Goal: Task Accomplishment & Management: Manage account settings

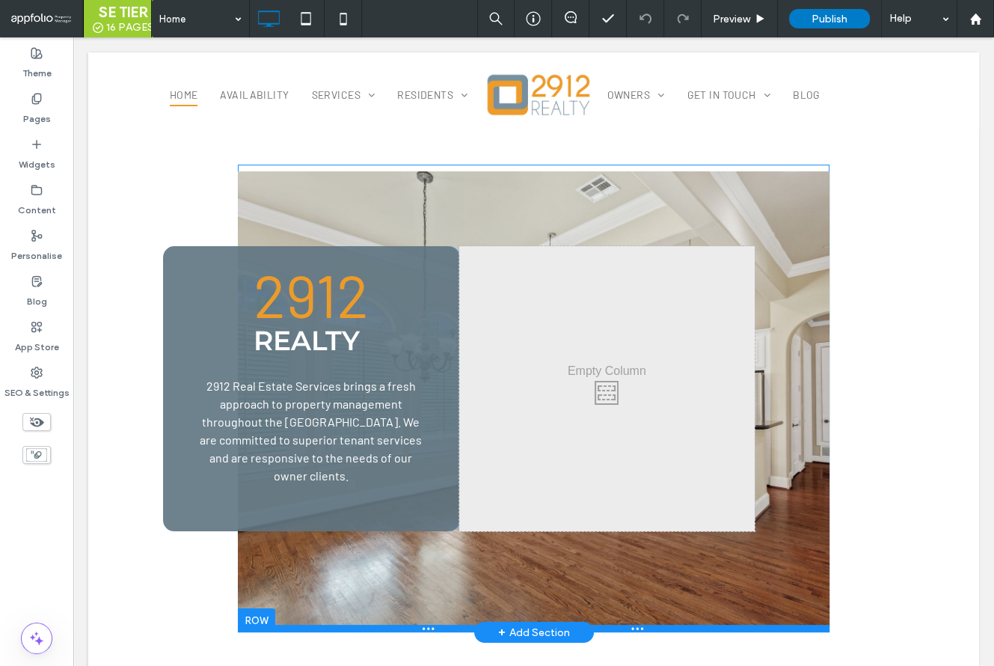
click at [255, 626] on div at bounding box center [534, 628] width 592 height 7
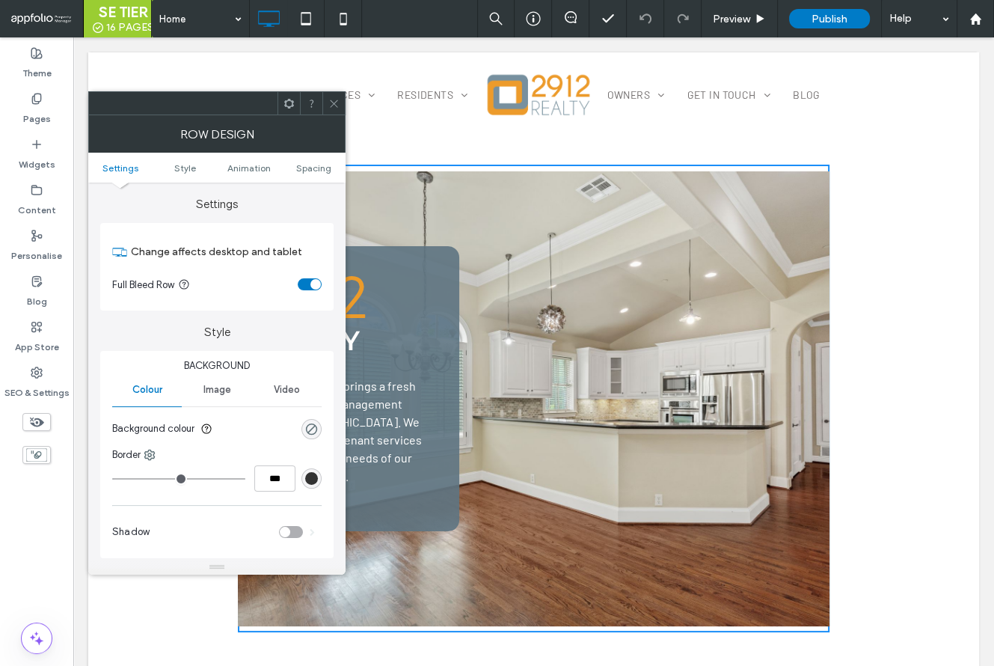
click at [331, 103] on icon at bounding box center [333, 103] width 11 height 11
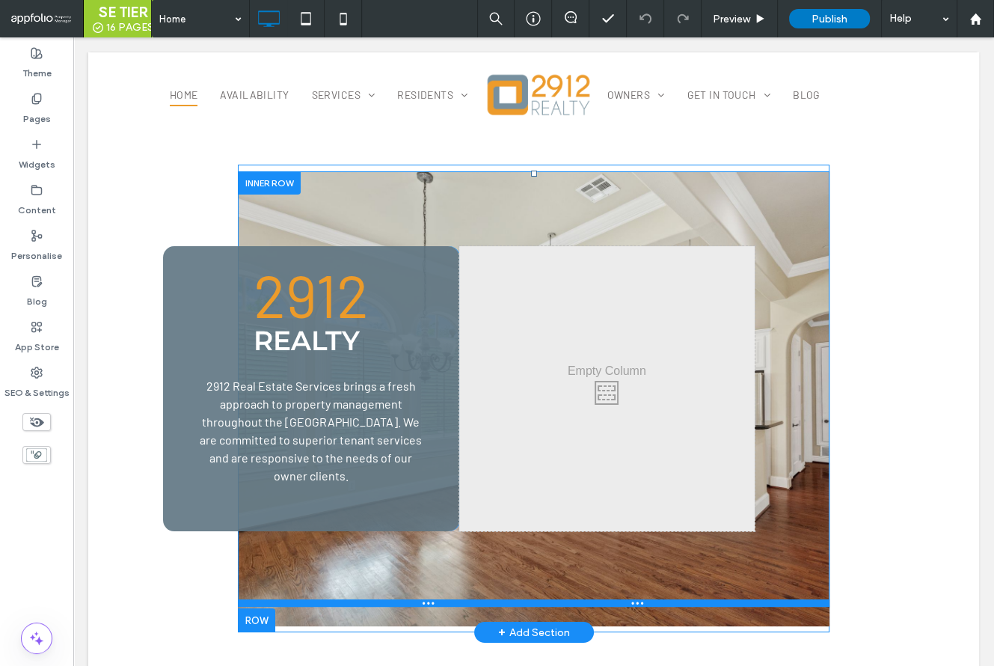
click at [275, 604] on div at bounding box center [534, 602] width 592 height 7
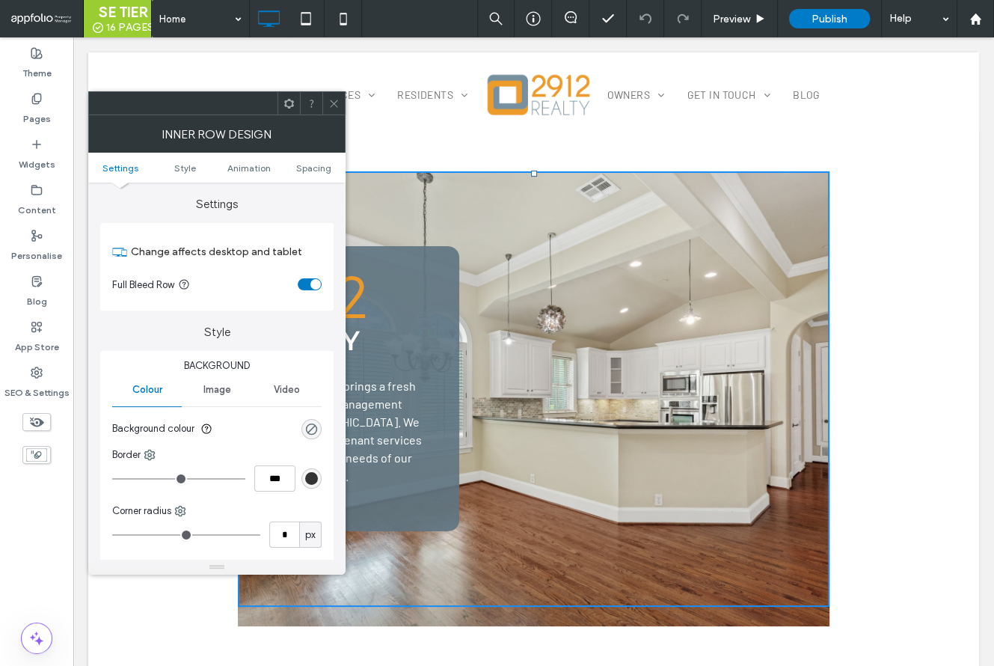
click at [331, 104] on icon at bounding box center [333, 103] width 11 height 11
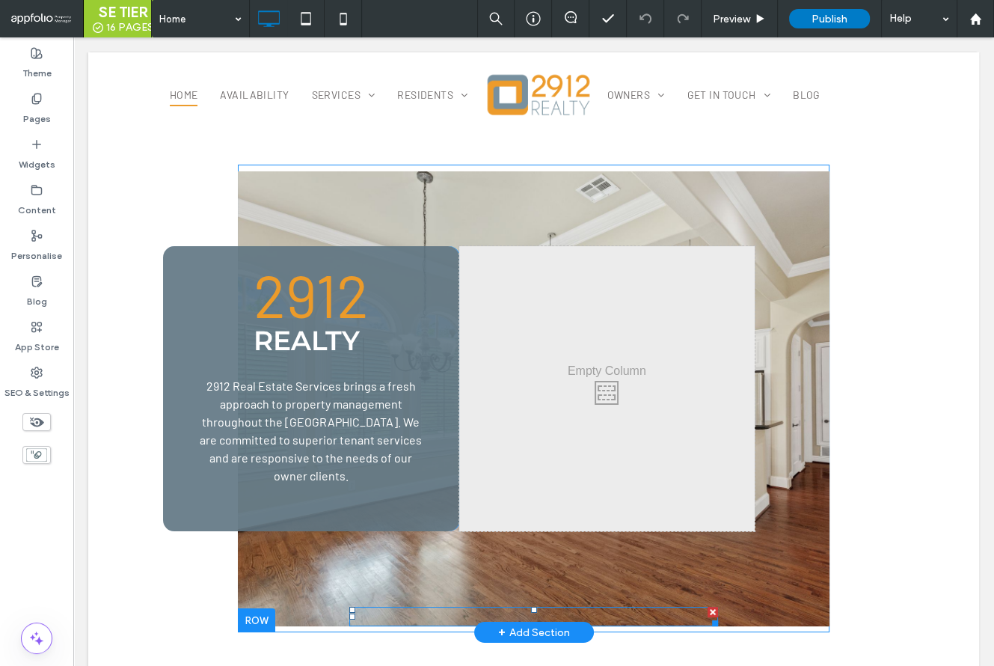
click at [420, 620] on div at bounding box center [533, 616] width 369 height 19
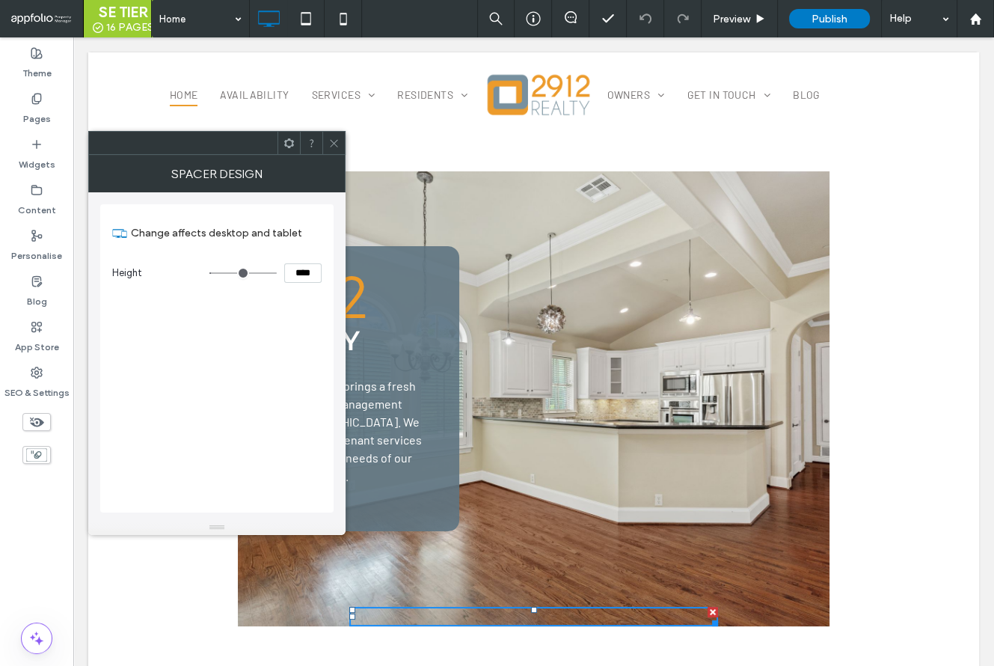
drag, startPoint x: 328, startPoint y: 144, endPoint x: 343, endPoint y: 184, distance: 43.4
click at [328, 144] on div at bounding box center [333, 143] width 22 height 22
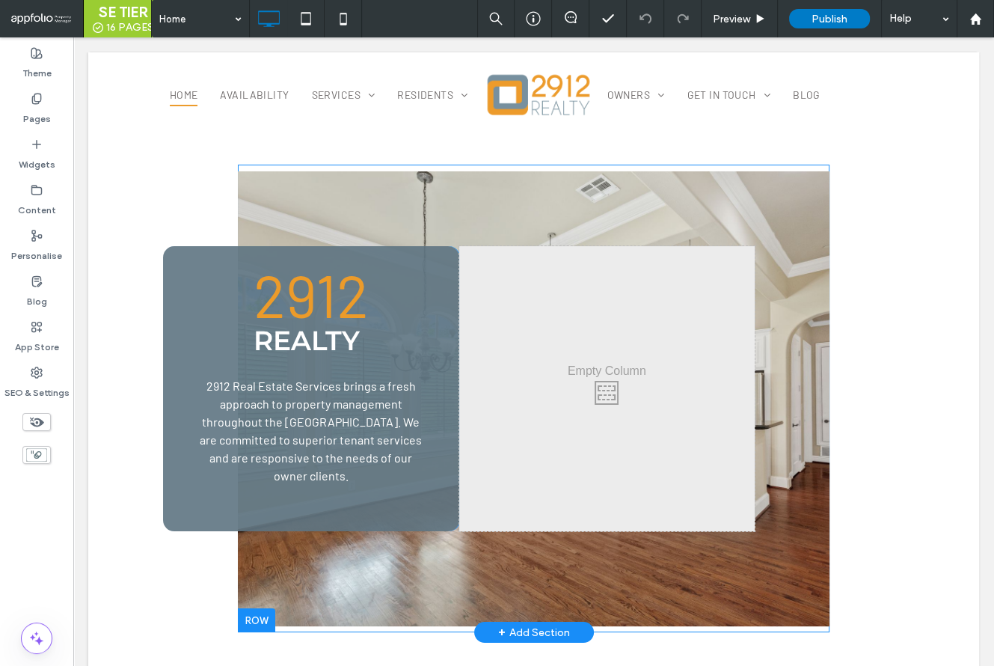
click at [312, 614] on div "2912 Realty 2912 Real Estate Services brings a fresh approach to property manag…" at bounding box center [534, 398] width 592 height 455
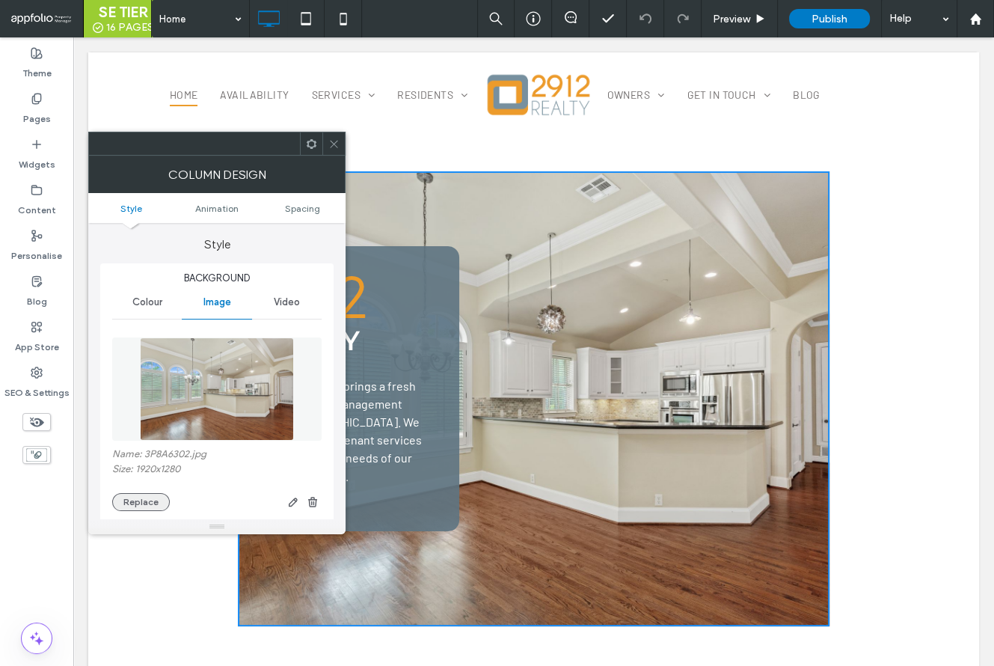
click at [143, 501] on button "Replace" at bounding box center [141, 502] width 58 height 18
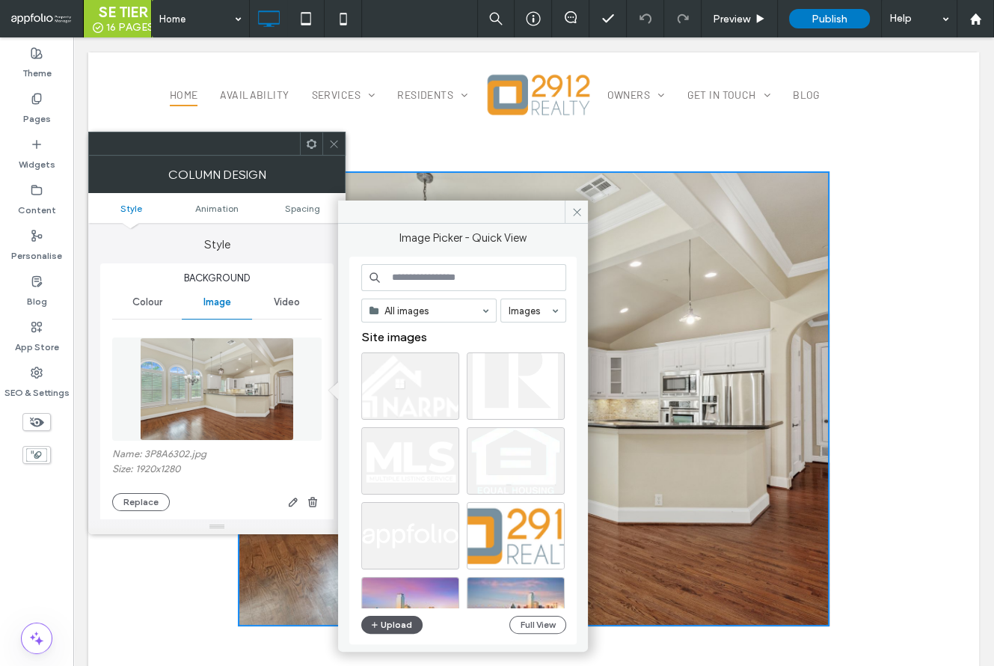
click at [402, 628] on button "Upload" at bounding box center [391, 625] width 61 height 18
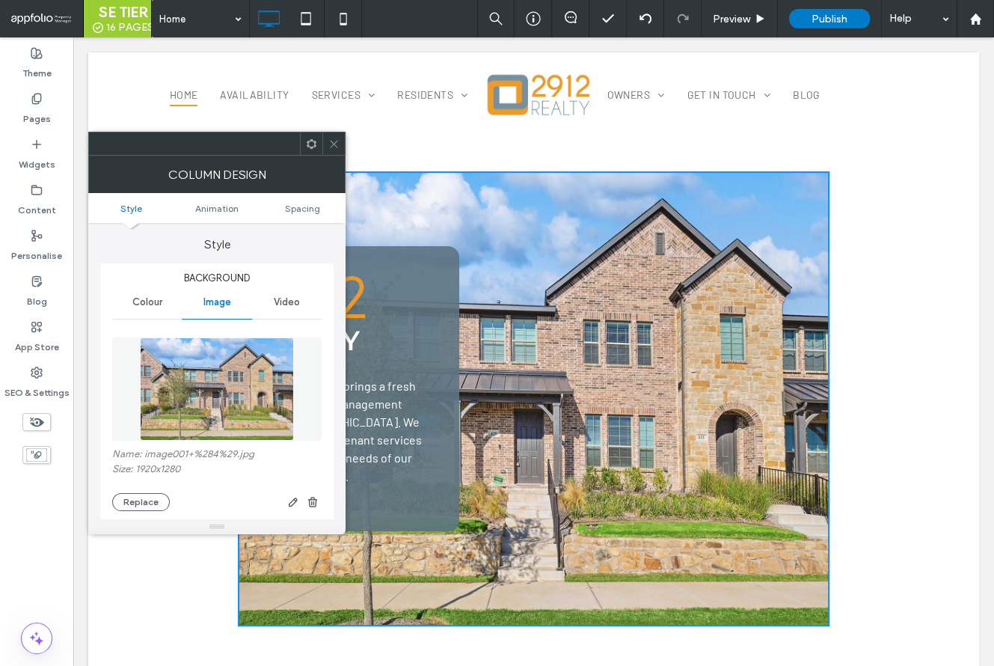
click at [333, 144] on use at bounding box center [333, 143] width 7 height 7
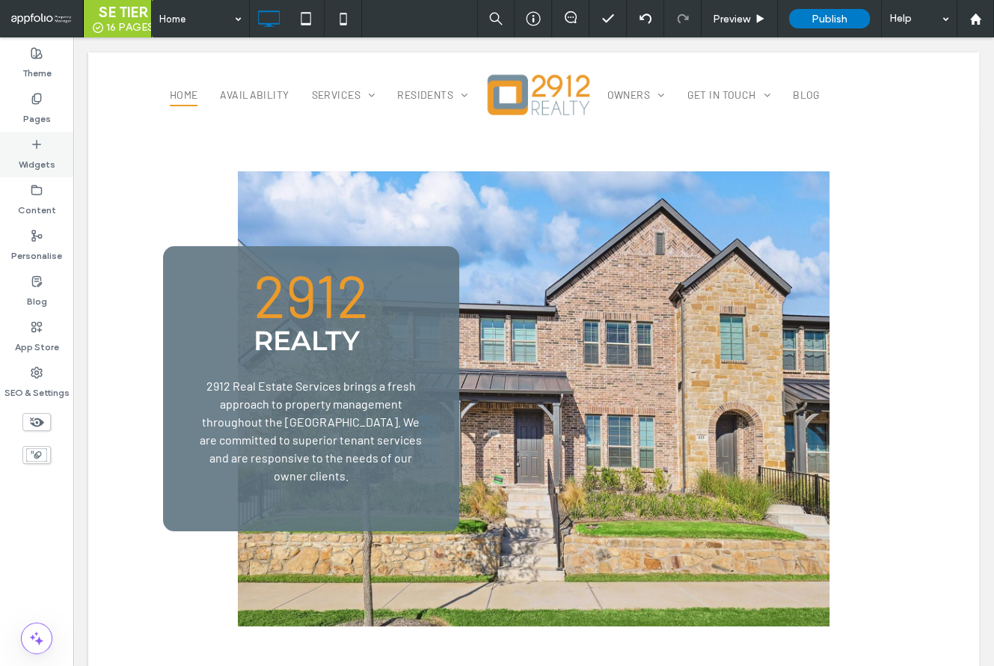
click at [39, 162] on label "Widgets" at bounding box center [37, 160] width 37 height 21
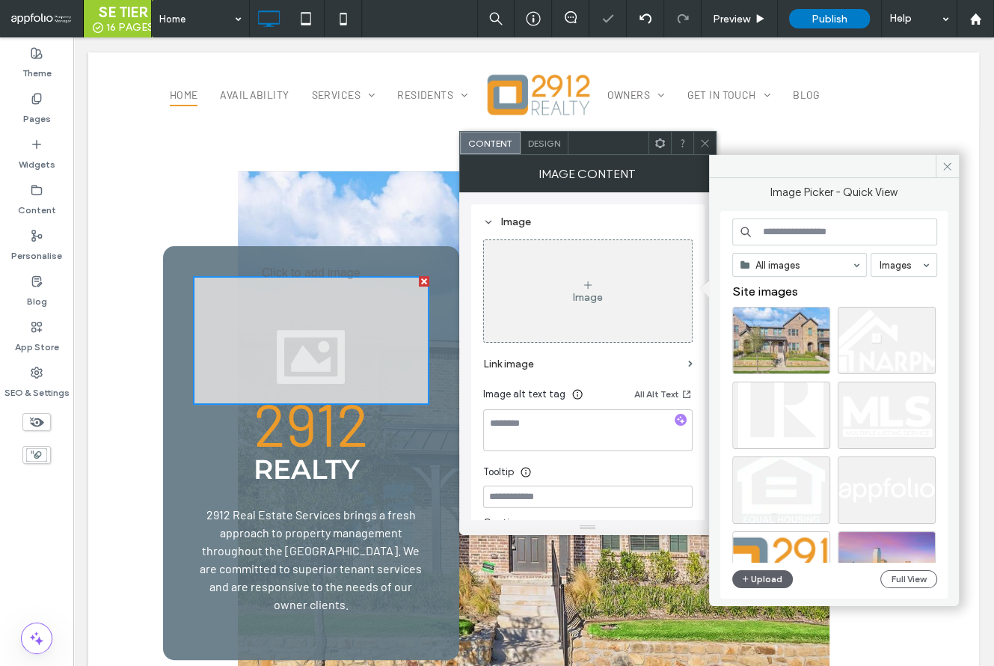
drag, startPoint x: 665, startPoint y: 144, endPoint x: 672, endPoint y: 157, distance: 14.4
click at [664, 144] on icon at bounding box center [660, 143] width 11 height 11
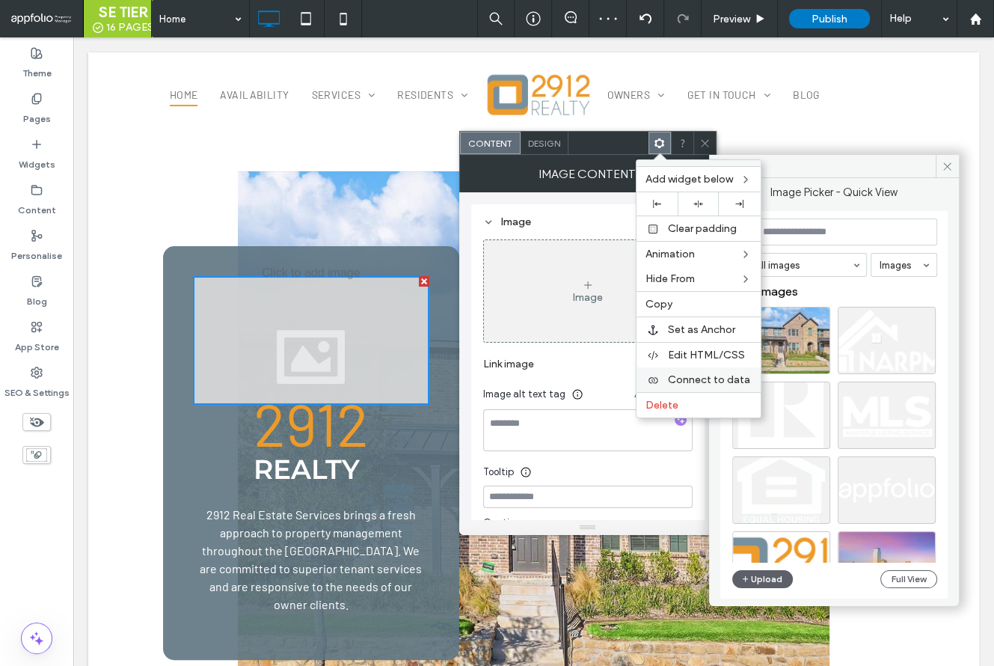
click at [747, 378] on span "Connect to data" at bounding box center [709, 379] width 82 height 13
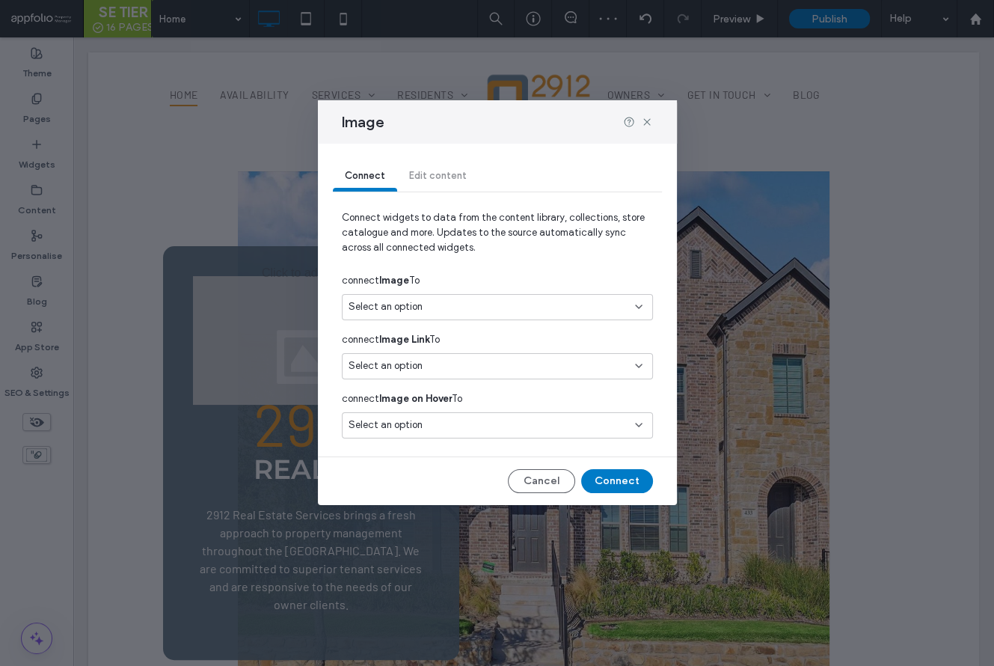
click at [459, 304] on div "Select an option" at bounding box center [489, 306] width 280 height 15
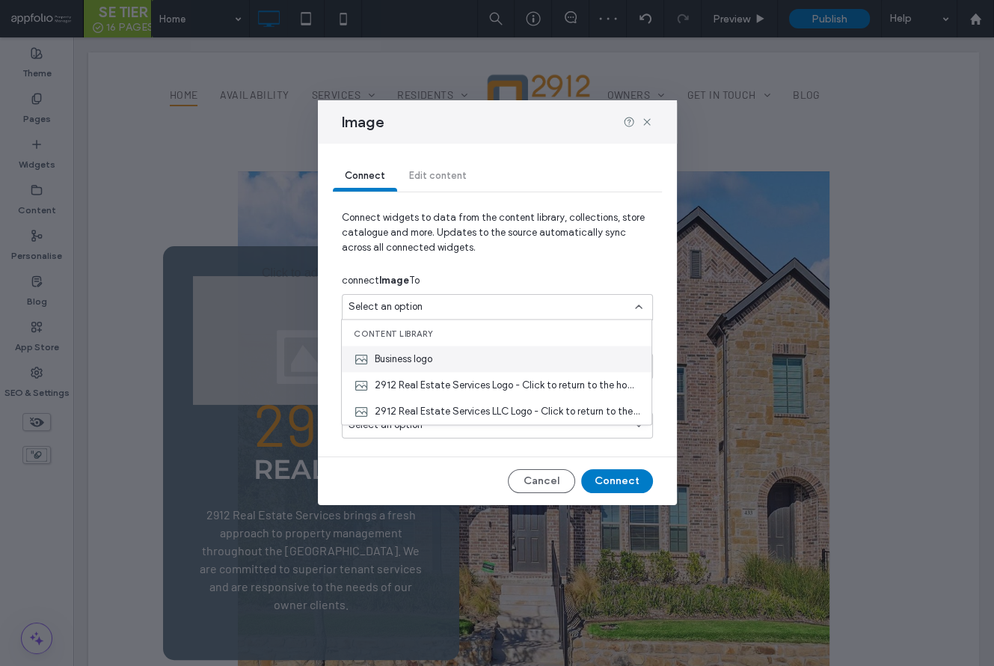
click at [455, 366] on div "Business logo" at bounding box center [497, 359] width 310 height 26
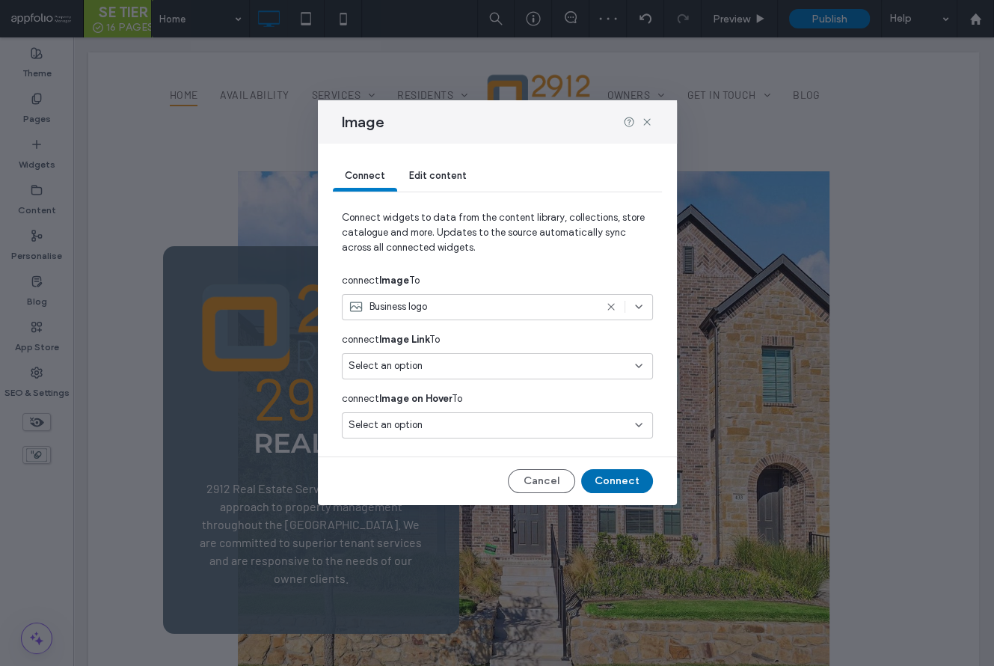
click at [618, 477] on button "Connect" at bounding box center [617, 481] width 72 height 24
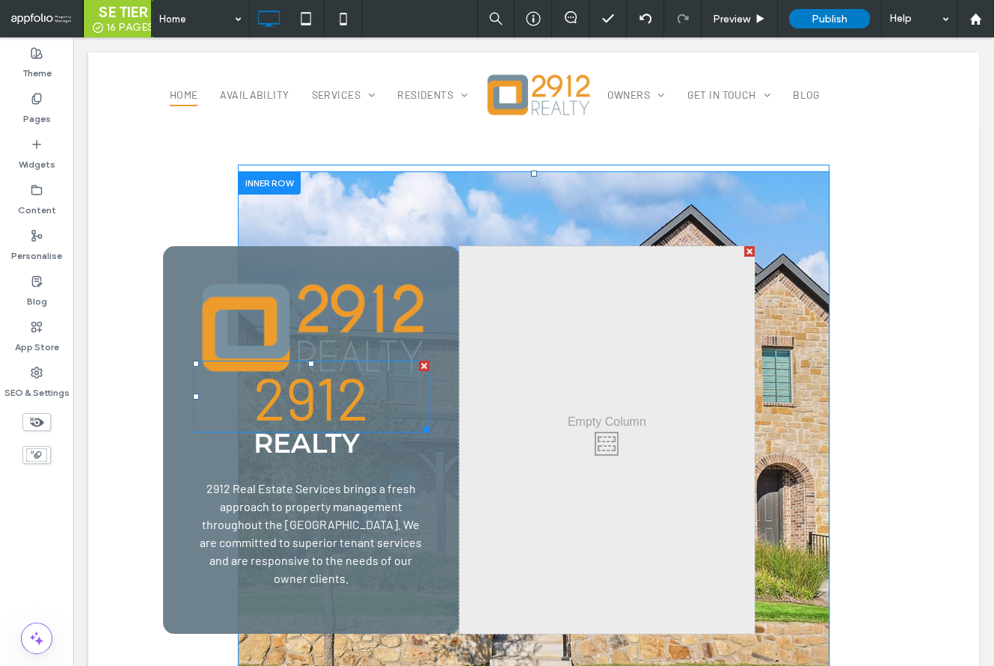
drag, startPoint x: 421, startPoint y: 366, endPoint x: 495, endPoint y: 405, distance: 83.0
click at [421, 366] on div at bounding box center [424, 366] width 10 height 10
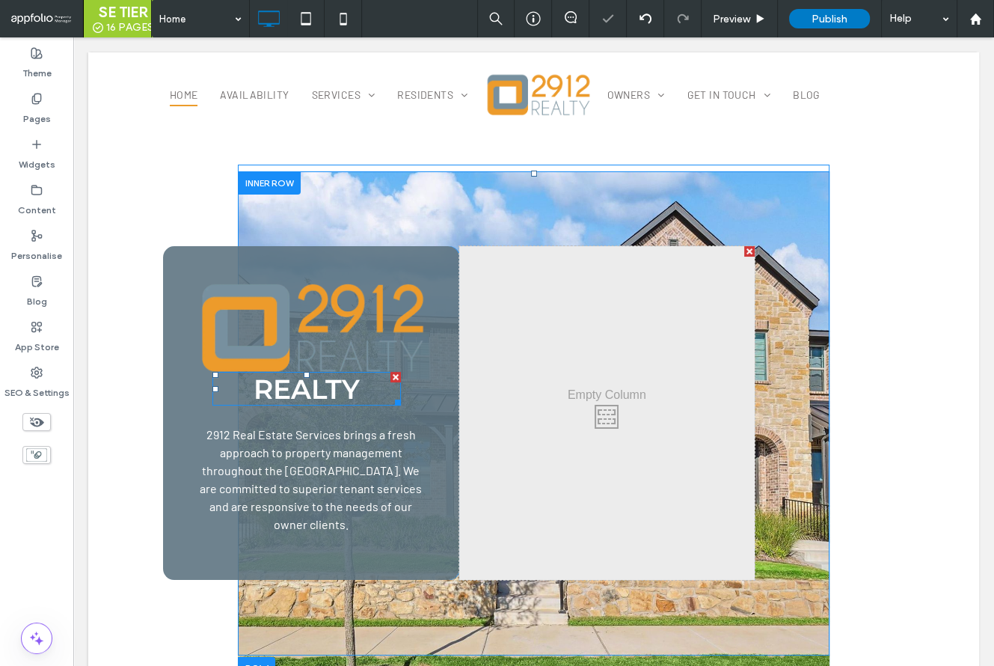
click at [394, 377] on div at bounding box center [396, 377] width 10 height 10
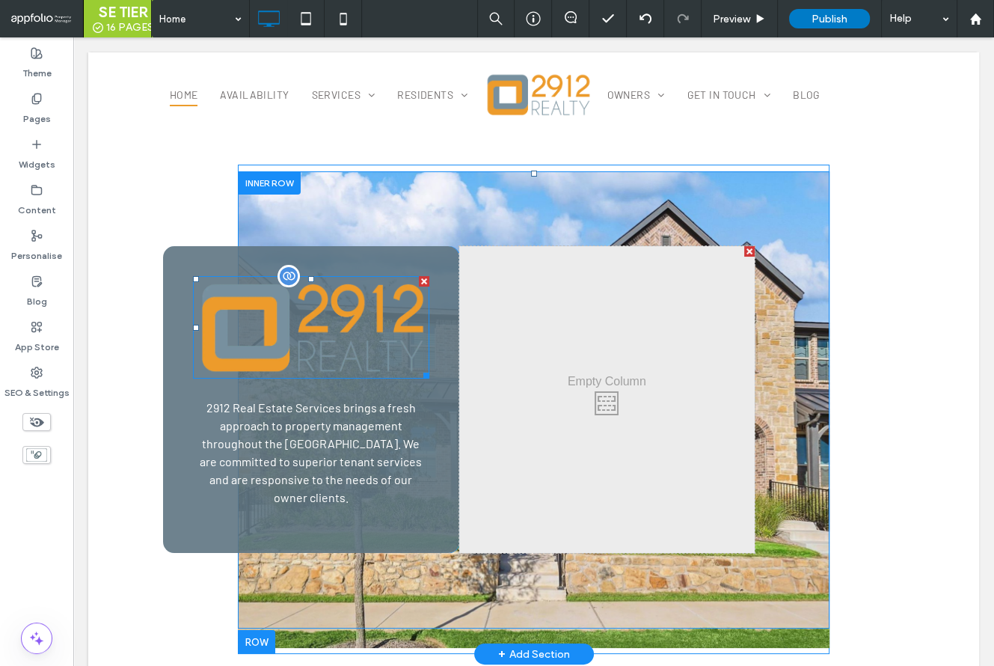
click at [334, 343] on img at bounding box center [311, 327] width 236 height 103
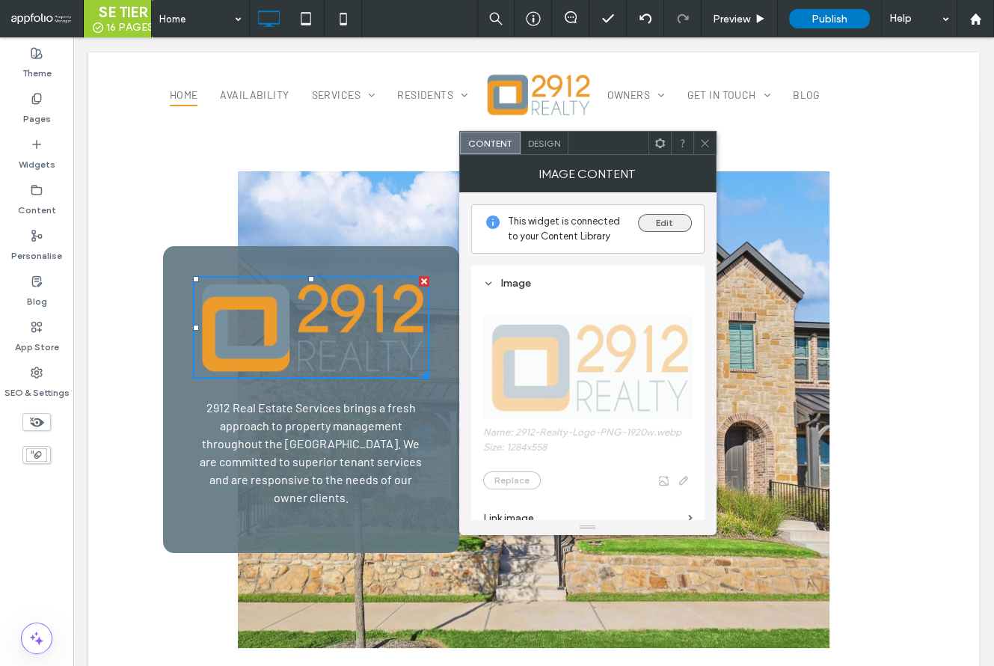
click at [678, 223] on button "Edit" at bounding box center [665, 223] width 54 height 18
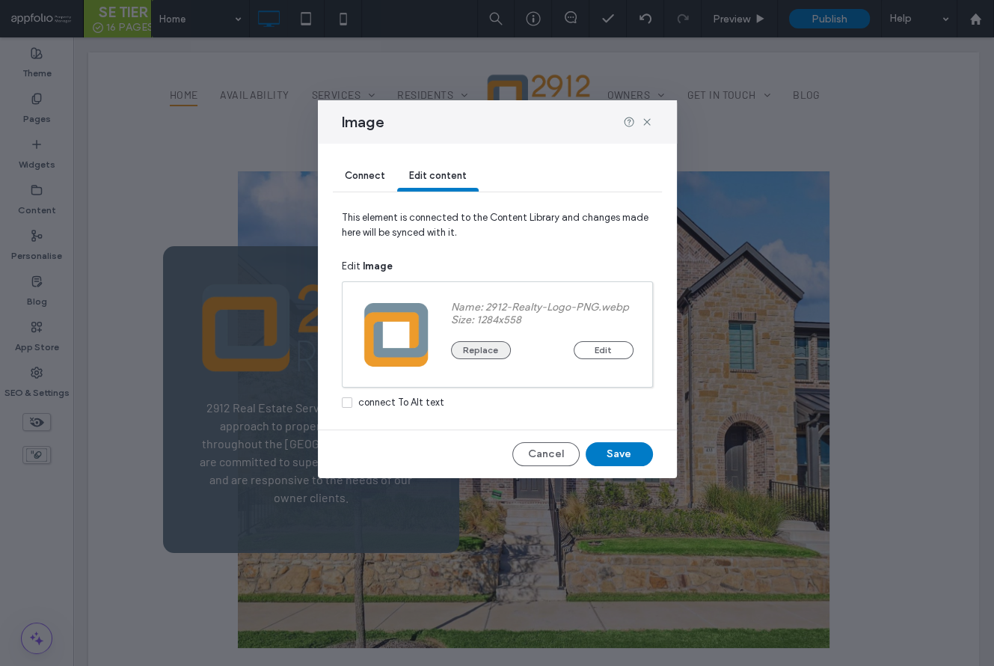
click at [497, 347] on button "Replace" at bounding box center [481, 350] width 60 height 18
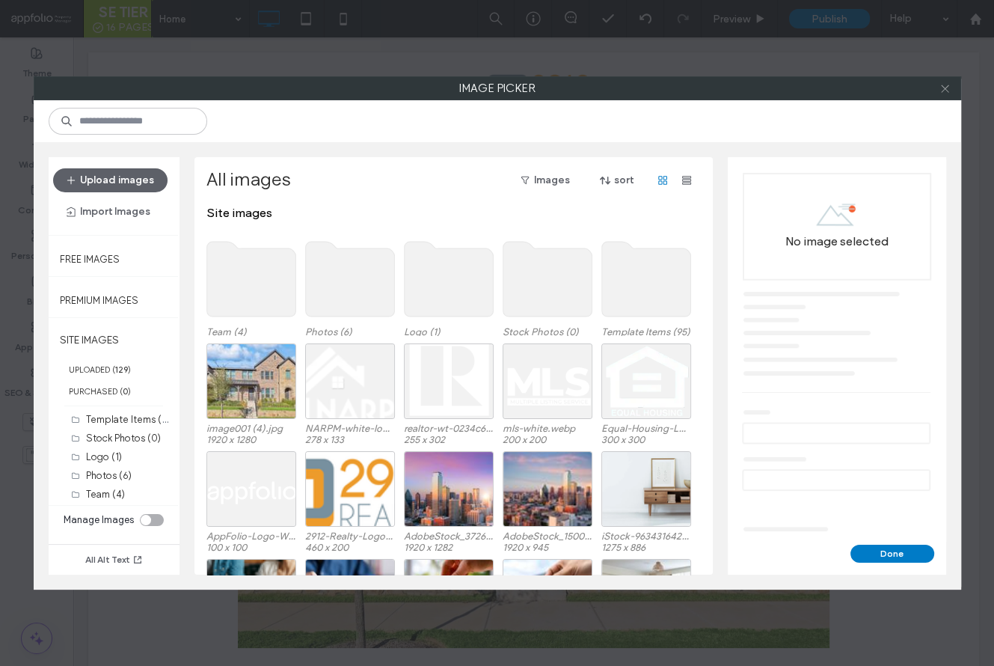
click at [953, 85] on div at bounding box center [946, 88] width 22 height 22
click at [948, 88] on icon at bounding box center [945, 88] width 11 height 11
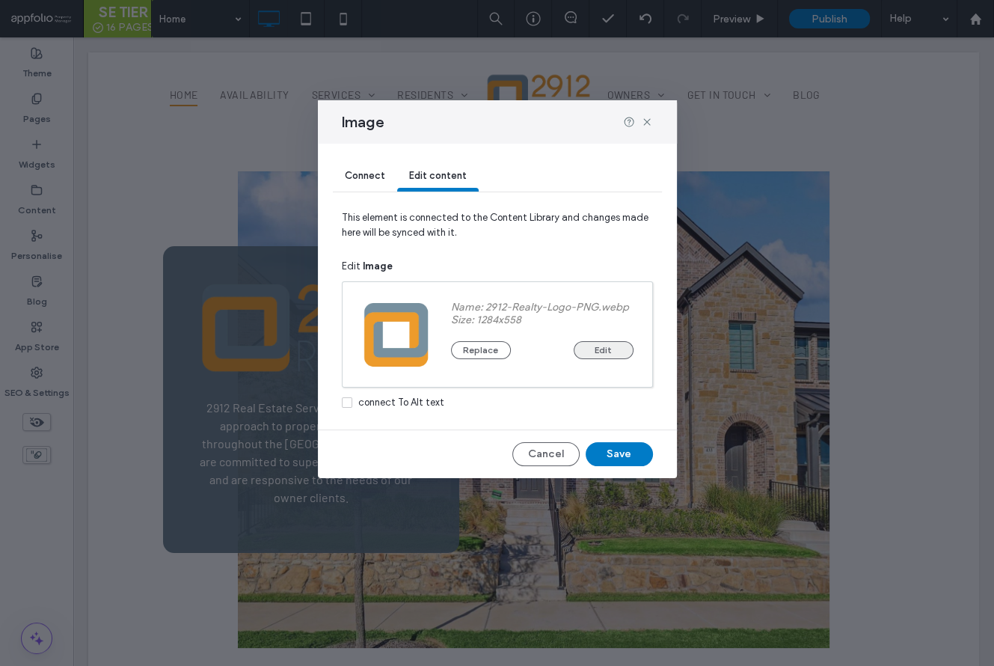
click at [587, 346] on button "Edit" at bounding box center [604, 350] width 60 height 18
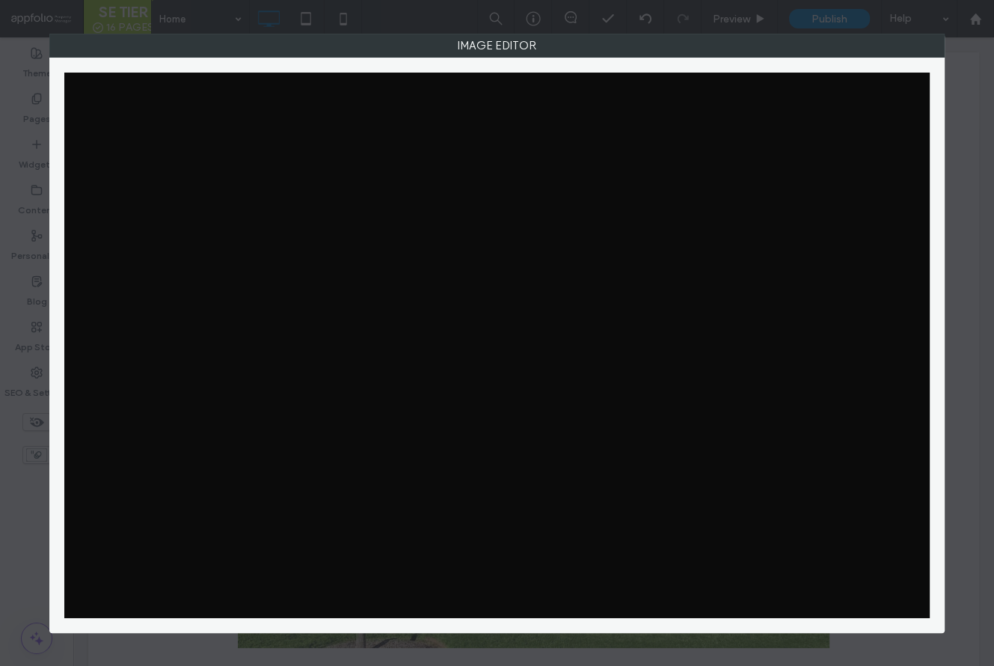
click at [649, 121] on div at bounding box center [496, 345] width 865 height 545
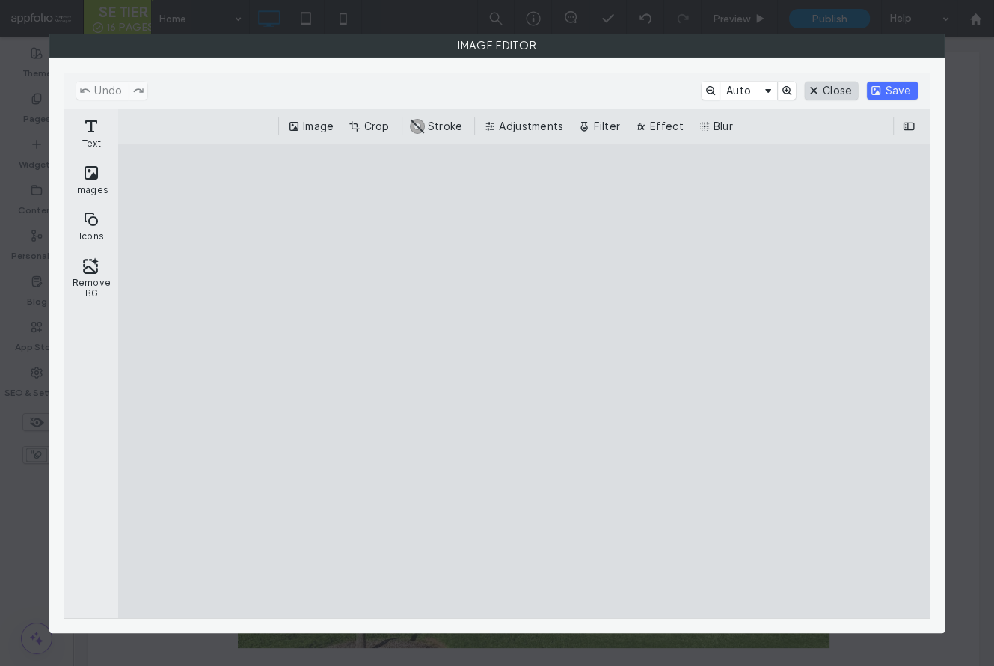
click at [840, 94] on button "Close" at bounding box center [831, 91] width 53 height 18
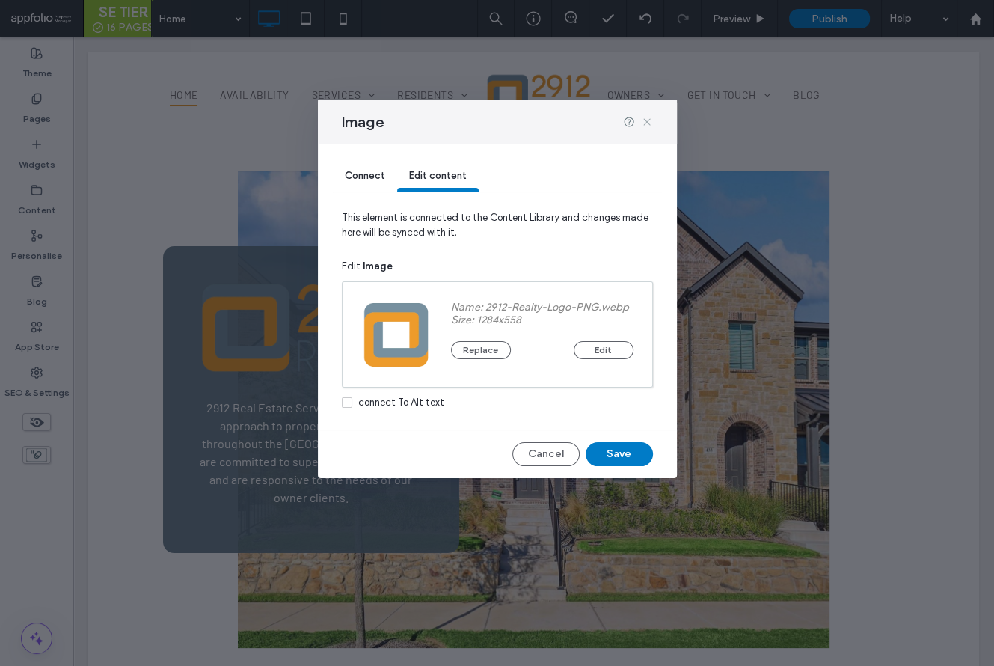
click at [652, 122] on div "Image" at bounding box center [497, 121] width 359 height 43
click at [648, 122] on icon at bounding box center [647, 122] width 12 height 12
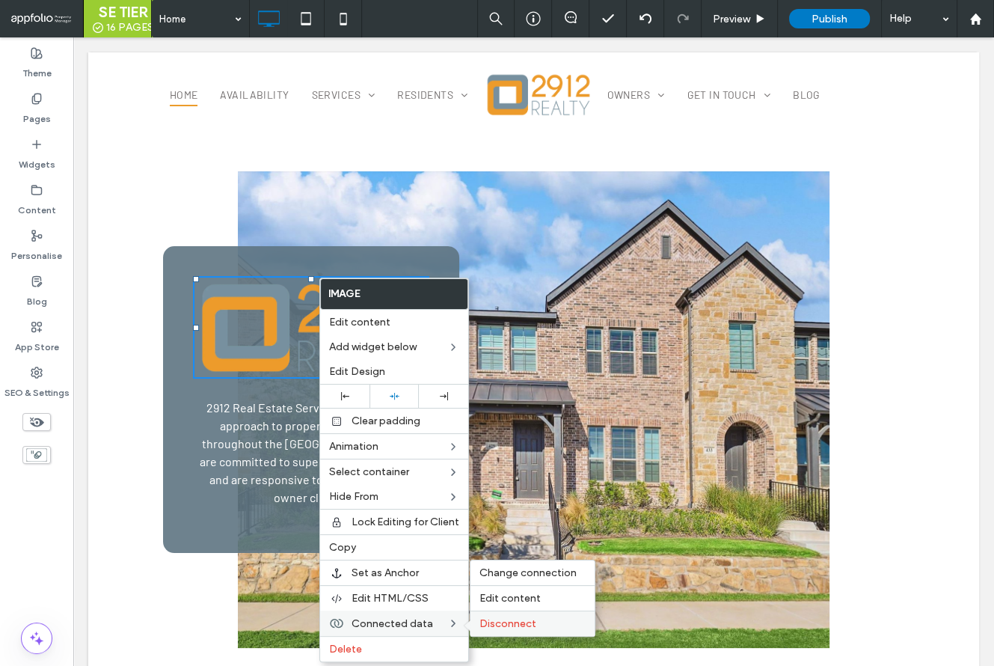
click at [502, 621] on span "Disconnect" at bounding box center [508, 623] width 57 height 13
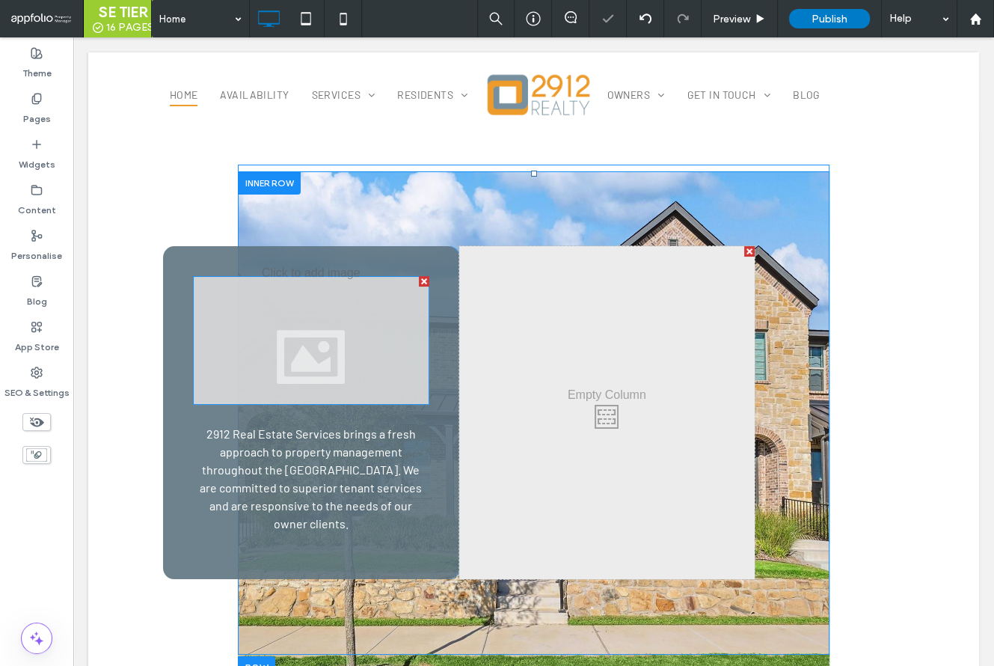
click at [277, 331] on div at bounding box center [311, 340] width 236 height 129
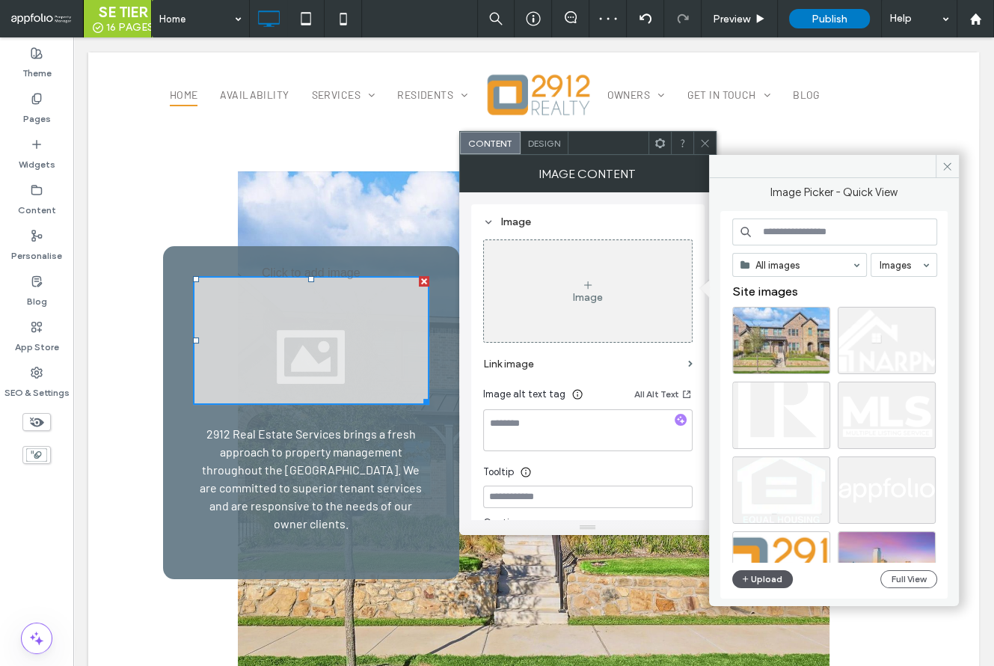
click at [743, 582] on icon "button" at bounding box center [746, 579] width 9 height 12
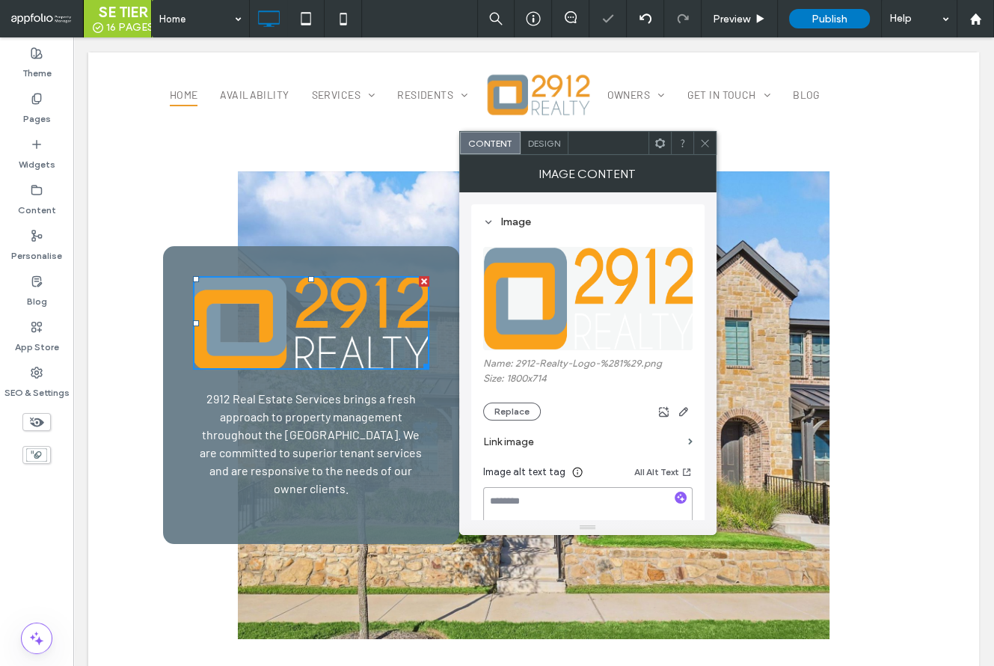
click at [548, 500] on textarea at bounding box center [588, 508] width 210 height 42
type textarea "**********"
click at [702, 142] on icon at bounding box center [705, 143] width 11 height 11
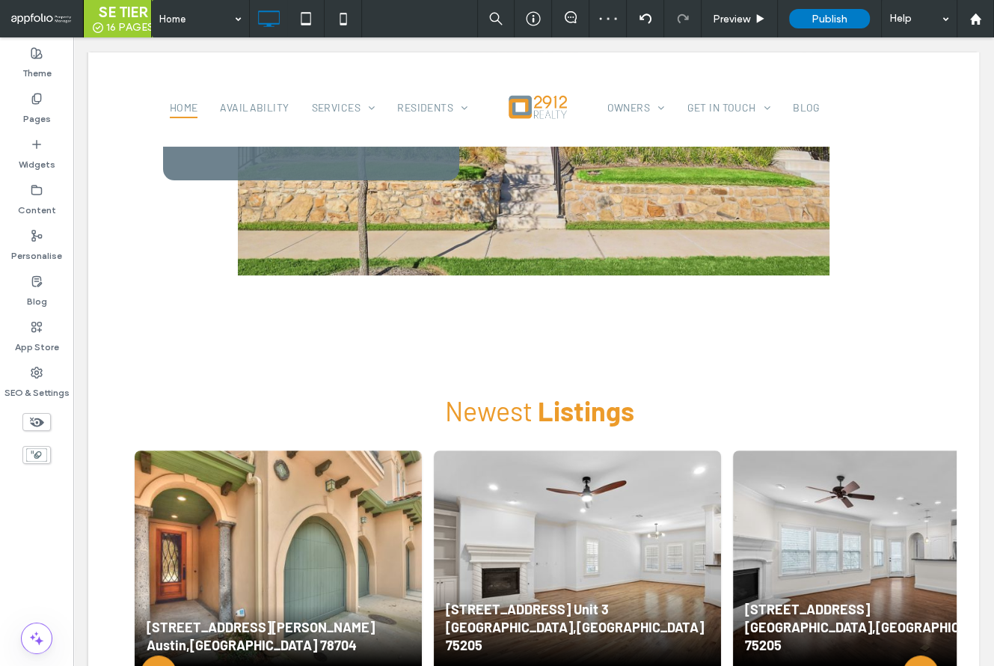
scroll to position [374, 0]
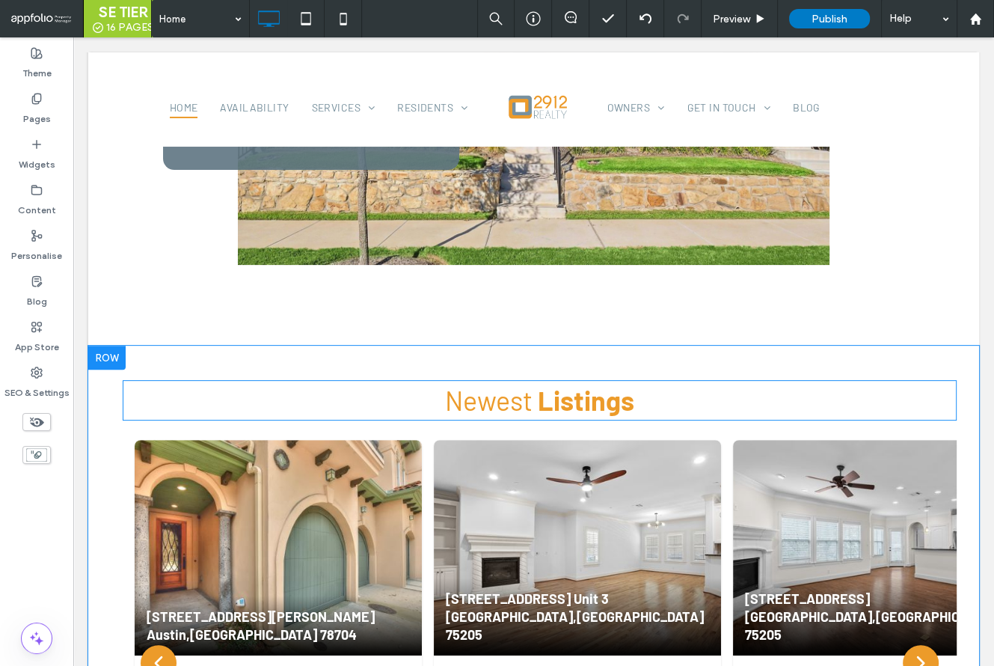
click at [522, 397] on span "Newest" at bounding box center [489, 400] width 88 height 32
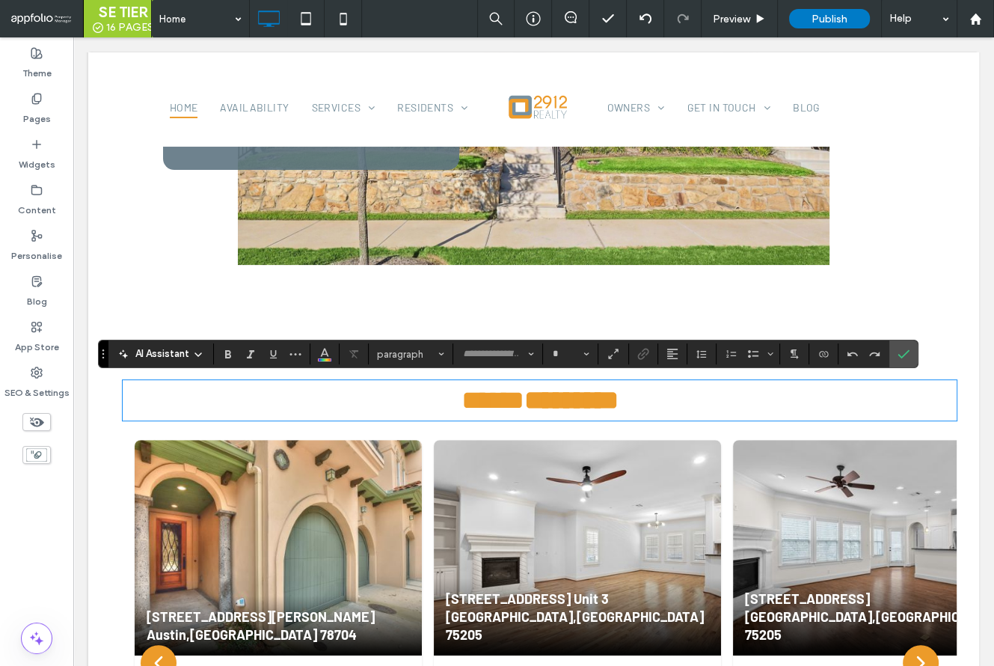
type input "******"
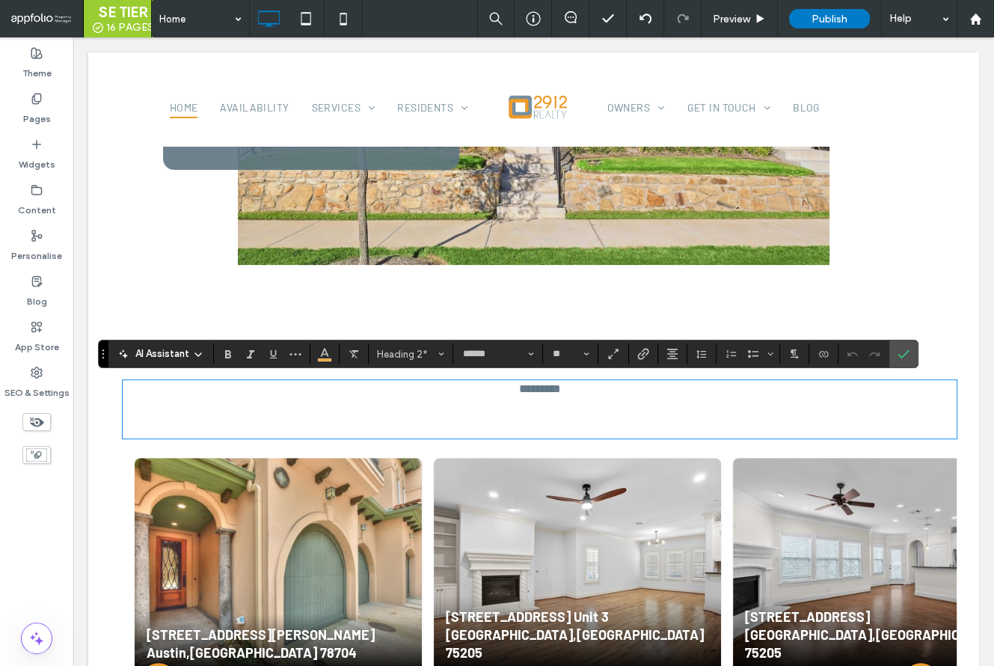
scroll to position [0, 0]
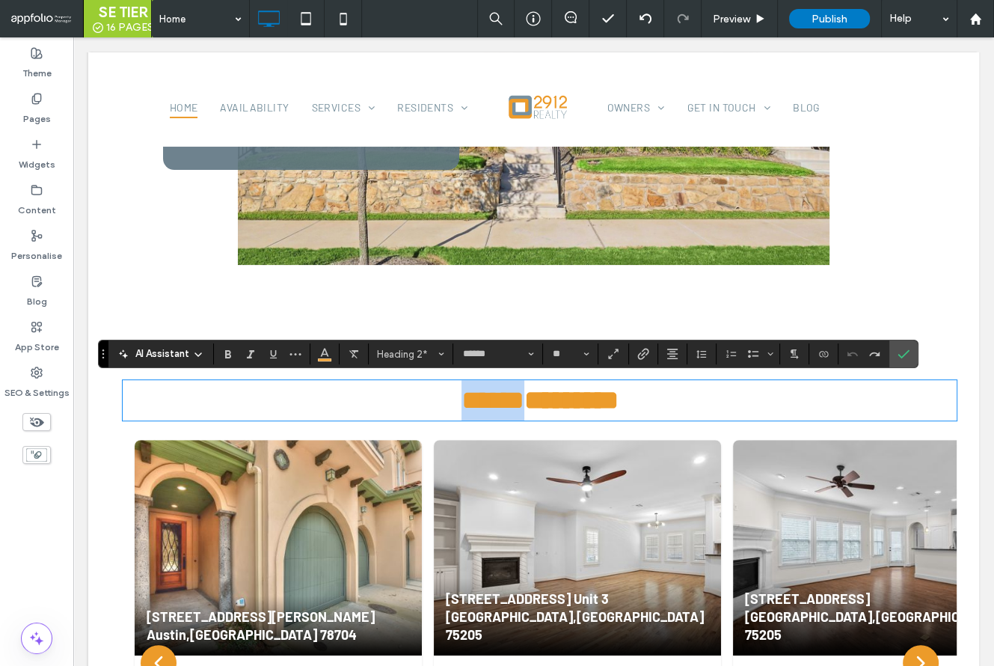
drag, startPoint x: 536, startPoint y: 404, endPoint x: 442, endPoint y: 395, distance: 94.0
click at [442, 395] on h2 "****** ********" at bounding box center [540, 400] width 834 height 40
type input "**"
drag, startPoint x: 547, startPoint y: 403, endPoint x: 475, endPoint y: 404, distance: 71.8
click at [475, 404] on h2 "********* ********" at bounding box center [540, 400] width 834 height 40
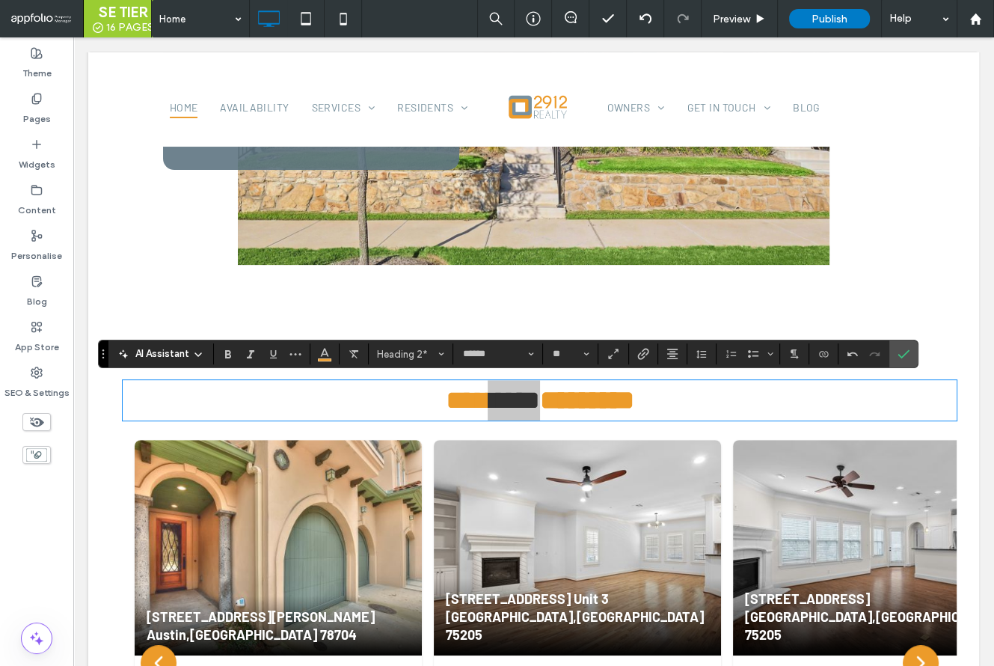
drag, startPoint x: 224, startPoint y: 350, endPoint x: 325, endPoint y: 367, distance: 102.3
click at [226, 352] on icon "Bold" at bounding box center [228, 354] width 12 height 12
drag, startPoint x: 554, startPoint y: 409, endPoint x: 676, endPoint y: 406, distance: 122.0
click at [676, 406] on h2 "*** ***** ********" at bounding box center [540, 400] width 834 height 40
click at [902, 350] on icon "Confirm" at bounding box center [904, 354] width 12 height 12
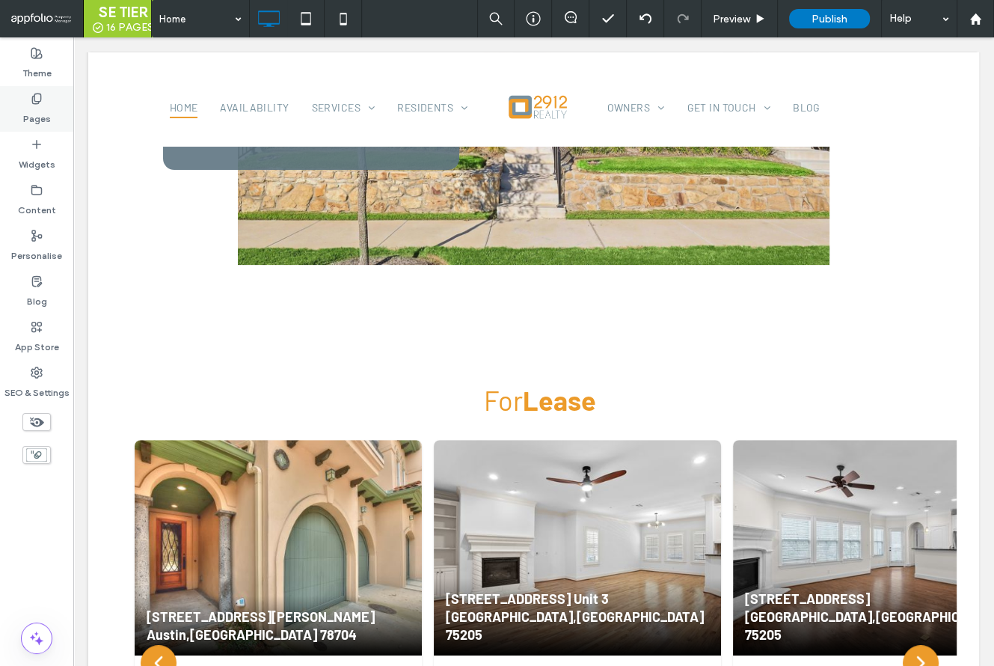
click at [33, 120] on label "Pages" at bounding box center [37, 115] width 28 height 21
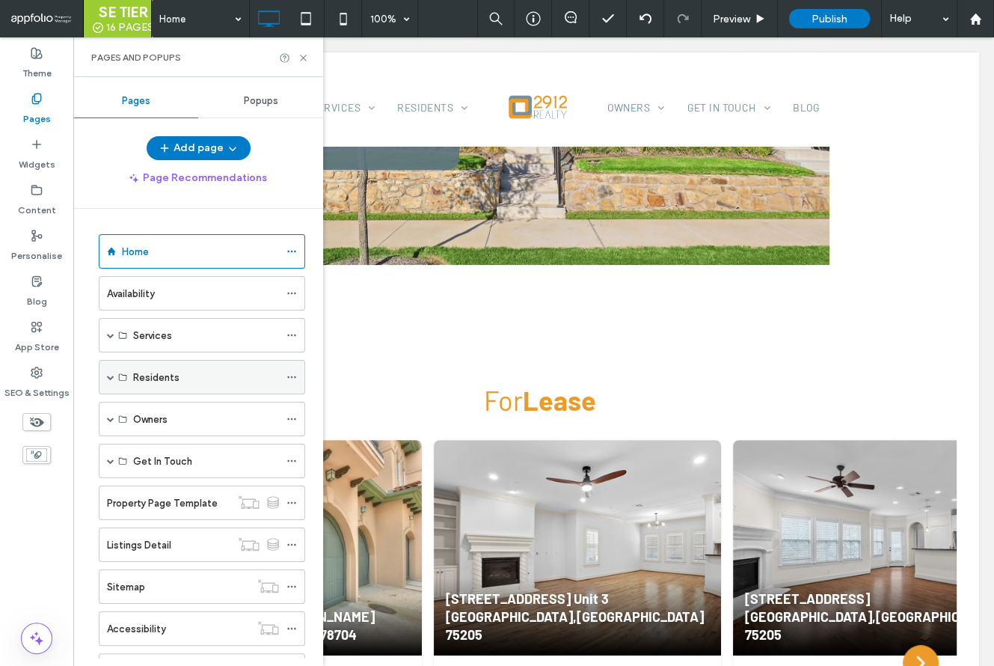
click at [106, 376] on div "Residents" at bounding box center [202, 377] width 207 height 34
click at [111, 374] on span at bounding box center [110, 376] width 7 height 7
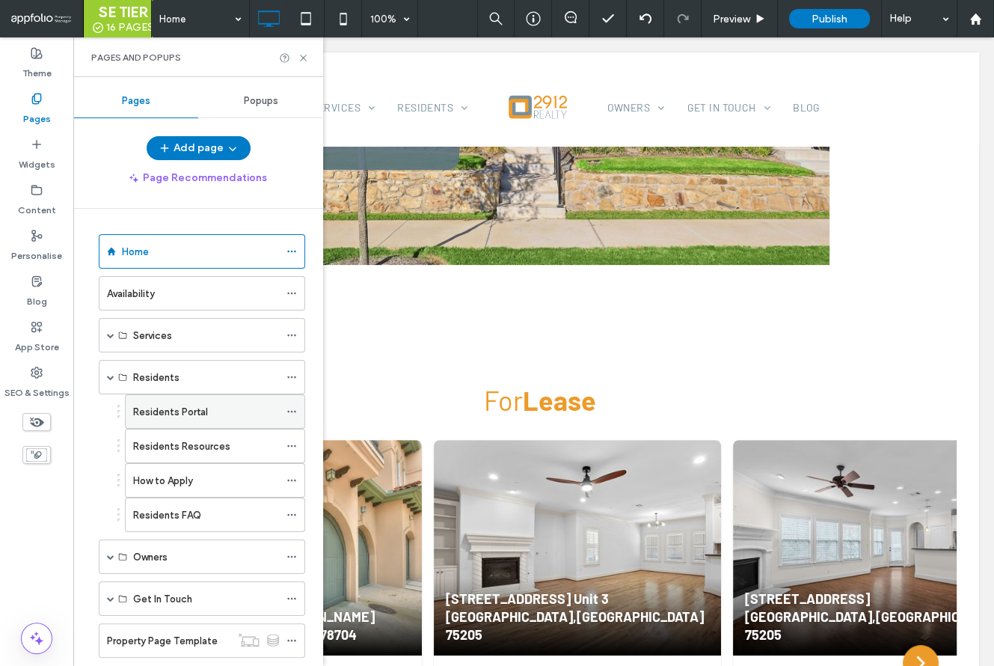
click at [285, 410] on div "Residents Portal" at bounding box center [215, 411] width 180 height 34
click at [292, 411] on use at bounding box center [291, 412] width 8 height 2
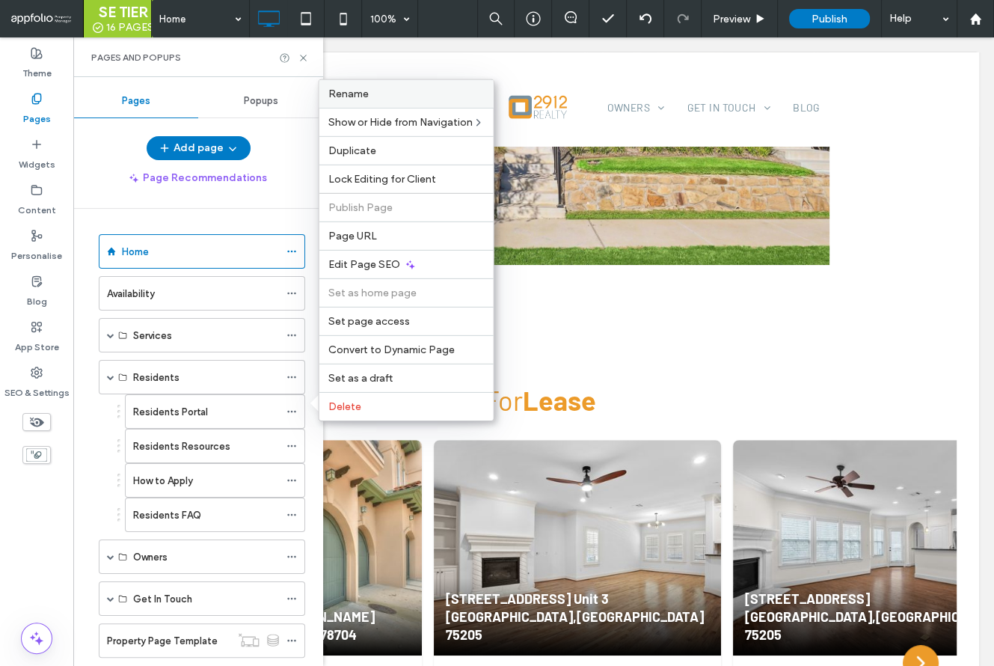
click at [340, 100] on span "Rename" at bounding box center [348, 94] width 40 height 13
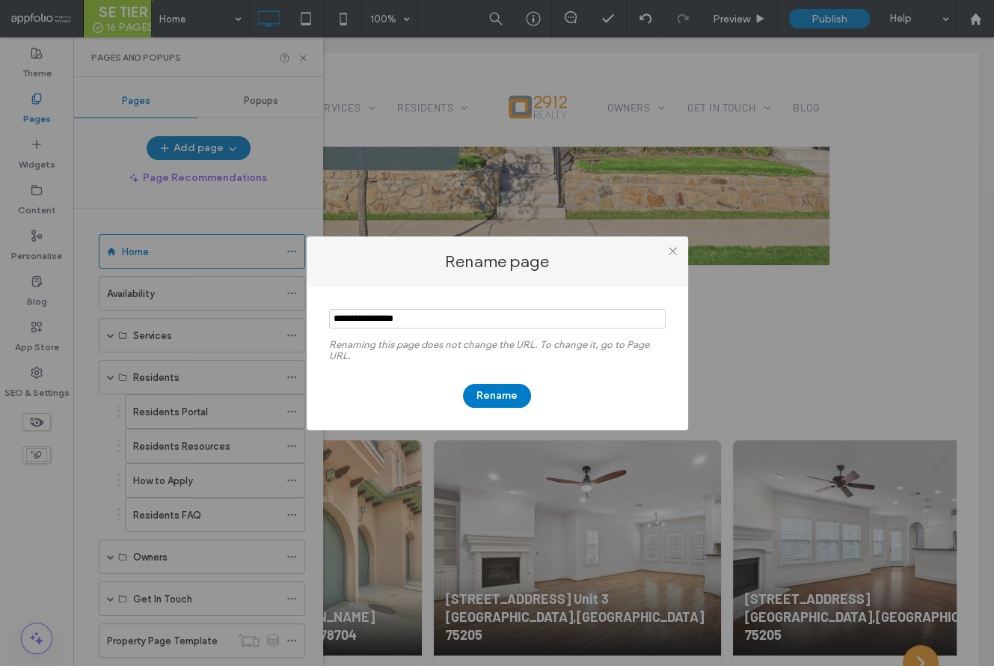
drag, startPoint x: 425, startPoint y: 320, endPoint x: 315, endPoint y: 299, distance: 112.0
click at [315, 299] on div "Renaming this page does not change the URL. To change it, go to Page URL. Rename" at bounding box center [498, 359] width 382 height 144
type input "**********"
click at [498, 397] on button "Rename" at bounding box center [497, 396] width 68 height 24
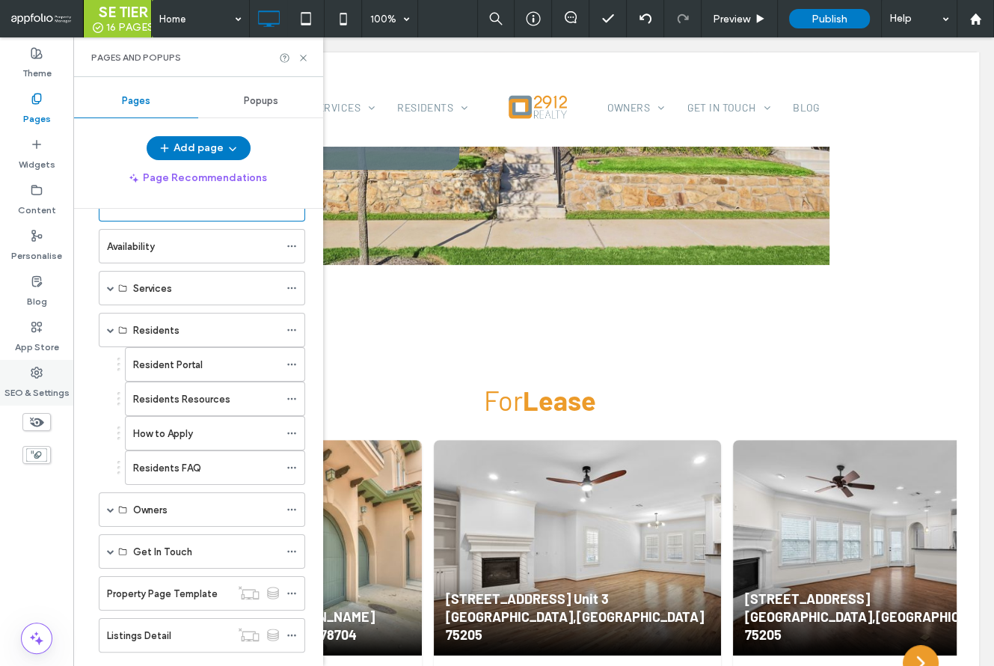
scroll to position [54, 0]
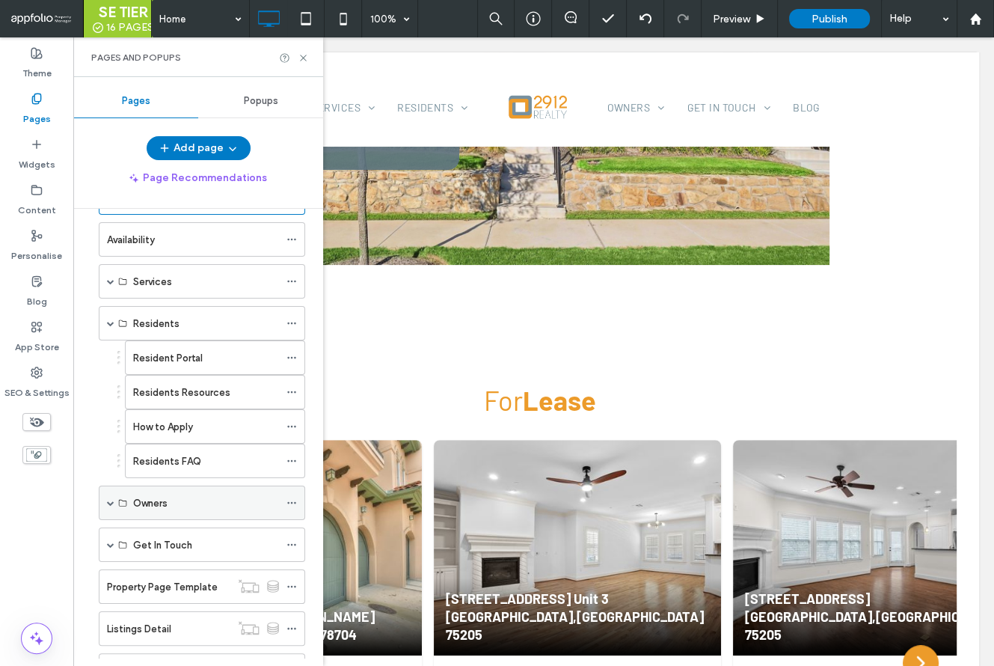
click at [111, 501] on span at bounding box center [110, 502] width 7 height 7
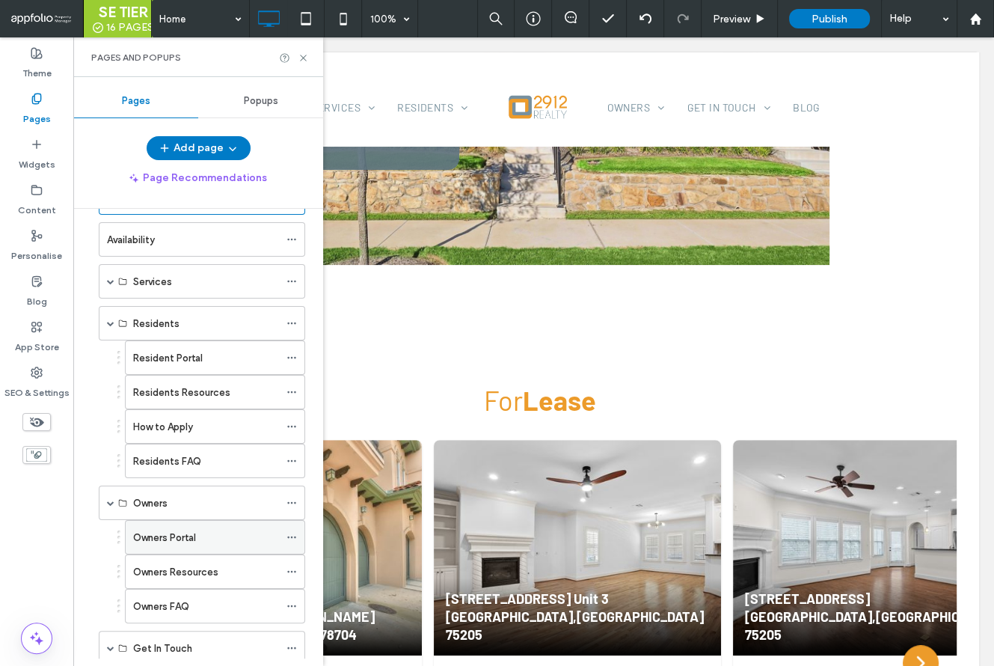
click at [290, 532] on icon at bounding box center [292, 537] width 10 height 10
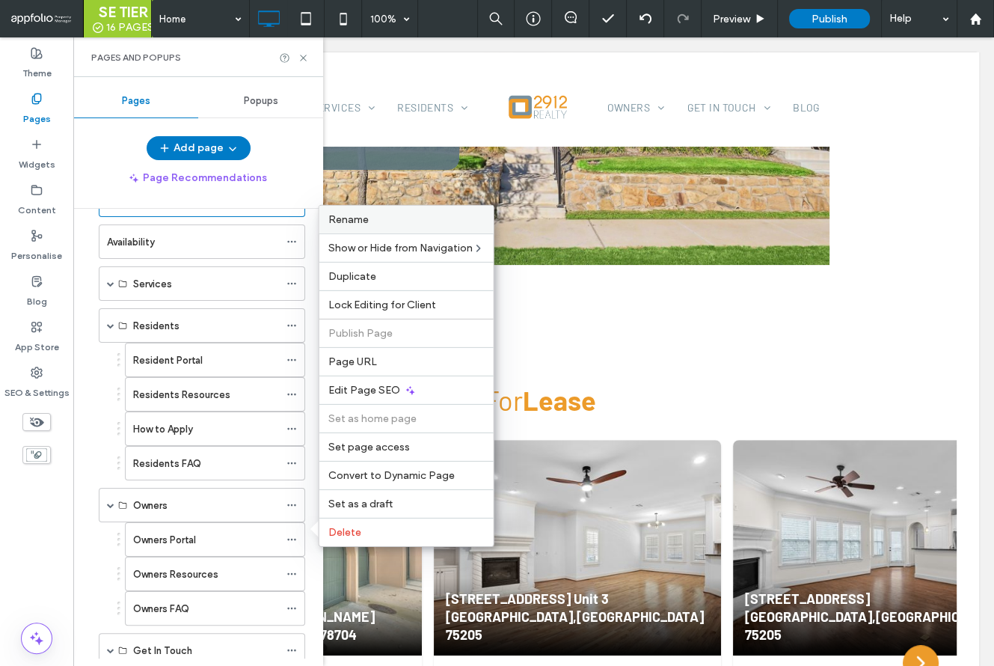
click at [381, 230] on div "Rename" at bounding box center [407, 220] width 174 height 28
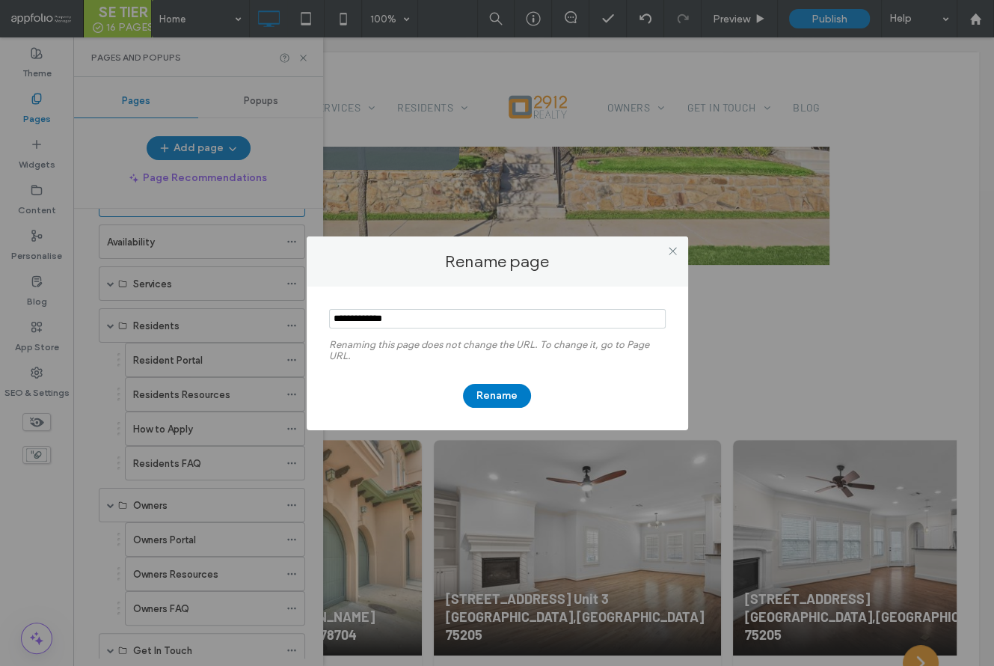
click at [436, 316] on input "notEmpty" at bounding box center [497, 318] width 337 height 19
type input "**********"
click at [493, 393] on button "Rename" at bounding box center [497, 396] width 68 height 24
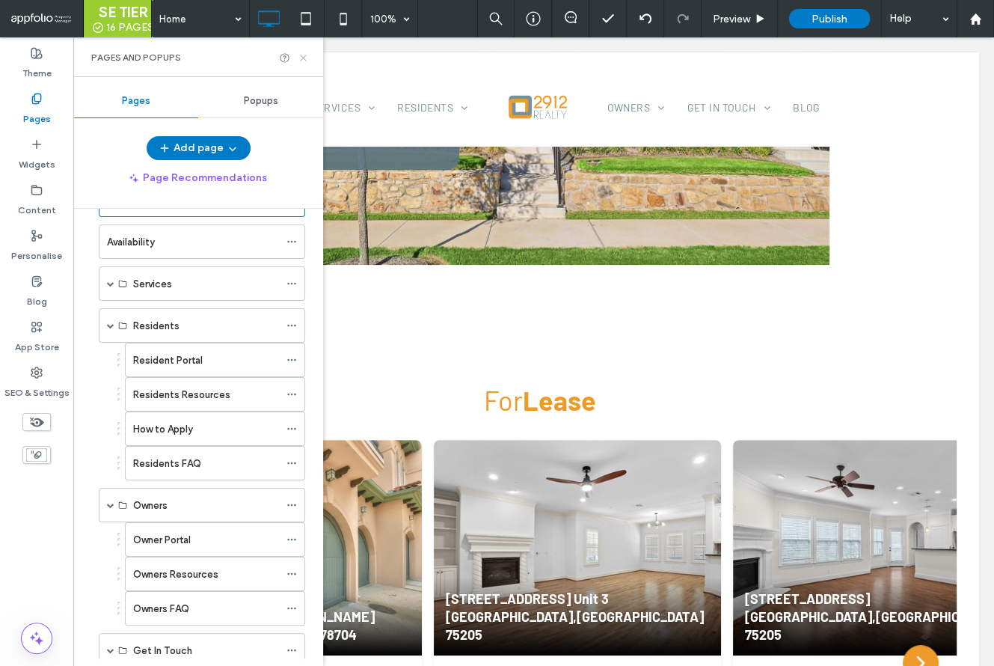
click at [302, 58] on icon at bounding box center [303, 57] width 11 height 11
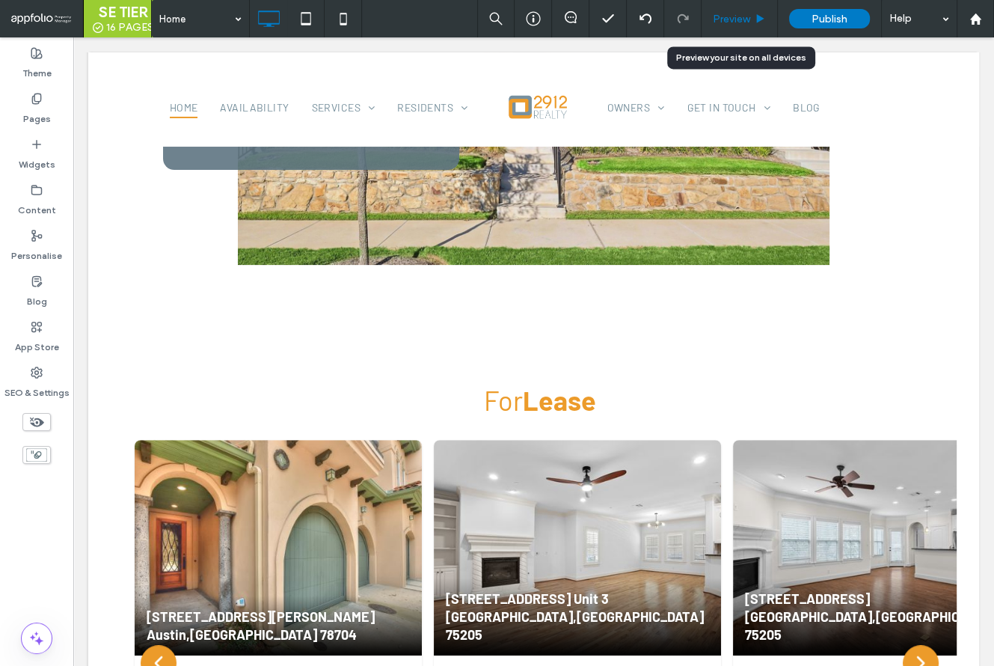
click at [730, 19] on span "Preview" at bounding box center [731, 19] width 37 height 13
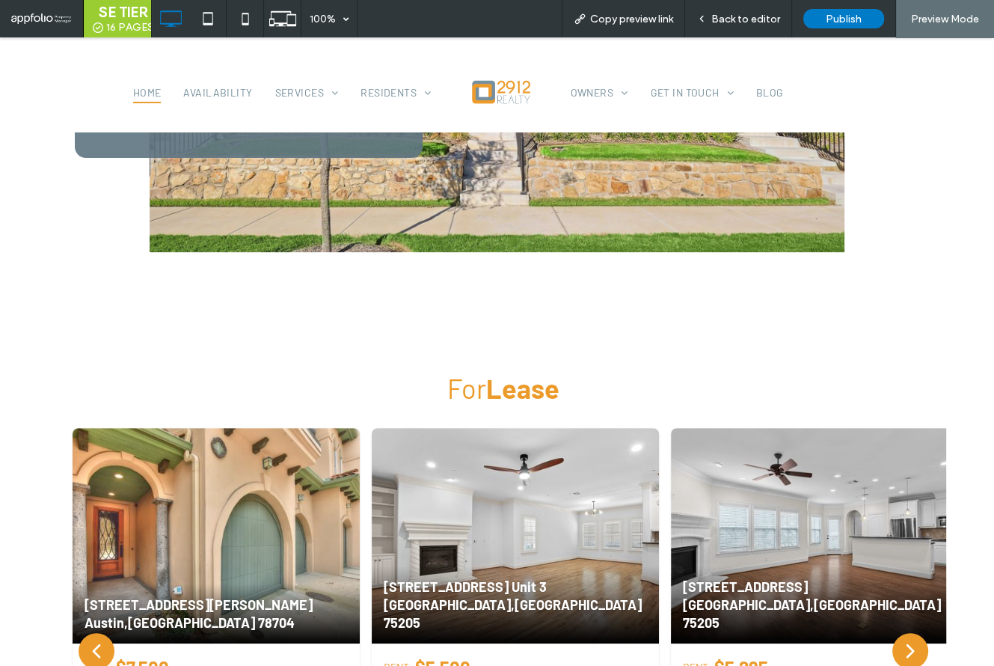
scroll to position [389, 0]
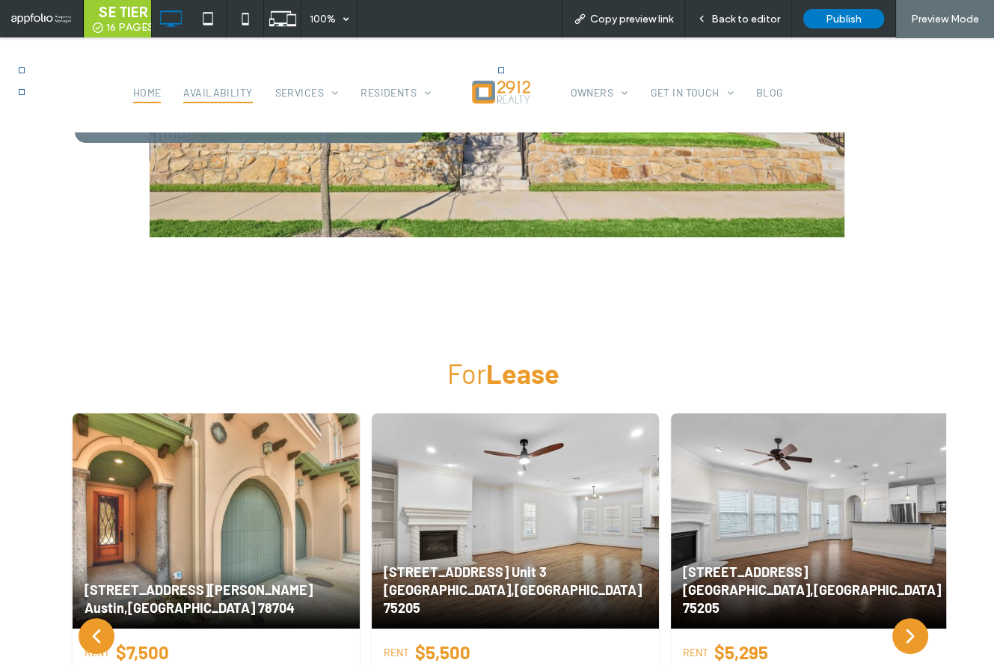
click at [227, 94] on span "Availability" at bounding box center [217, 92] width 69 height 23
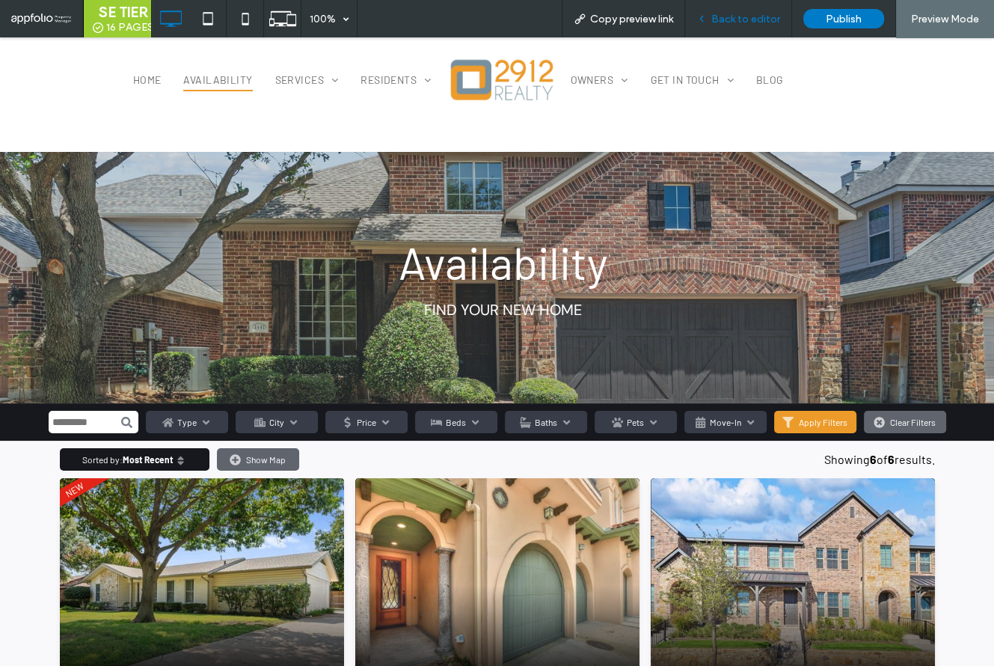
click at [727, 14] on span "Back to editor" at bounding box center [746, 19] width 69 height 13
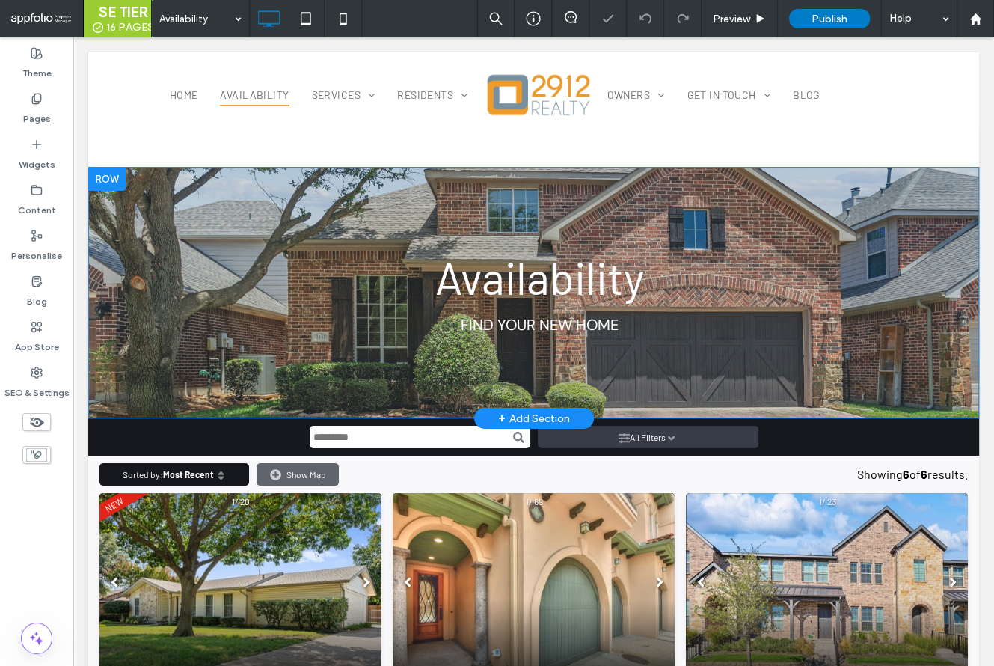
click at [126, 401] on div "Availability Find Your New Home Click To Paste Row + Add Section" at bounding box center [533, 292] width 891 height 251
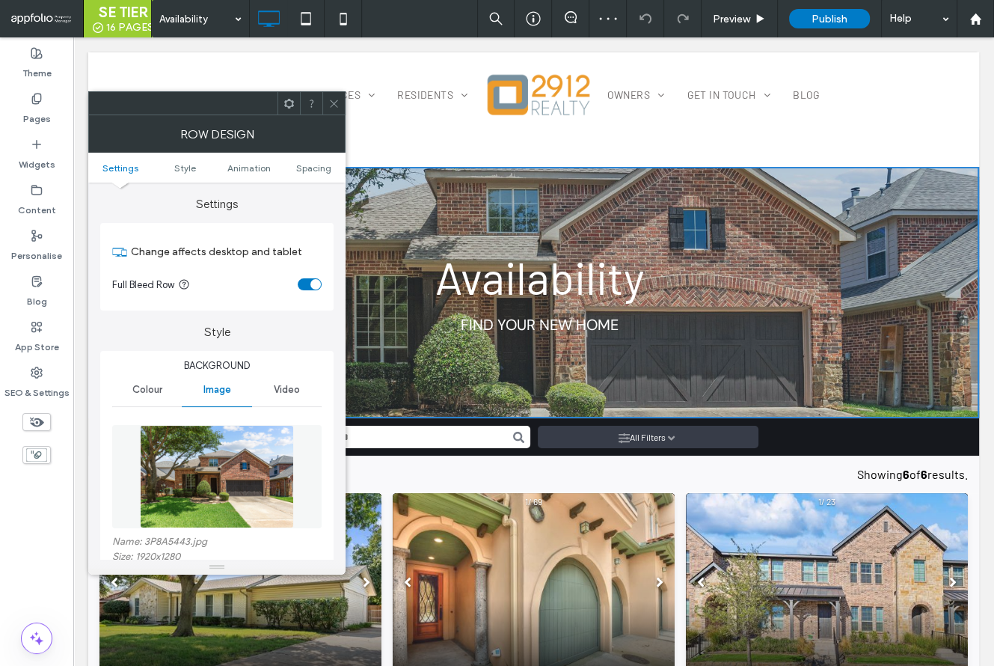
scroll to position [254, 0]
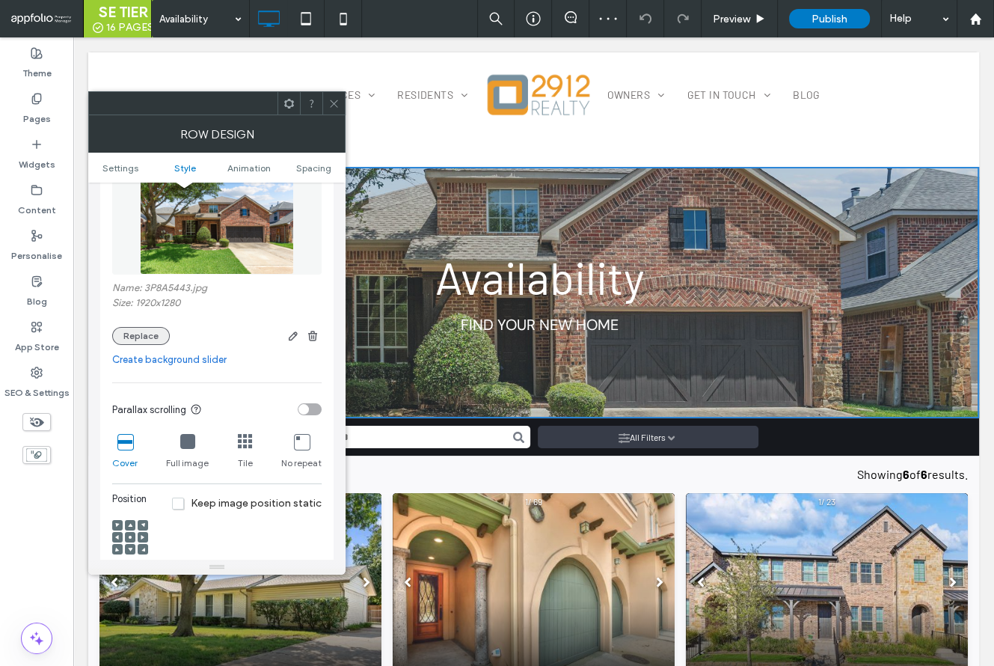
click at [127, 340] on button "Replace" at bounding box center [141, 336] width 58 height 18
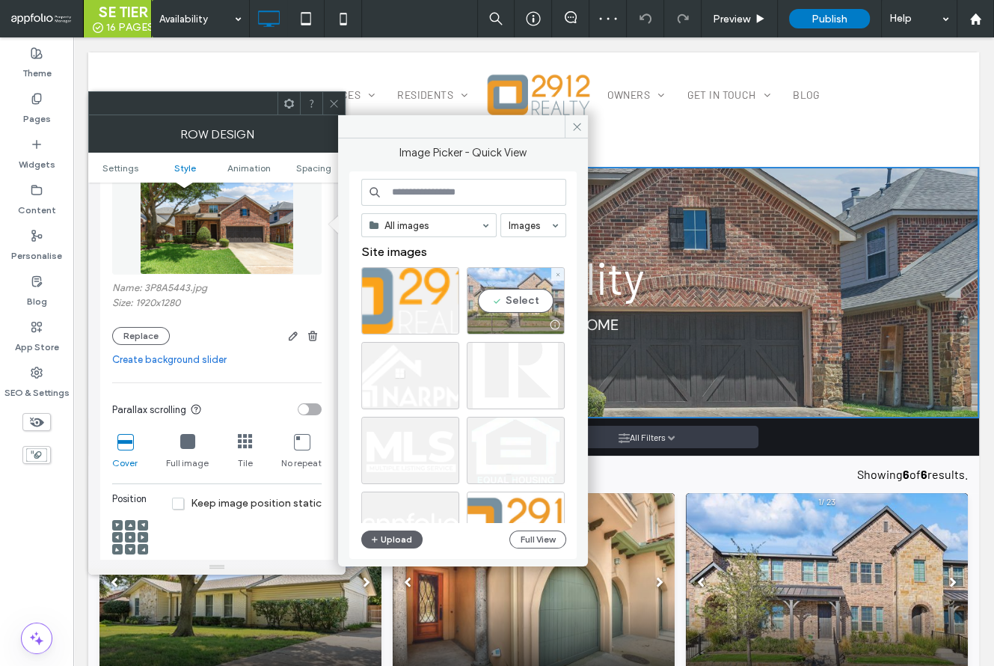
click at [504, 309] on div "Select" at bounding box center [516, 300] width 98 height 67
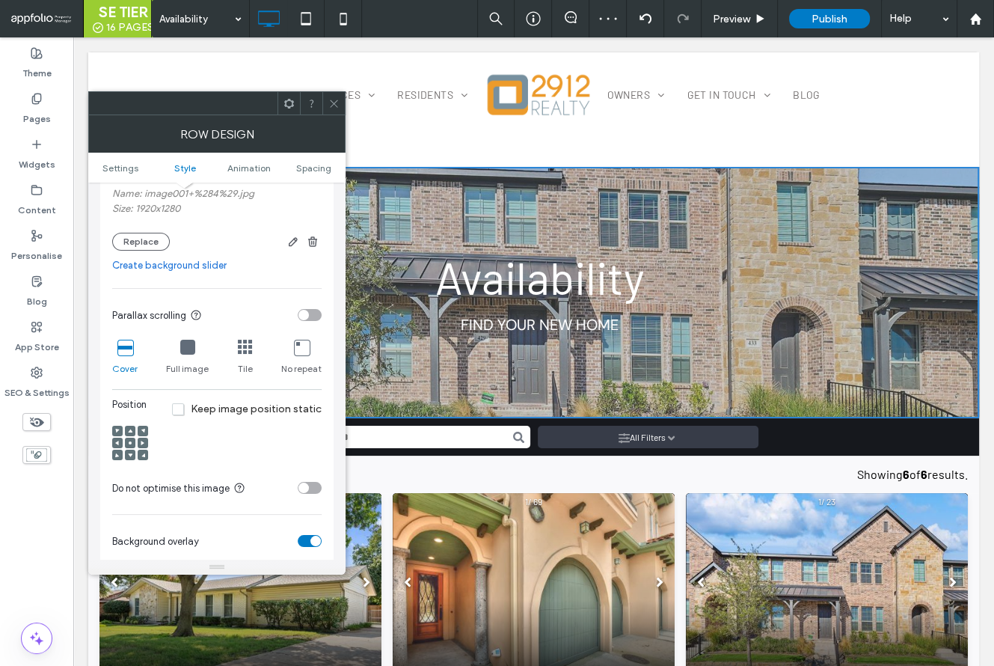
scroll to position [479, 0]
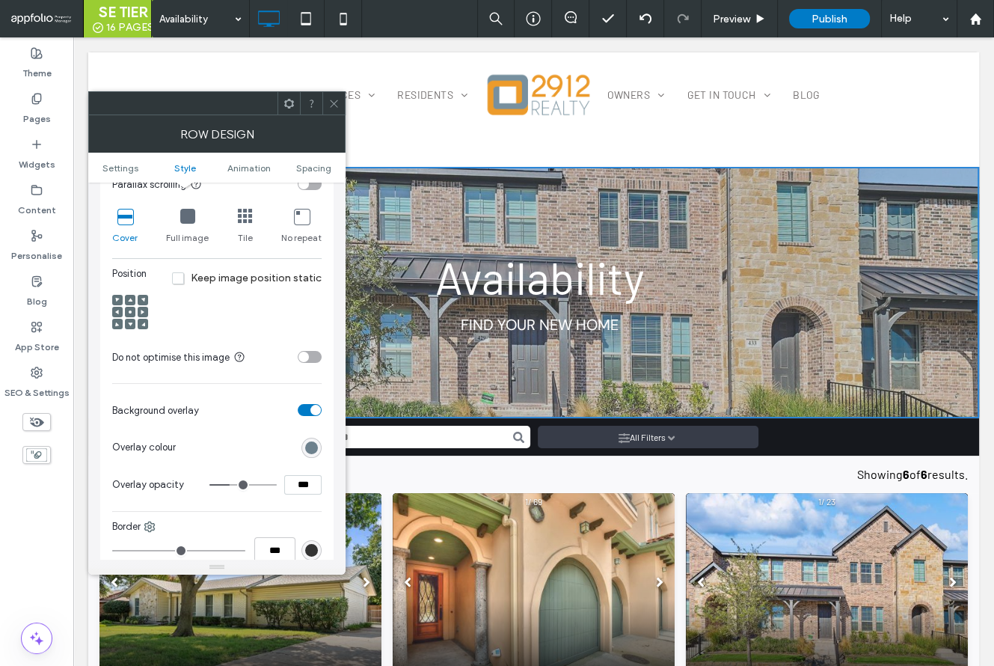
click at [315, 361] on div "toggle" at bounding box center [310, 357] width 24 height 12
click at [314, 361] on div "toggle" at bounding box center [316, 357] width 10 height 10
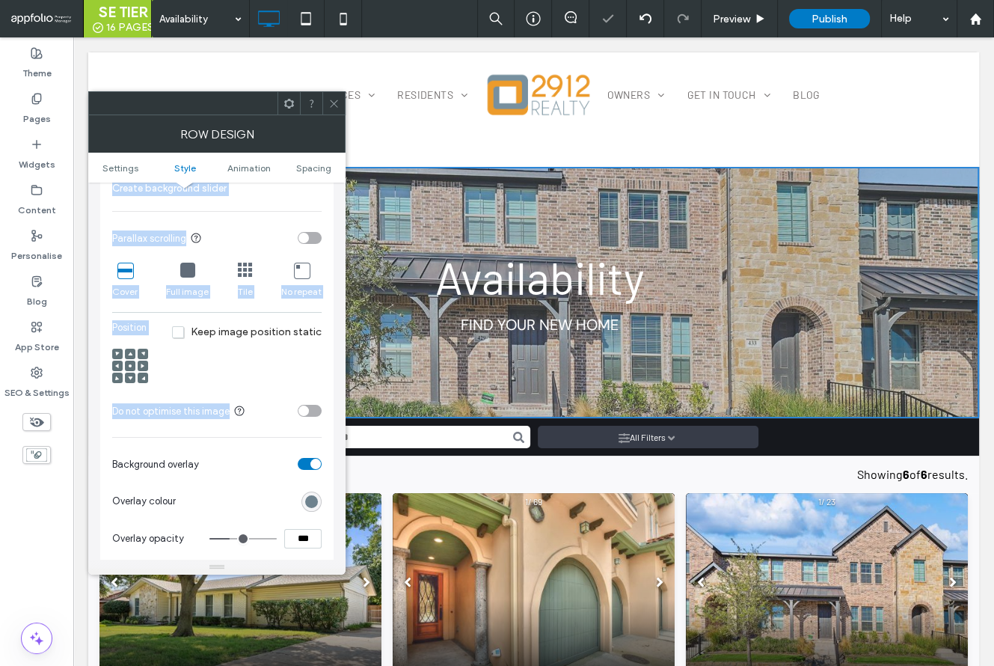
scroll to position [400, 0]
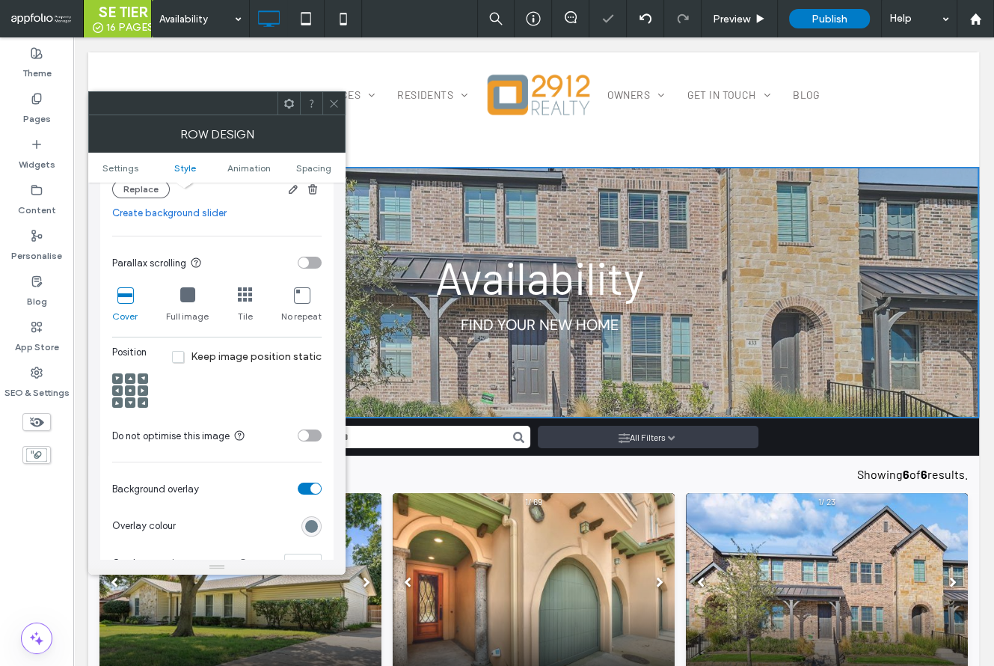
click at [306, 260] on div "toggle" at bounding box center [304, 262] width 10 height 10
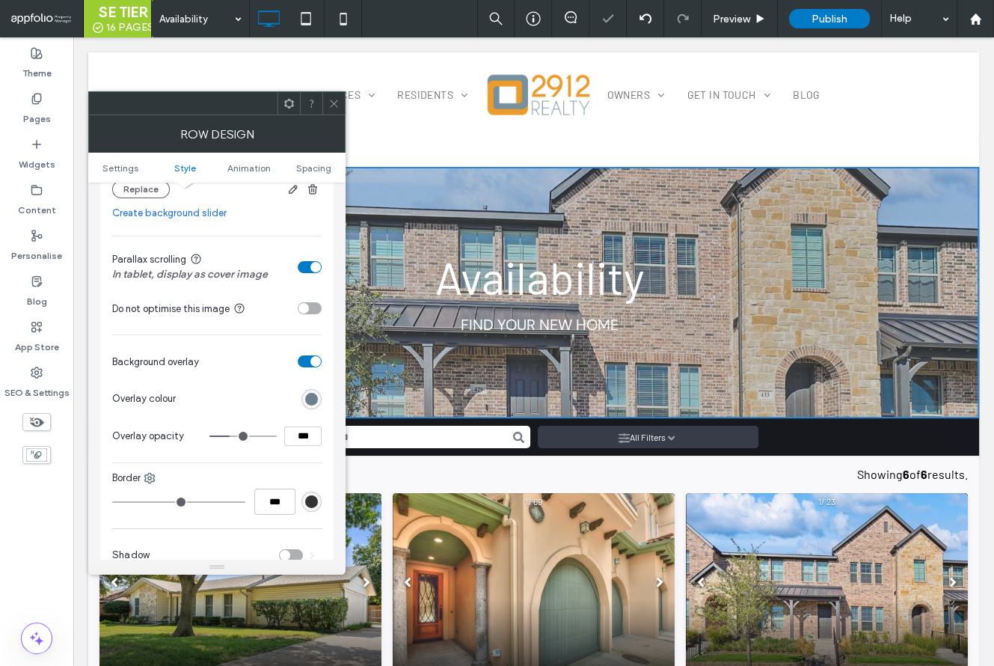
click at [306, 261] on div "toggle" at bounding box center [310, 267] width 24 height 12
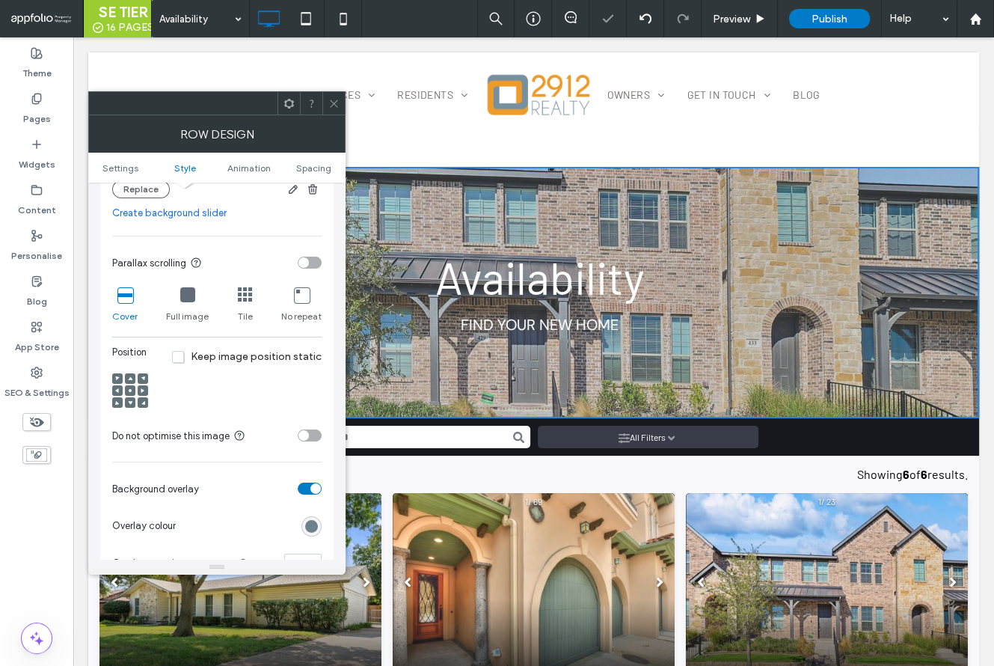
click at [130, 390] on use at bounding box center [130, 390] width 3 height 3
click at [331, 99] on icon at bounding box center [333, 103] width 11 height 11
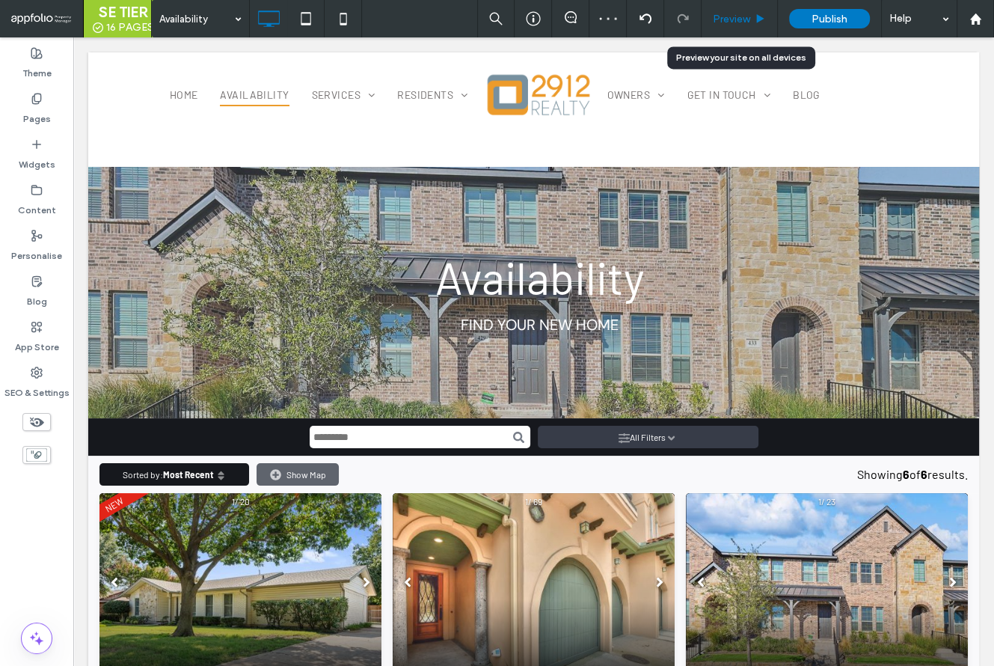
click at [727, 10] on div "Preview" at bounding box center [740, 18] width 76 height 37
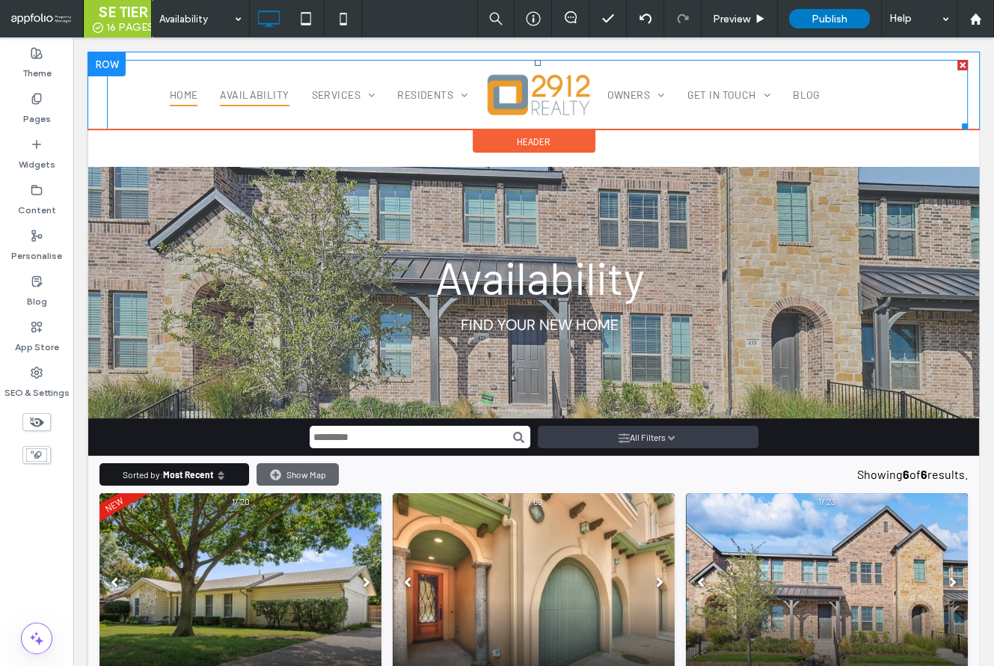
click at [187, 99] on span "Home" at bounding box center [184, 94] width 28 height 23
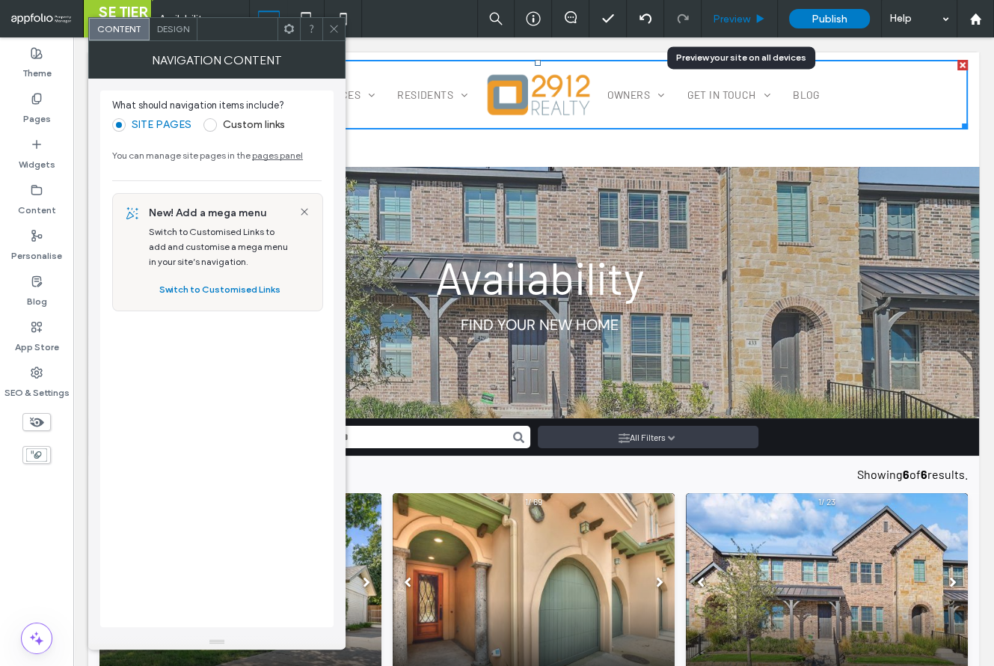
click at [754, 9] on div "Preview" at bounding box center [740, 18] width 76 height 37
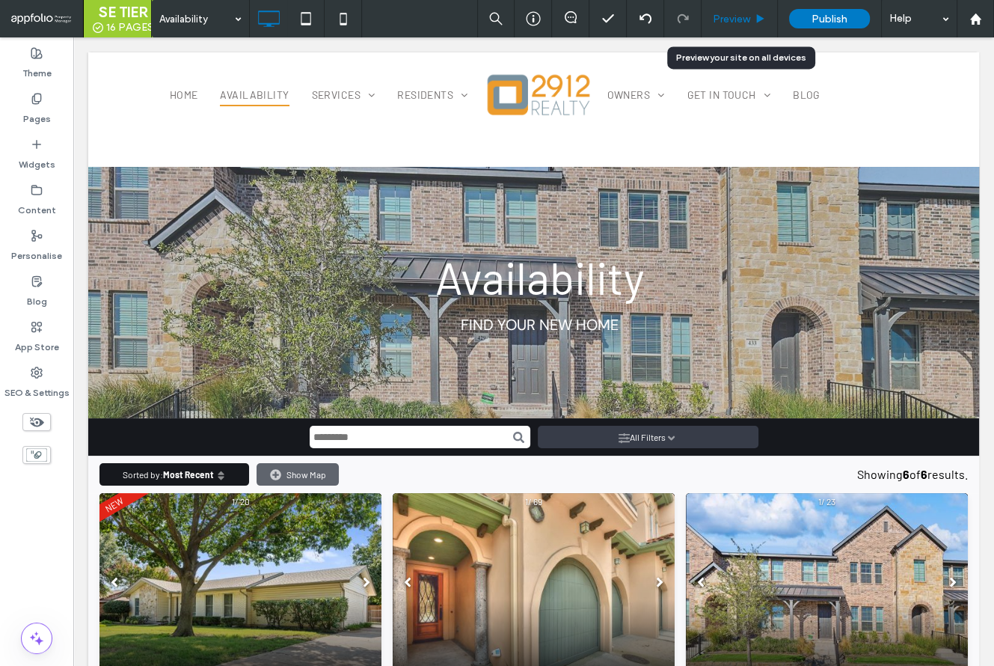
click at [747, 19] on span "Preview" at bounding box center [731, 19] width 37 height 13
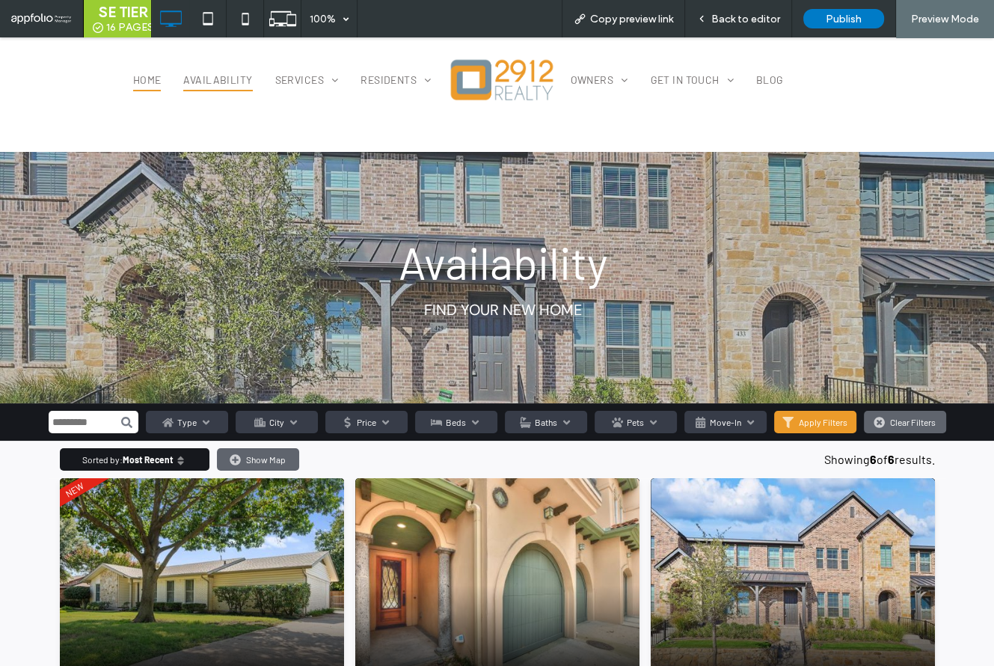
click at [157, 76] on span "Home" at bounding box center [147, 79] width 28 height 23
click at [751, 22] on span "Back to editor" at bounding box center [746, 19] width 69 height 13
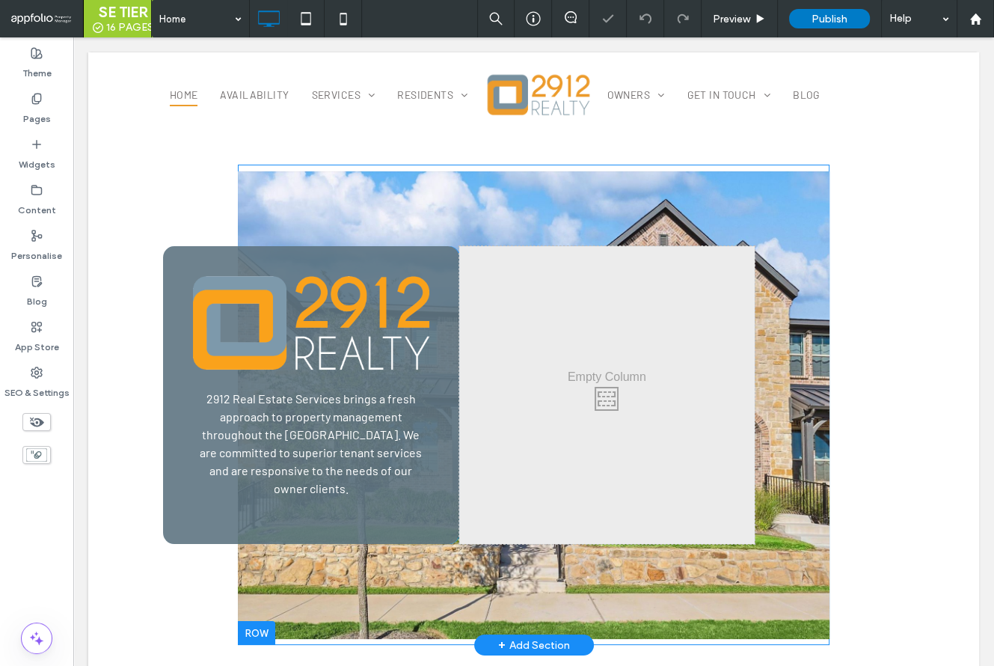
scroll to position [3, 0]
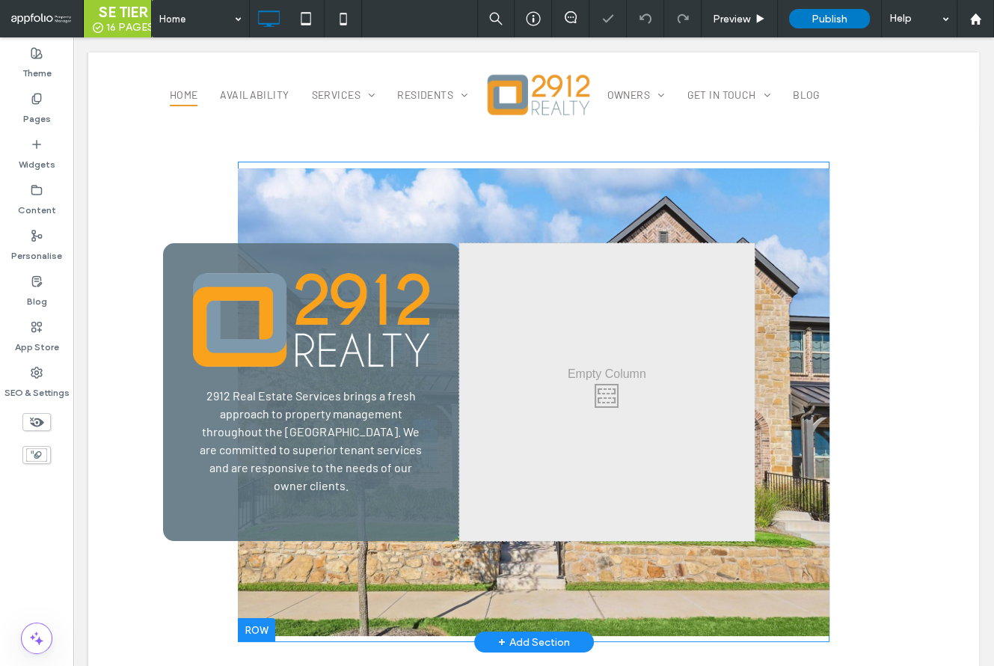
click at [285, 635] on div "2912 Real Estate Services brings a fresh approach to property management throug…" at bounding box center [534, 402] width 592 height 468
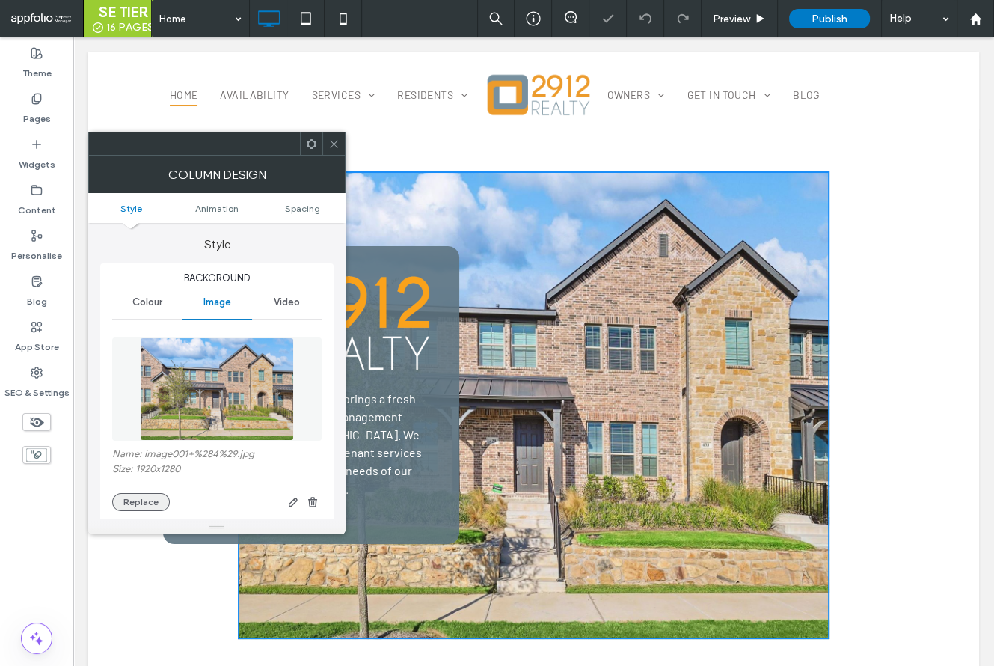
click at [149, 502] on button "Replace" at bounding box center [141, 502] width 58 height 18
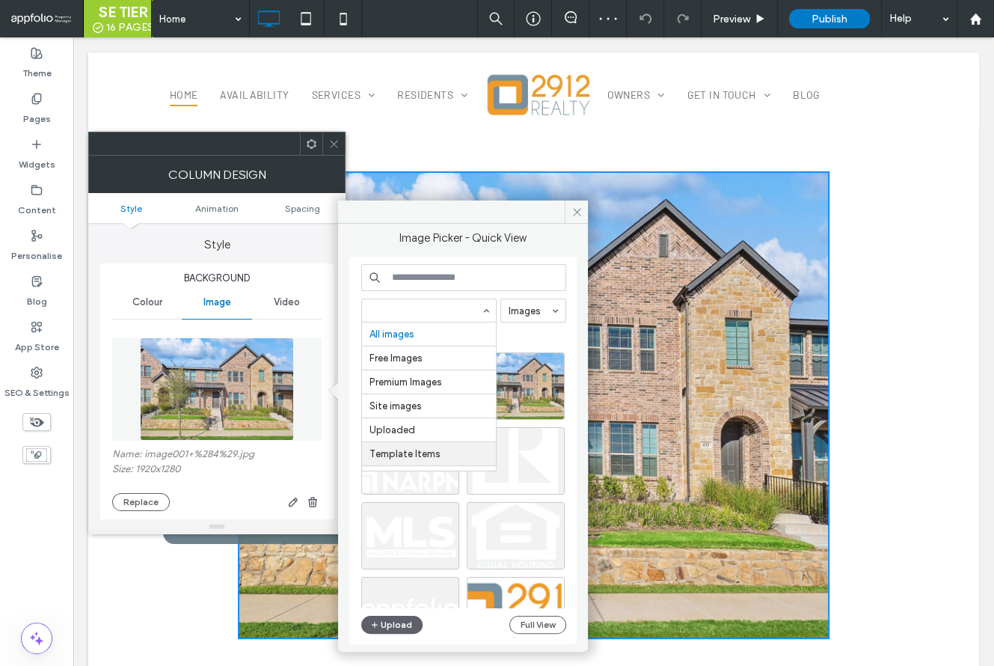
scroll to position [96, 0]
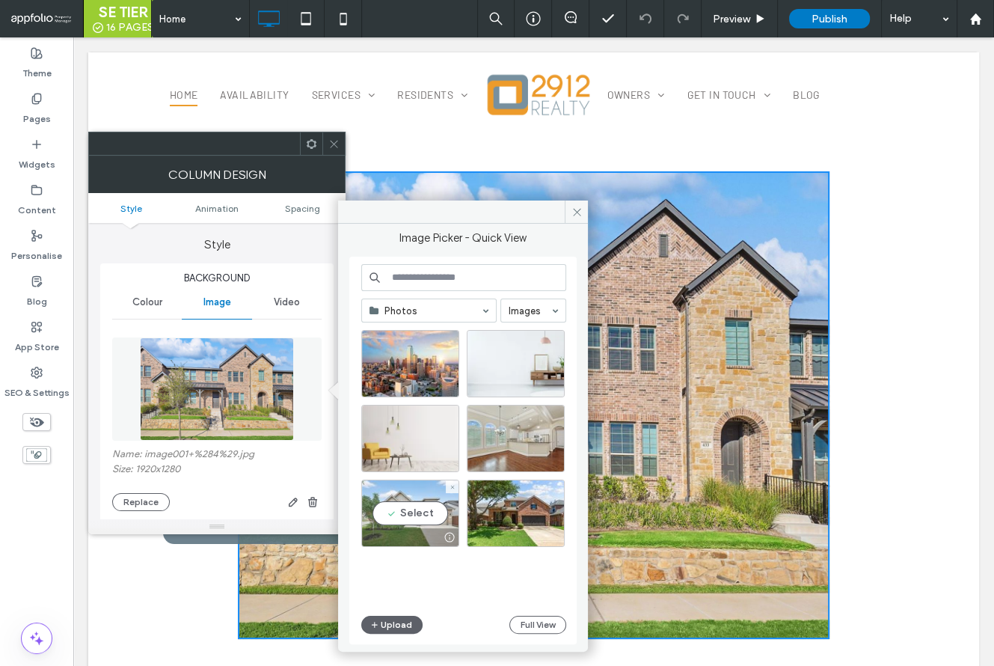
click at [412, 514] on div "Select" at bounding box center [410, 513] width 98 height 67
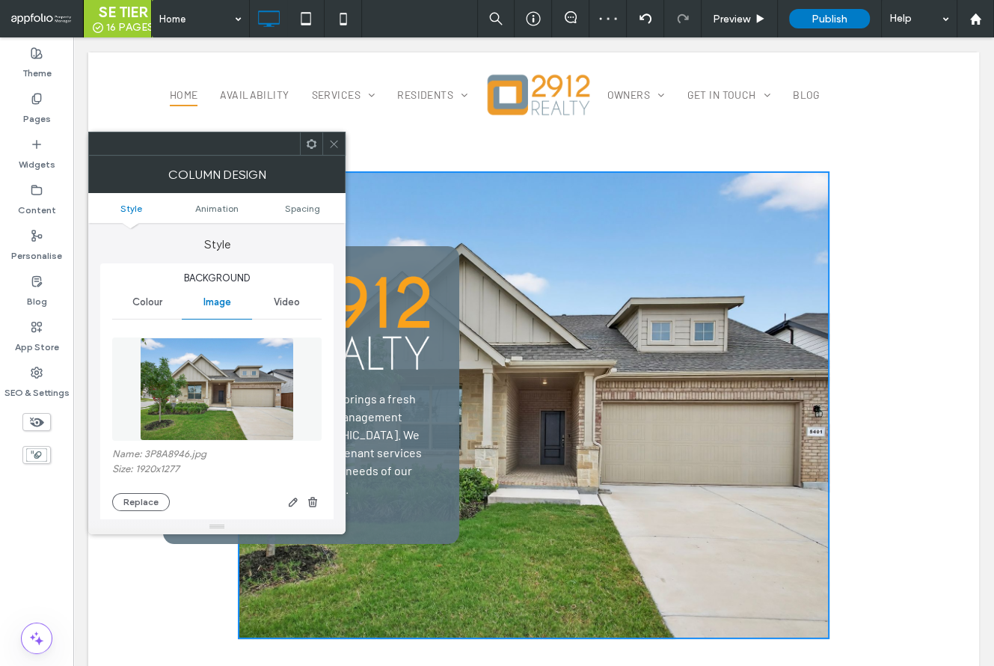
drag, startPoint x: 328, startPoint y: 135, endPoint x: 337, endPoint y: 145, distance: 13.2
click at [328, 135] on span at bounding box center [333, 143] width 11 height 22
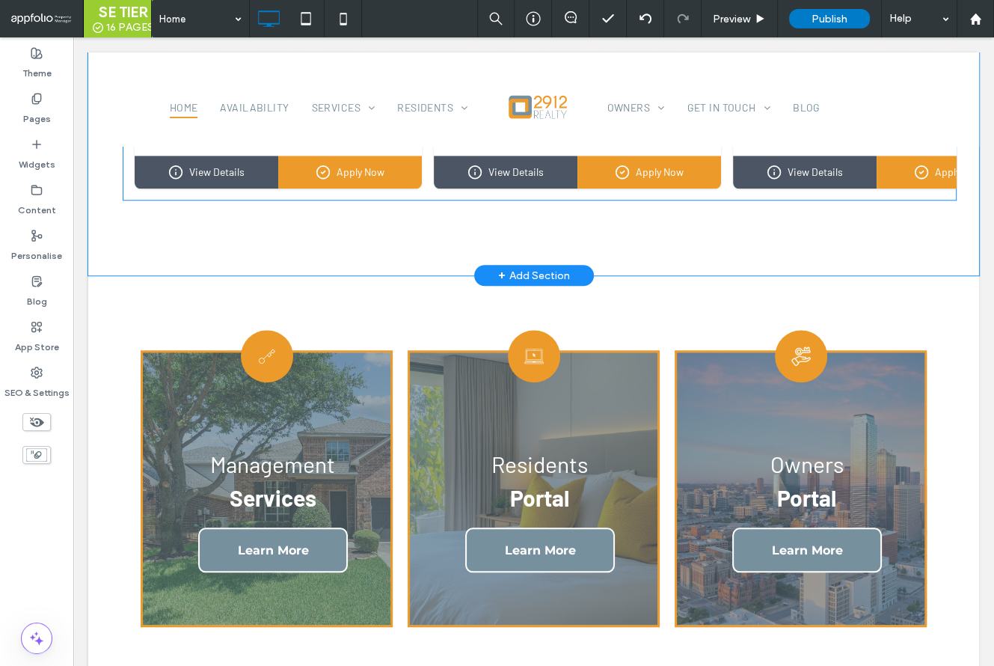
scroll to position [1110, 0]
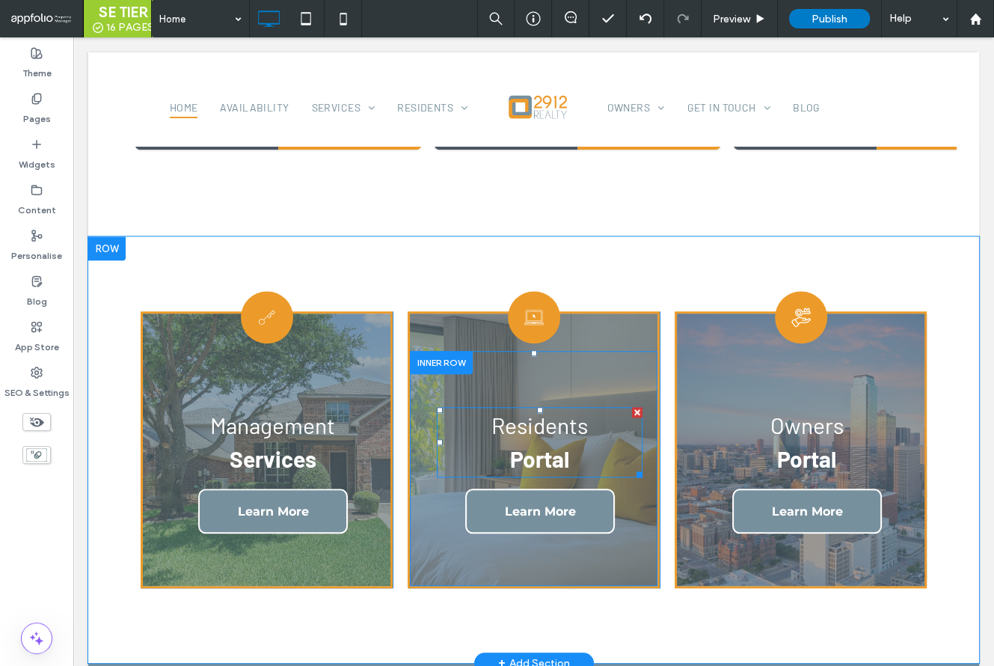
click at [572, 432] on font "esidents" at bounding box center [546, 425] width 83 height 27
type input "******"
type input "**"
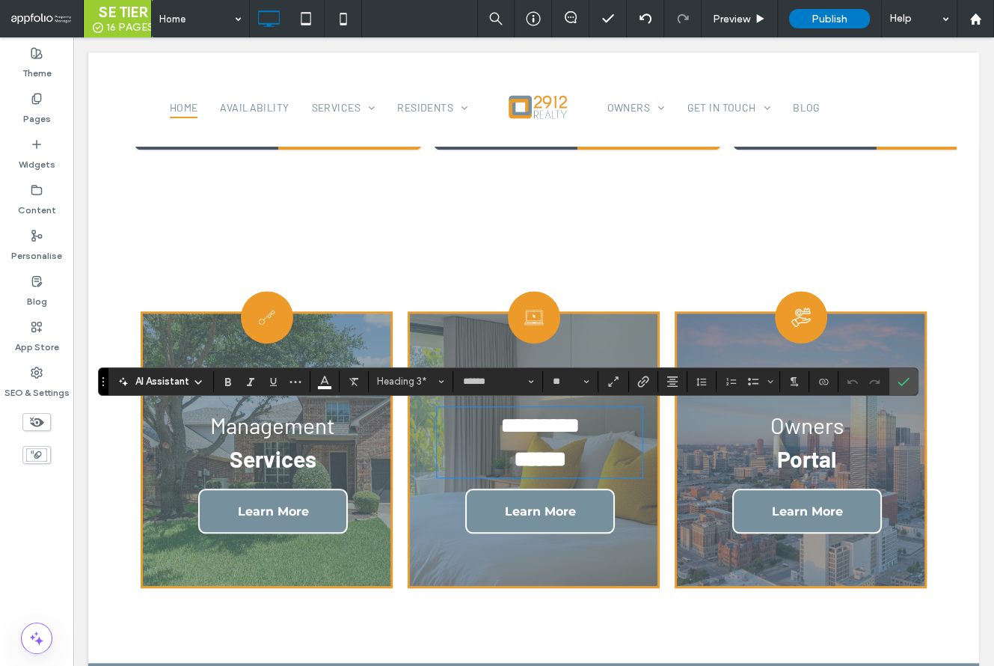
click at [593, 428] on h3 "*********" at bounding box center [540, 426] width 206 height 34
drag, startPoint x: 819, startPoint y: 435, endPoint x: 832, endPoint y: 430, distance: 13.8
click at [819, 435] on font "wners" at bounding box center [814, 425] width 59 height 27
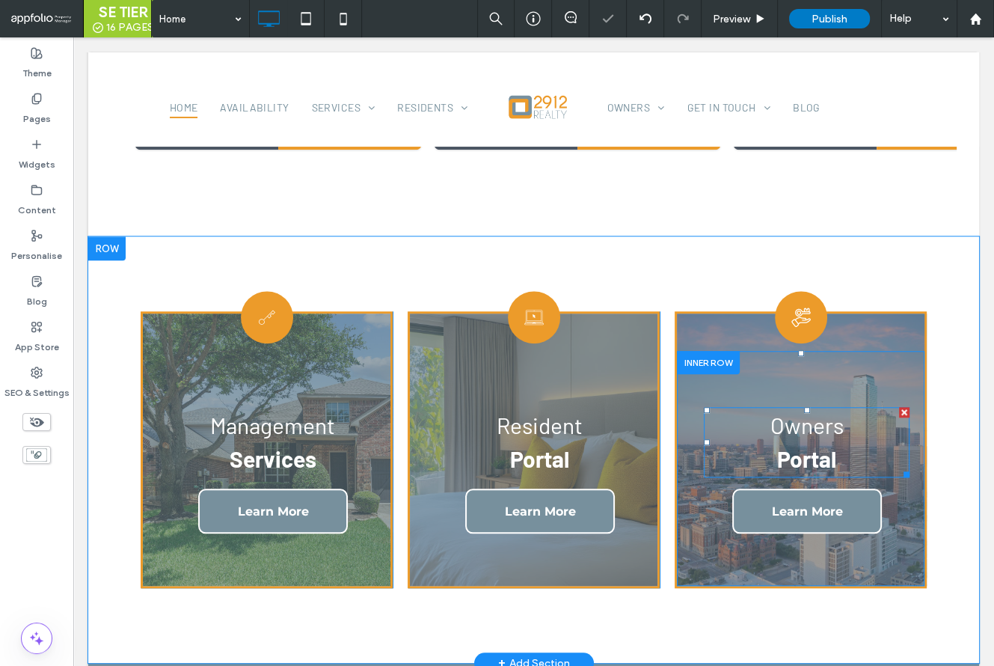
click at [855, 427] on h3 "O wners" at bounding box center [807, 426] width 206 height 34
type input "******"
type input "**"
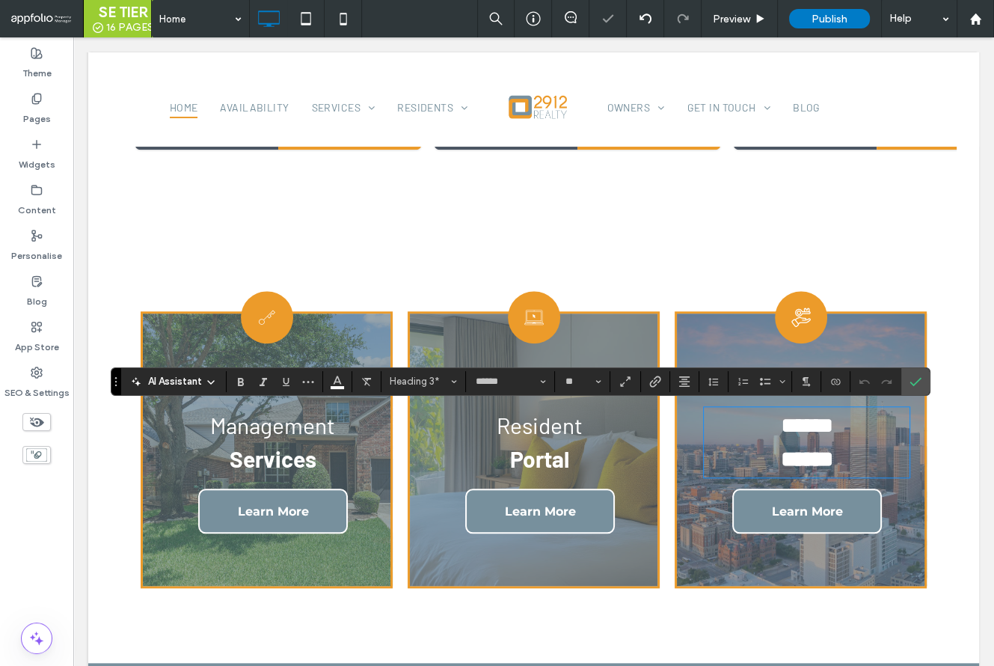
click at [845, 429] on h3 "******" at bounding box center [807, 426] width 206 height 34
click at [916, 376] on icon "Confirm" at bounding box center [916, 382] width 12 height 12
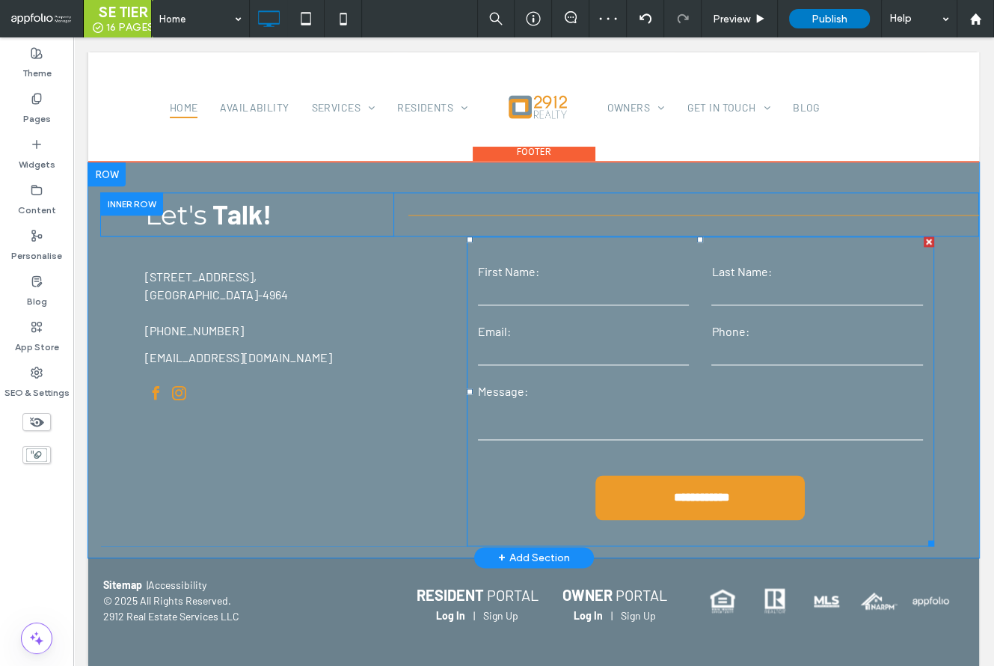
scroll to position [1625, 0]
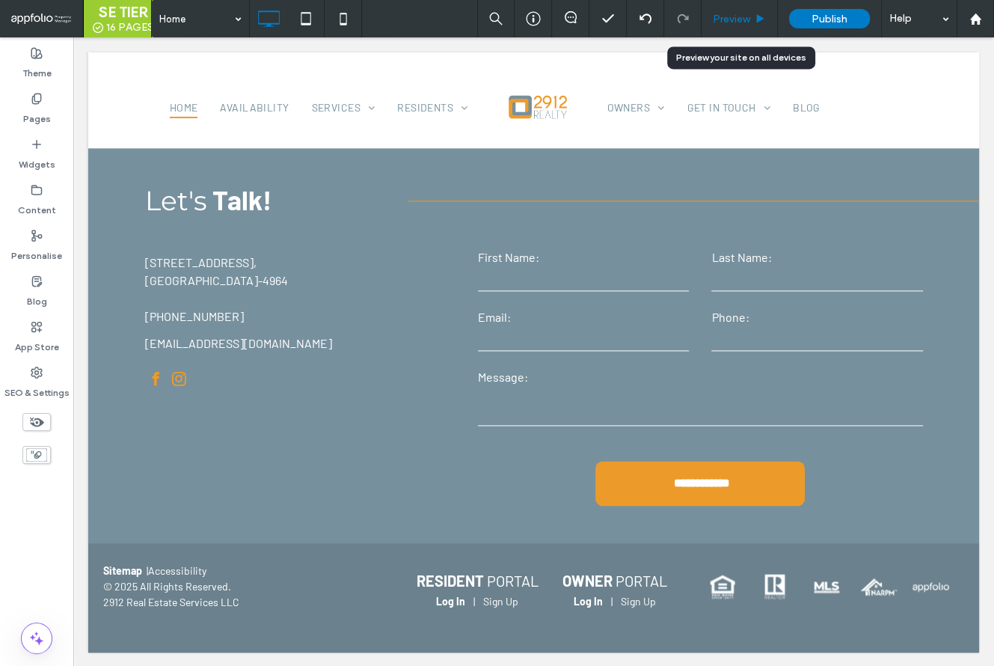
click at [724, 23] on span "Preview" at bounding box center [731, 19] width 37 height 13
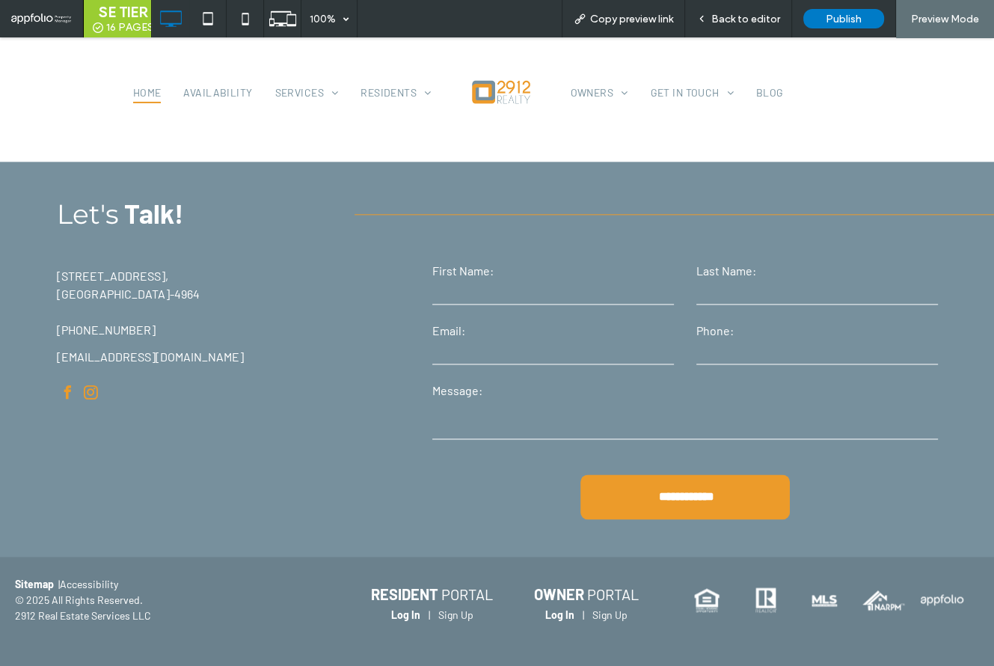
scroll to position [1580, 0]
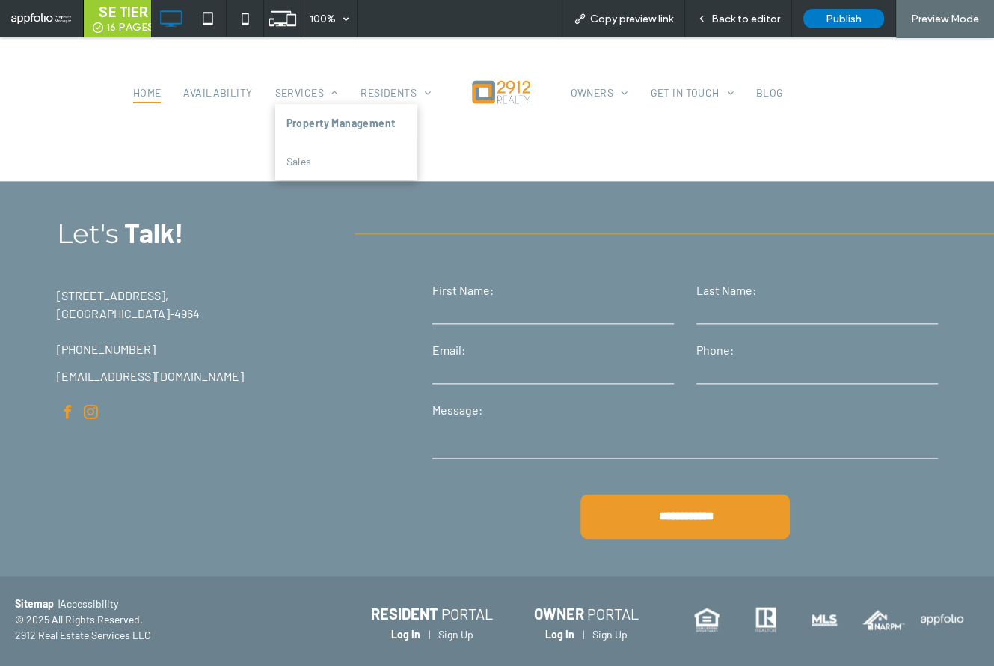
drag, startPoint x: 314, startPoint y: 123, endPoint x: 313, endPoint y: 160, distance: 37.4
click at [314, 123] on span "Property Management" at bounding box center [341, 123] width 109 height 16
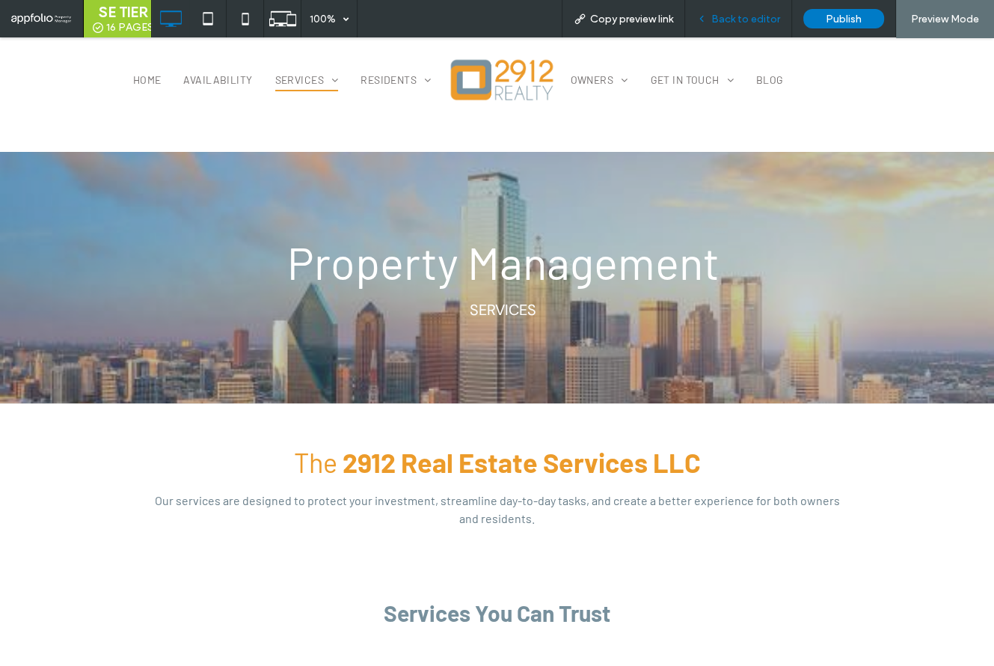
click at [758, 20] on span "Back to editor" at bounding box center [746, 19] width 69 height 13
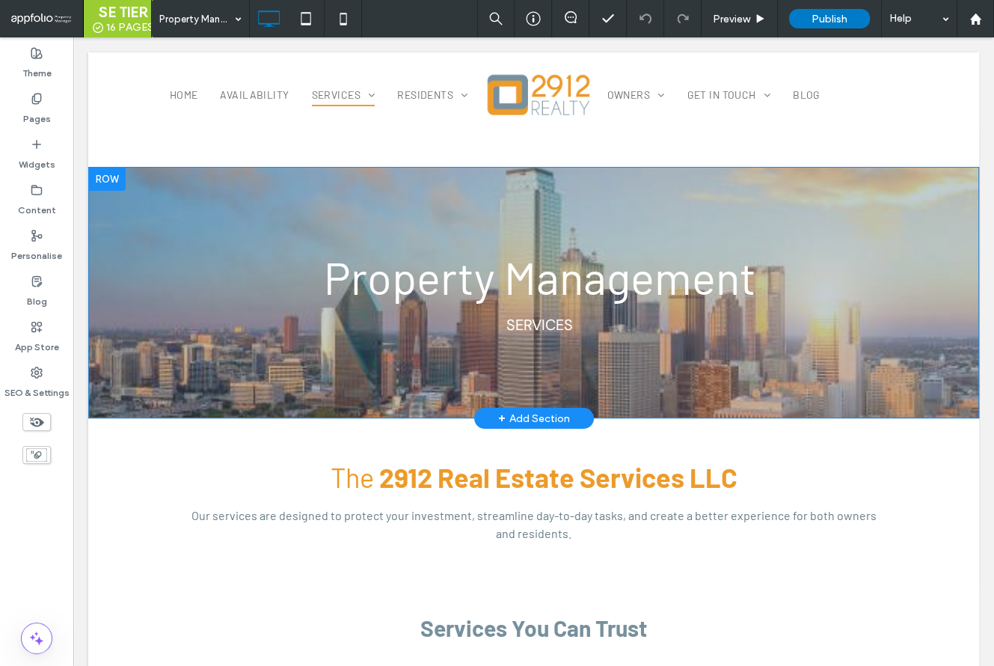
click at [164, 215] on div "Property Management Services Click To Paste Row + Add Section" at bounding box center [533, 292] width 891 height 251
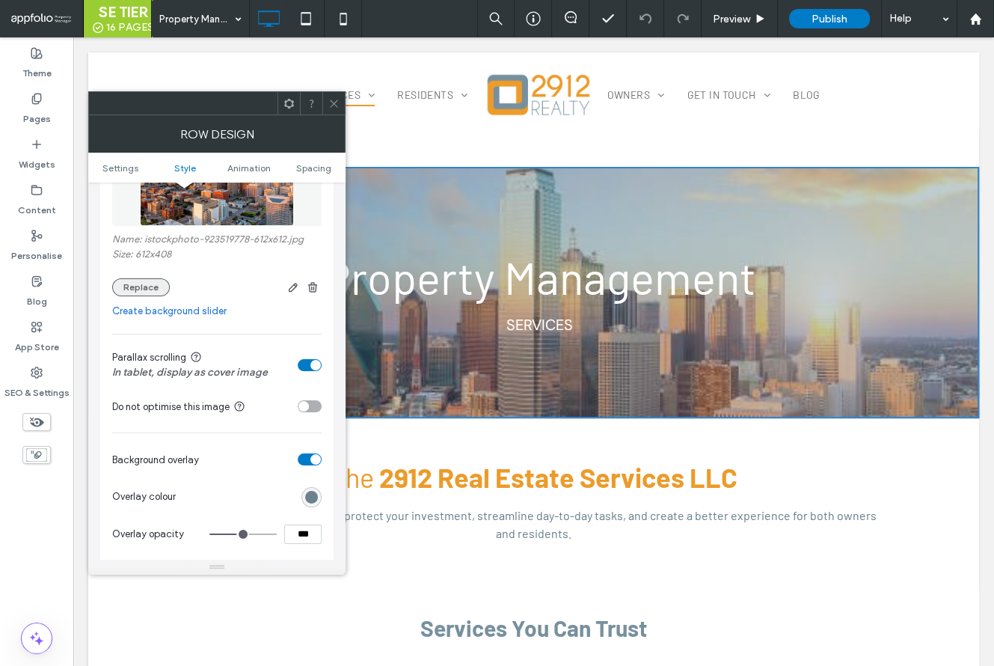
click at [146, 287] on button "Replace" at bounding box center [141, 287] width 58 height 18
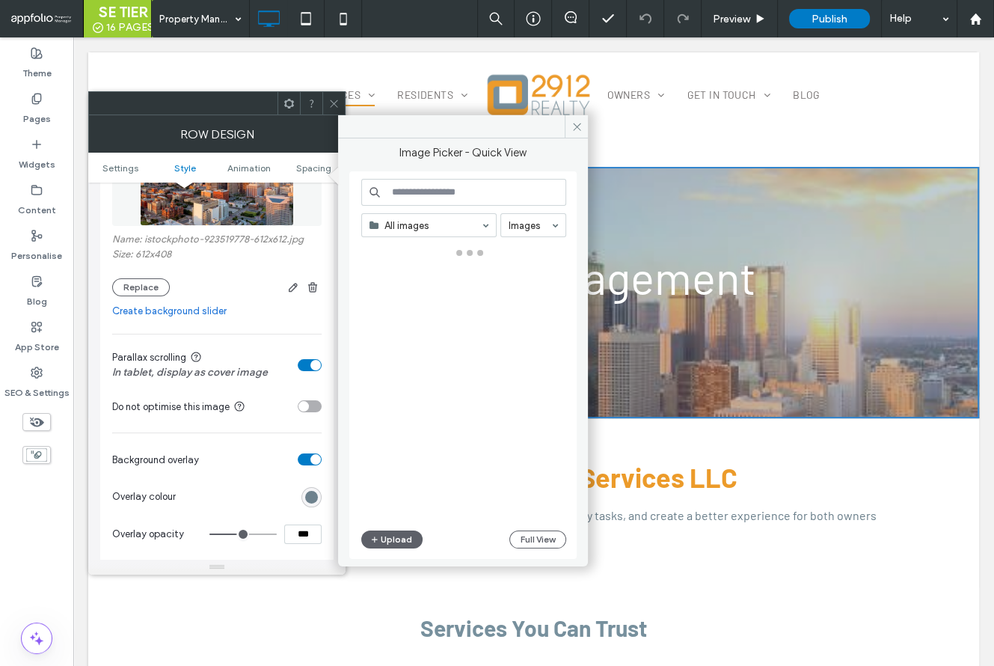
scroll to position [299, 0]
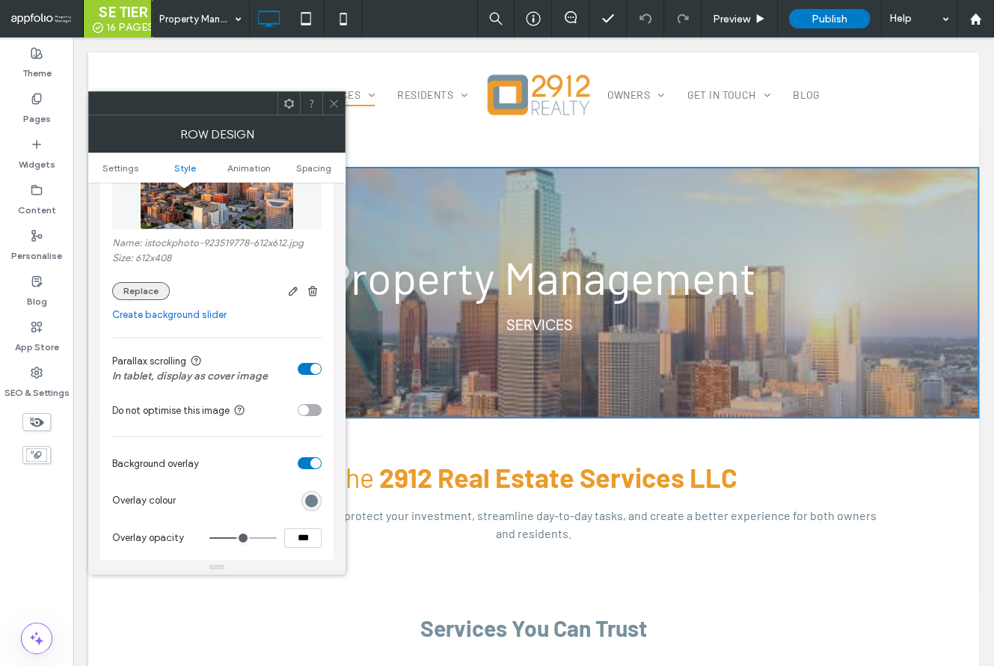
click at [157, 295] on button "Replace" at bounding box center [141, 291] width 58 height 18
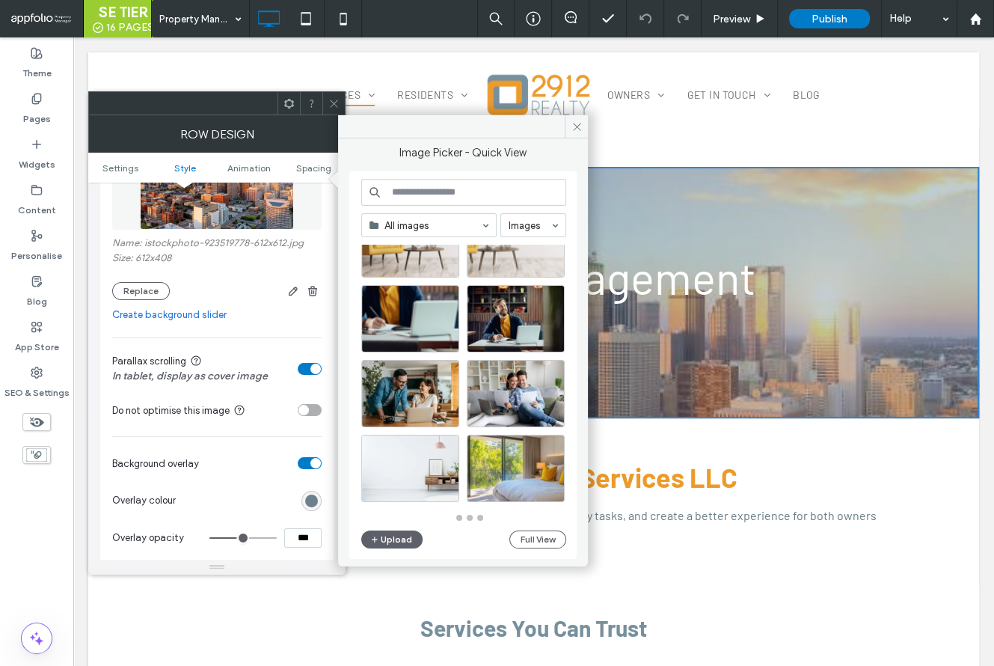
scroll to position [655, 0]
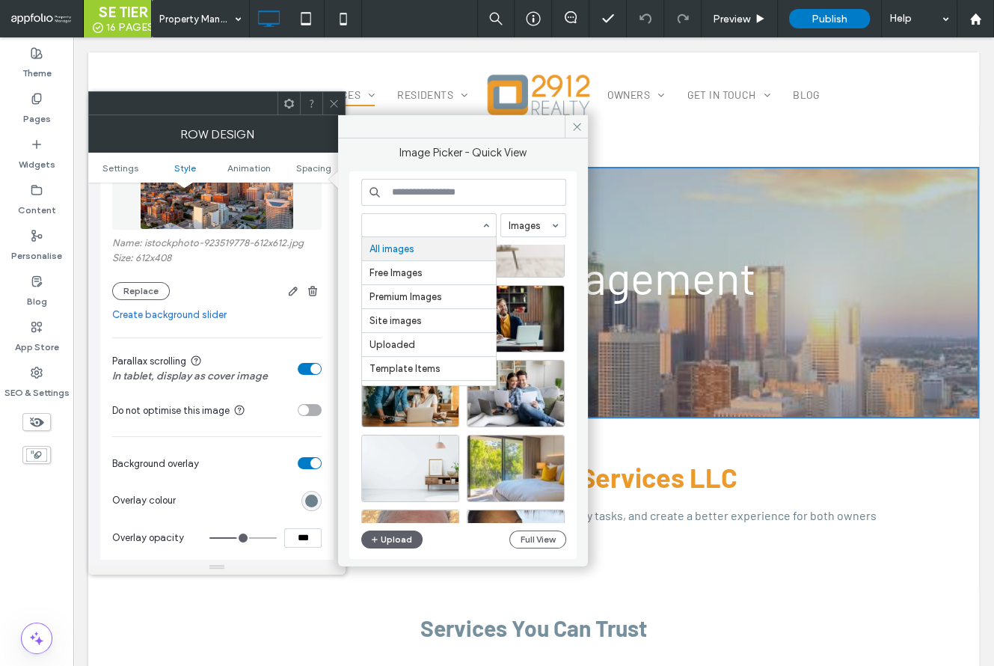
drag, startPoint x: 414, startPoint y: 218, endPoint x: 436, endPoint y: 254, distance: 42.4
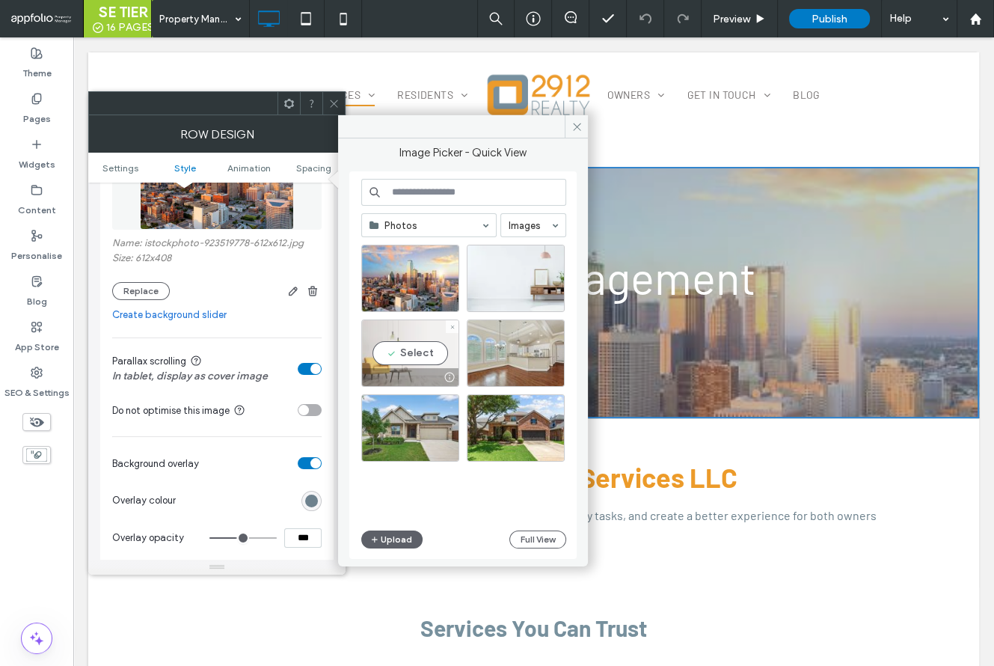
click at [425, 368] on div at bounding box center [410, 377] width 97 height 18
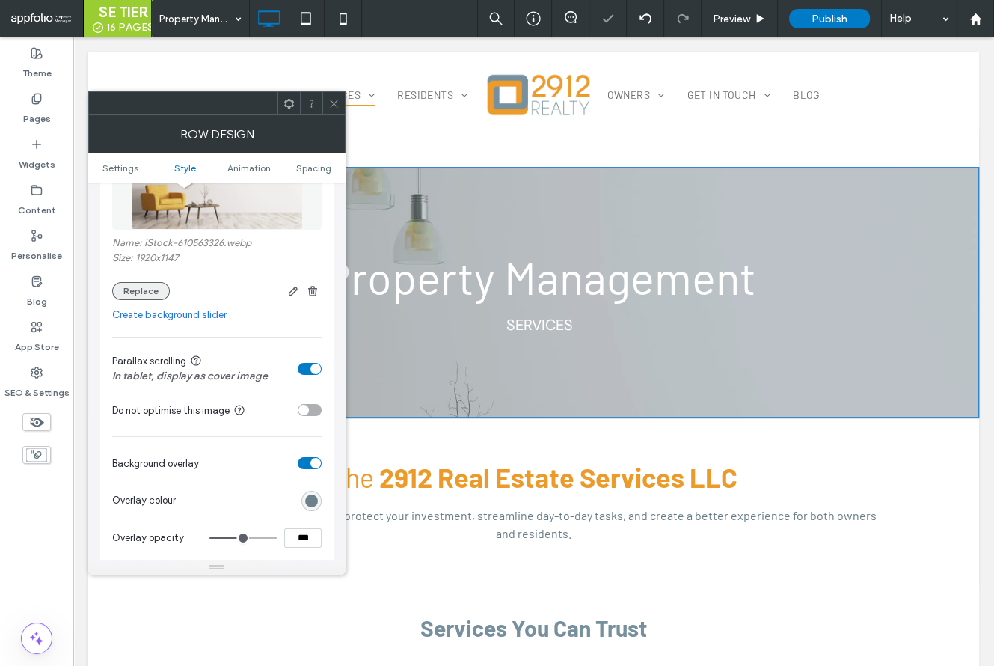
drag, startPoint x: 136, startPoint y: 290, endPoint x: 147, endPoint y: 292, distance: 10.7
click at [136, 290] on button "Replace" at bounding box center [141, 291] width 58 height 18
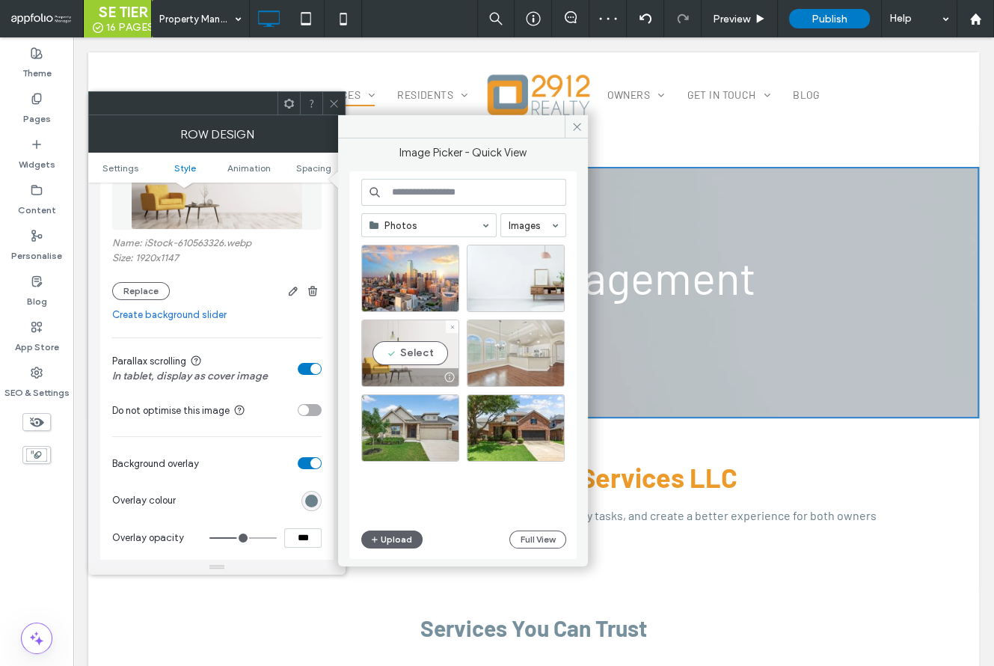
click at [534, 359] on div at bounding box center [516, 353] width 98 height 67
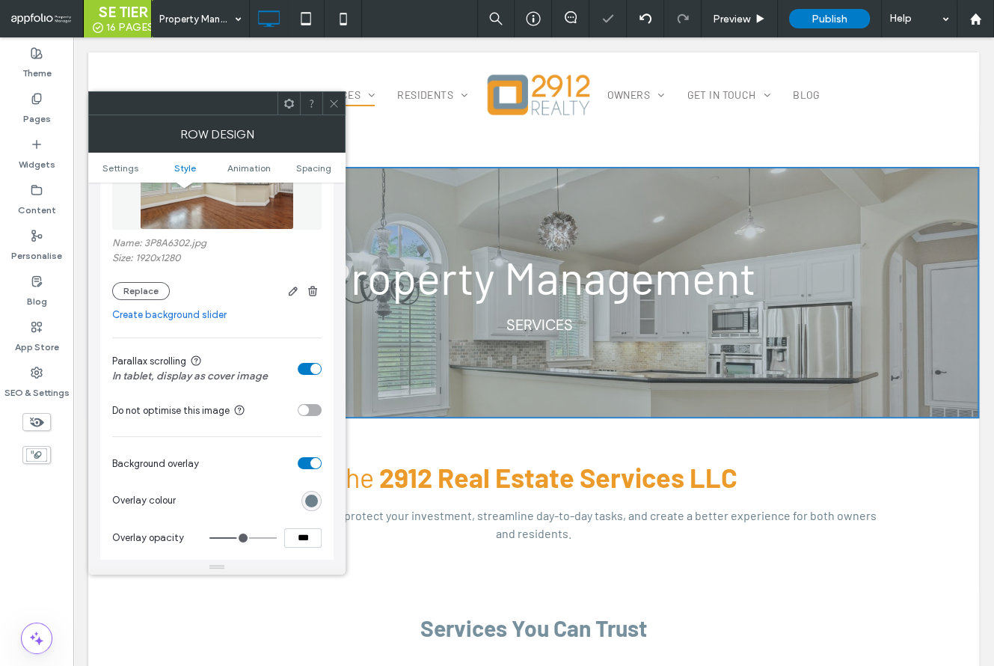
click at [336, 105] on use at bounding box center [333, 103] width 7 height 7
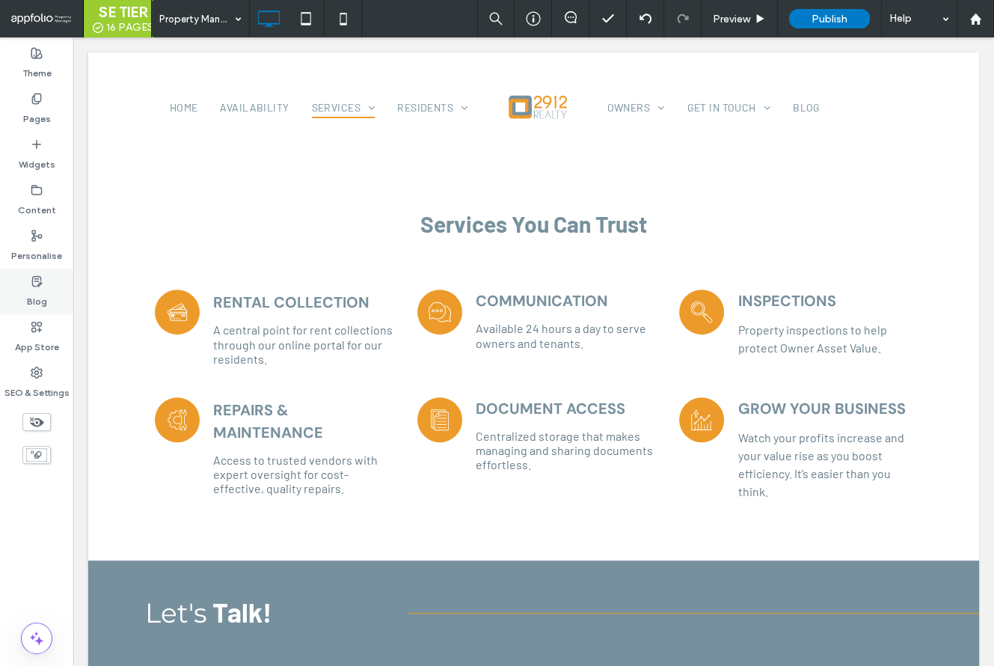
scroll to position [498, 0]
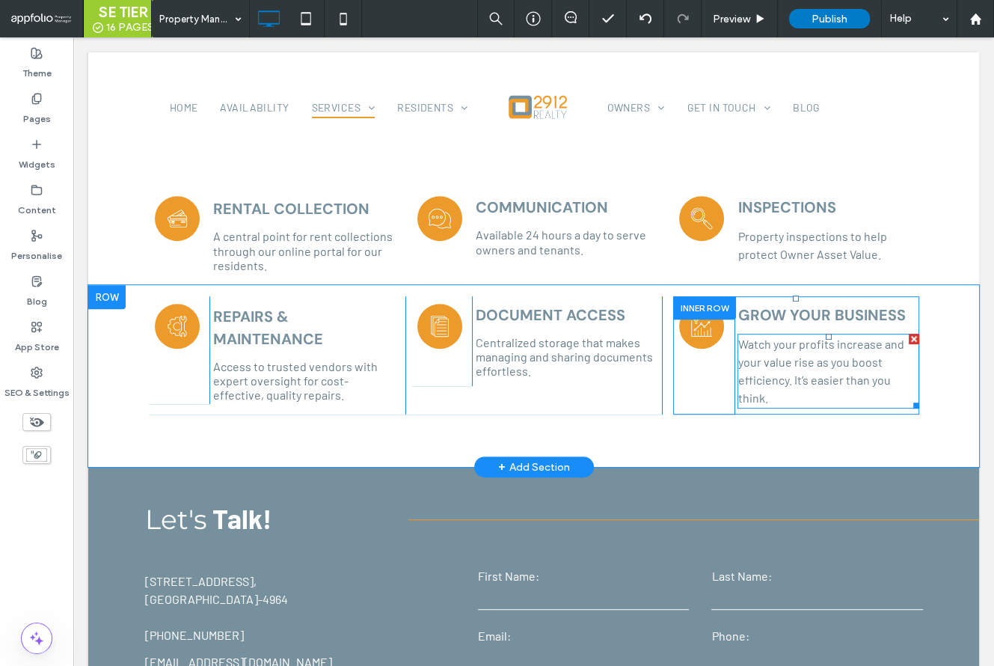
click at [811, 387] on p "Watch your profits increase and your value rise as you boost efficiency. It’s e…" at bounding box center [829, 371] width 182 height 72
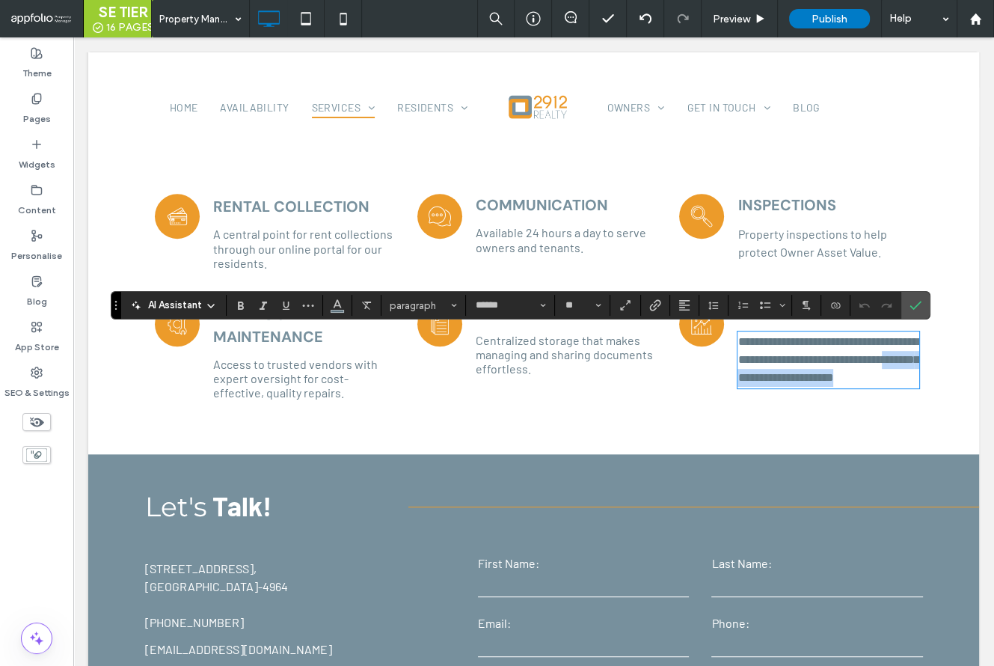
scroll to position [501, 0]
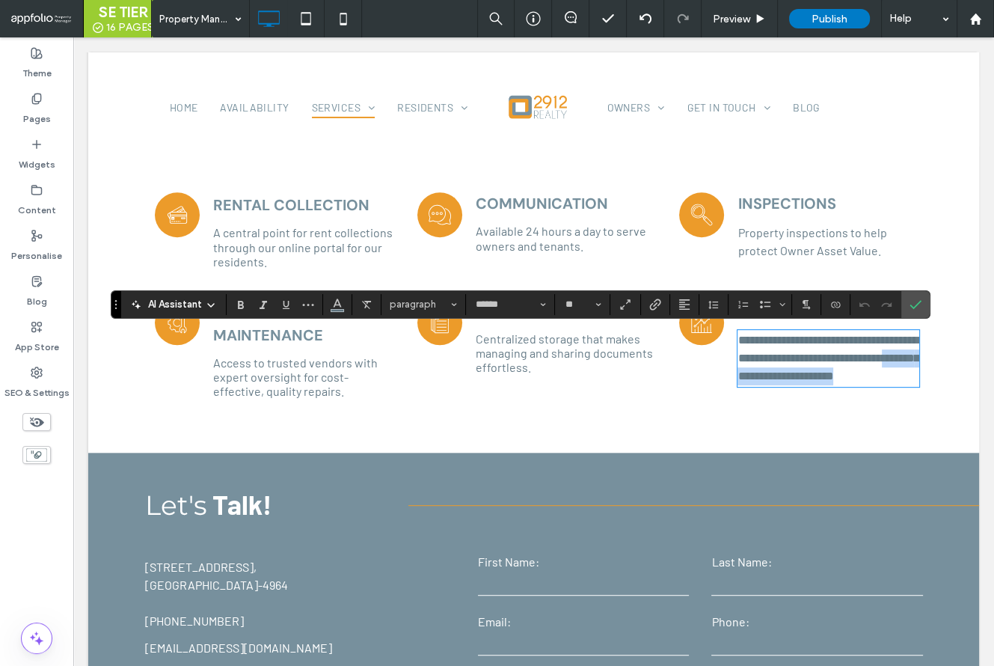
drag, startPoint x: 792, startPoint y: 383, endPoint x: 805, endPoint y: 405, distance: 25.2
click at [805, 393] on div "**********" at bounding box center [827, 343] width 185 height 100
click at [914, 299] on icon "Confirm" at bounding box center [916, 305] width 12 height 12
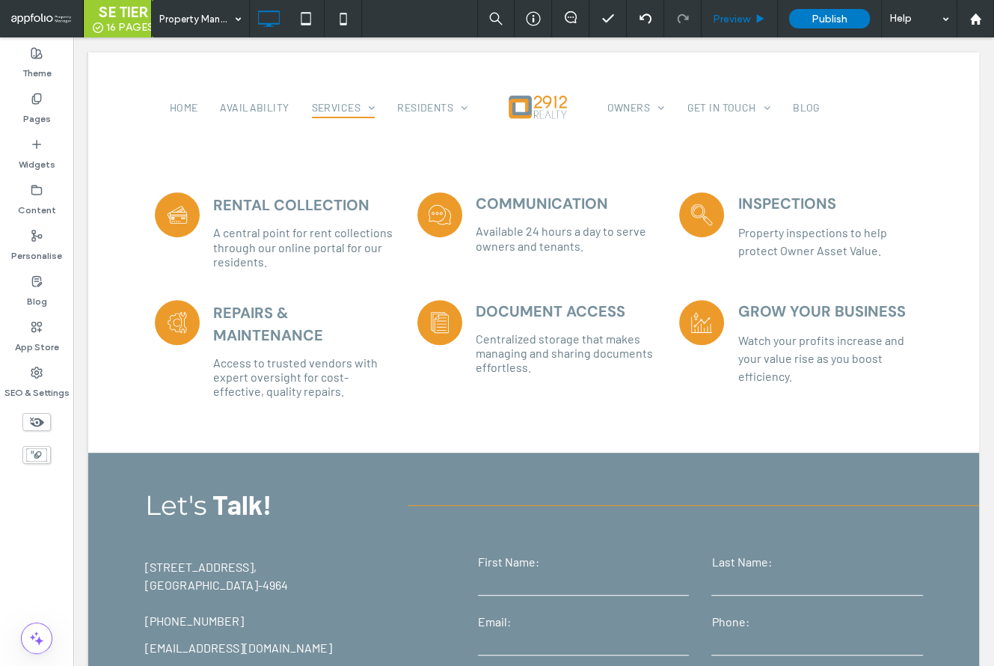
click at [728, 19] on span "Preview" at bounding box center [731, 19] width 37 height 13
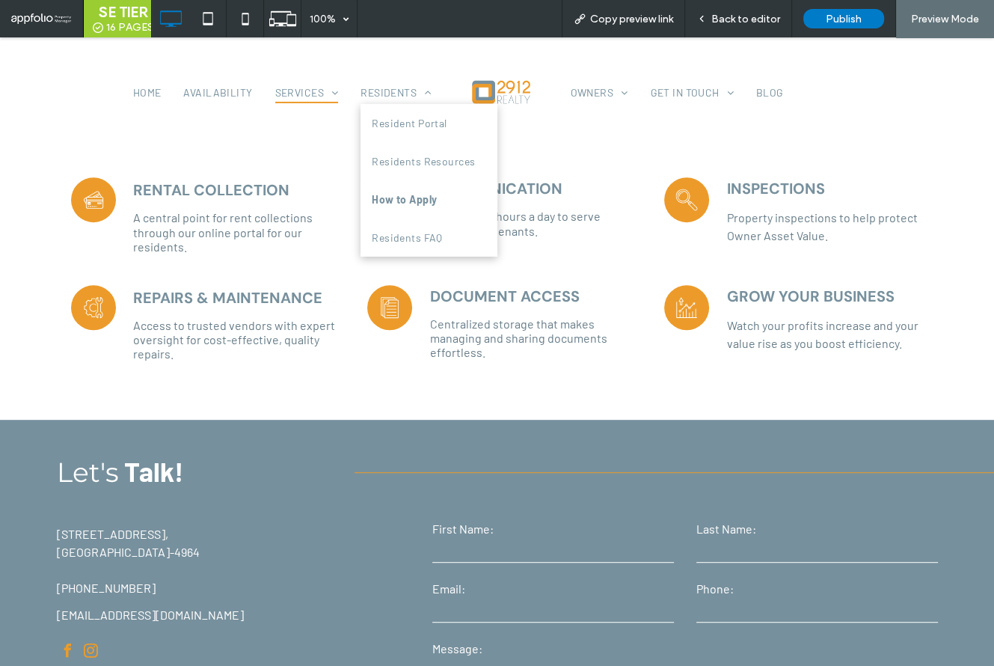
click at [410, 198] on span "How to Apply" at bounding box center [404, 200] width 65 height 16
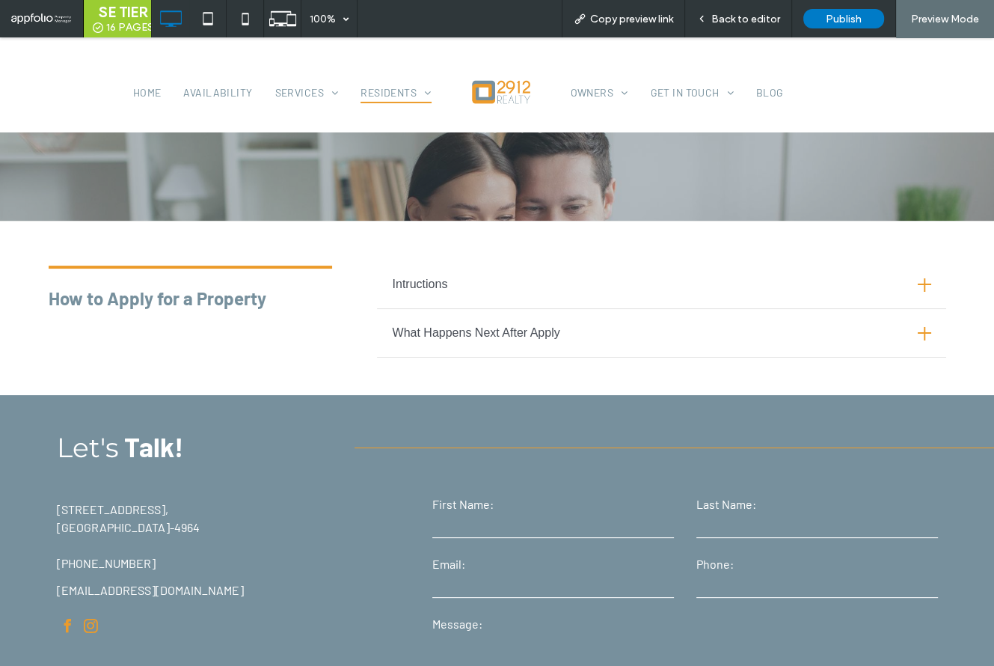
scroll to position [218, 0]
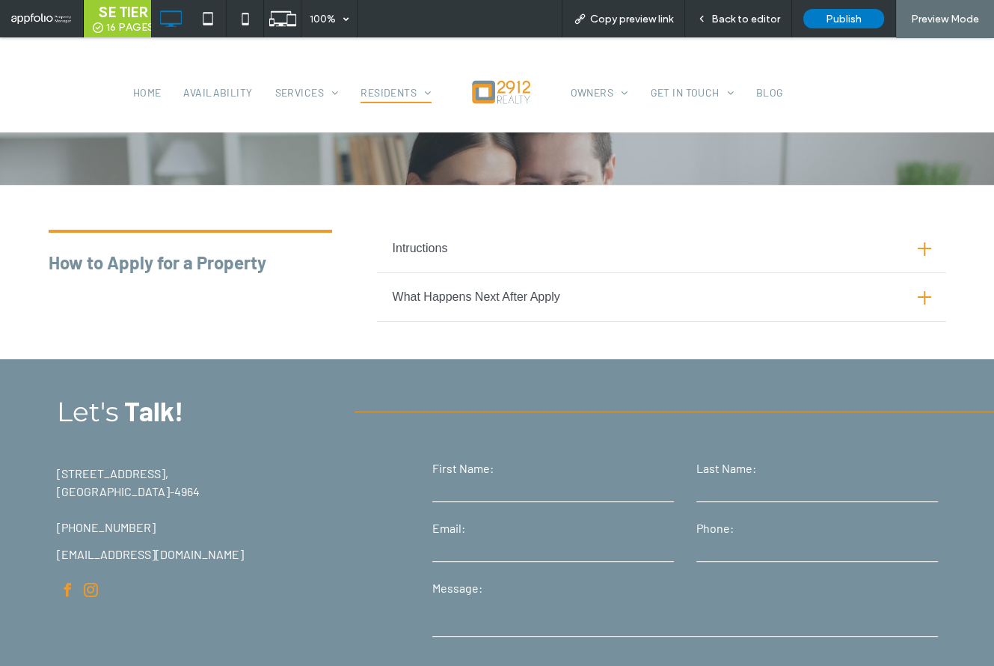
drag, startPoint x: 535, startPoint y: 330, endPoint x: 529, endPoint y: 307, distance: 24.0
click at [534, 327] on div "How to Apply for a Property Click To Paste Intructions Go to the Availability t…" at bounding box center [497, 290] width 994 height 137
click at [529, 307] on div "What Happens Next After Apply" at bounding box center [661, 301] width 569 height 41
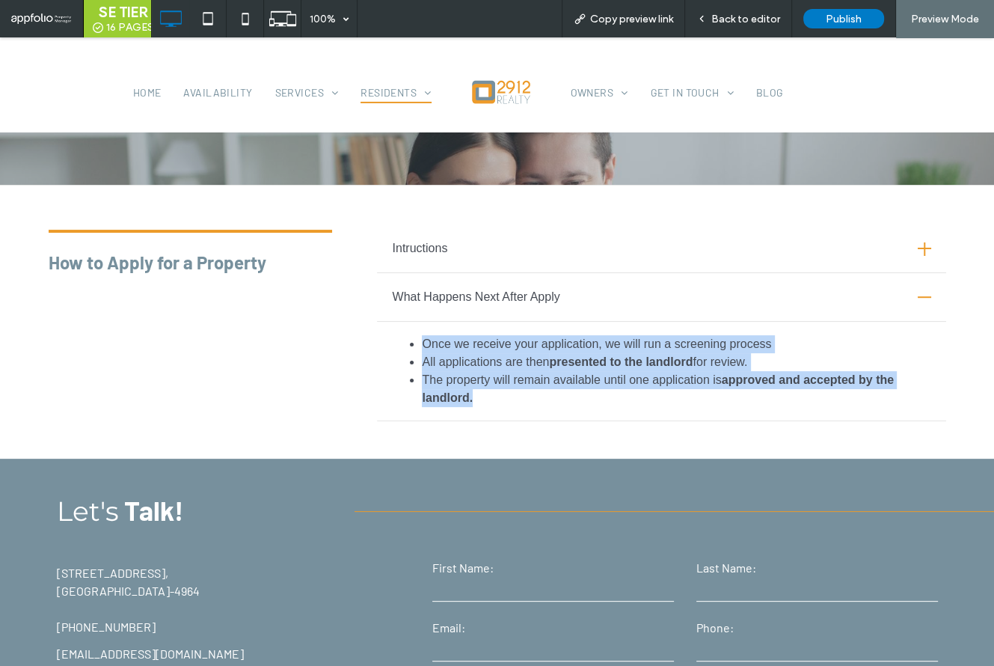
drag, startPoint x: 423, startPoint y: 338, endPoint x: 510, endPoint y: 401, distance: 107.2
click at [510, 401] on ul "Once we receive your application, we will run a screening process All applicati…" at bounding box center [661, 371] width 539 height 72
copy ul "Once we receive your application, we will run a screening process All applicati…"
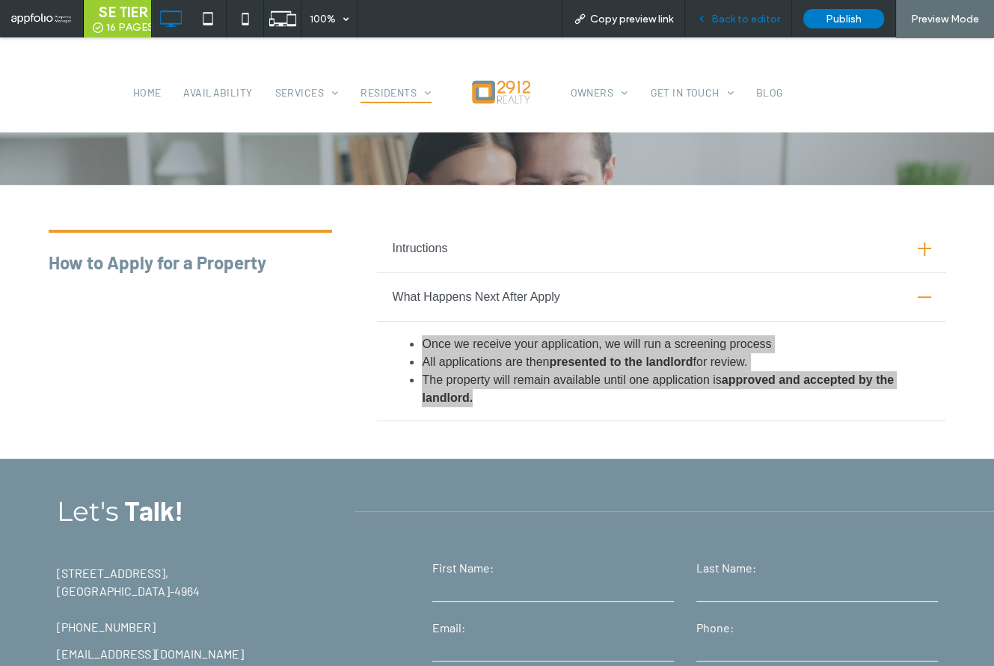
click at [754, 23] on span "Back to editor" at bounding box center [746, 19] width 69 height 13
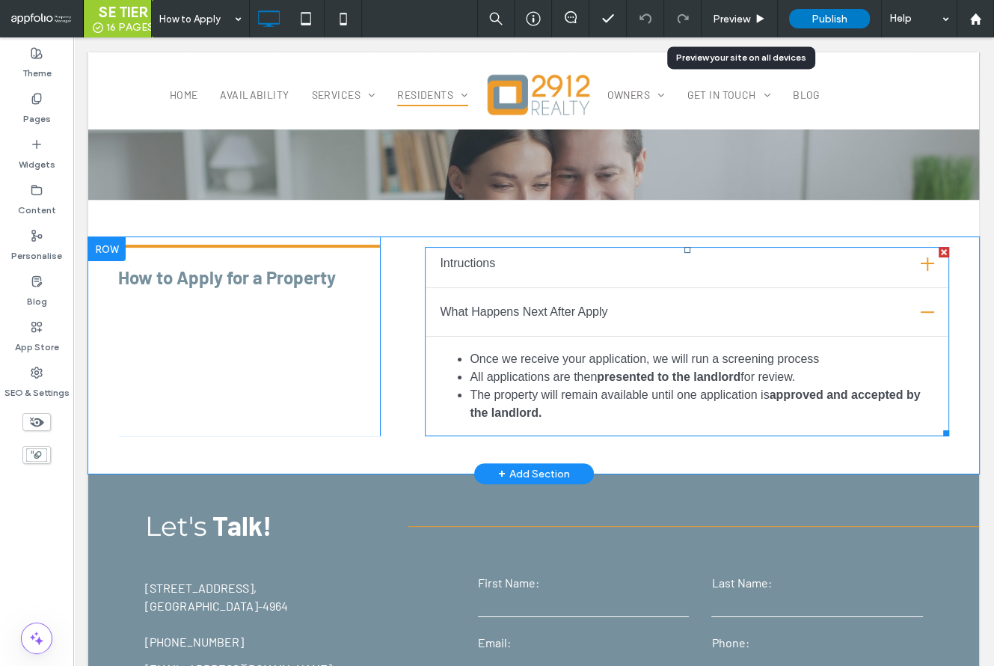
click at [573, 409] on span at bounding box center [687, 341] width 525 height 189
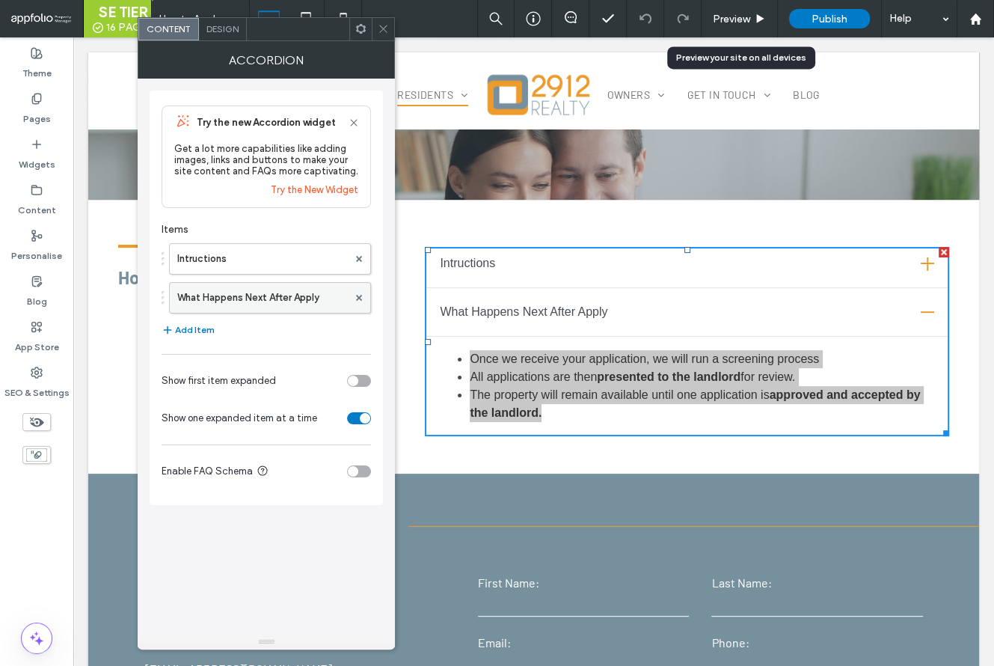
click at [261, 302] on label "What Happens Next After Apply" at bounding box center [262, 298] width 171 height 30
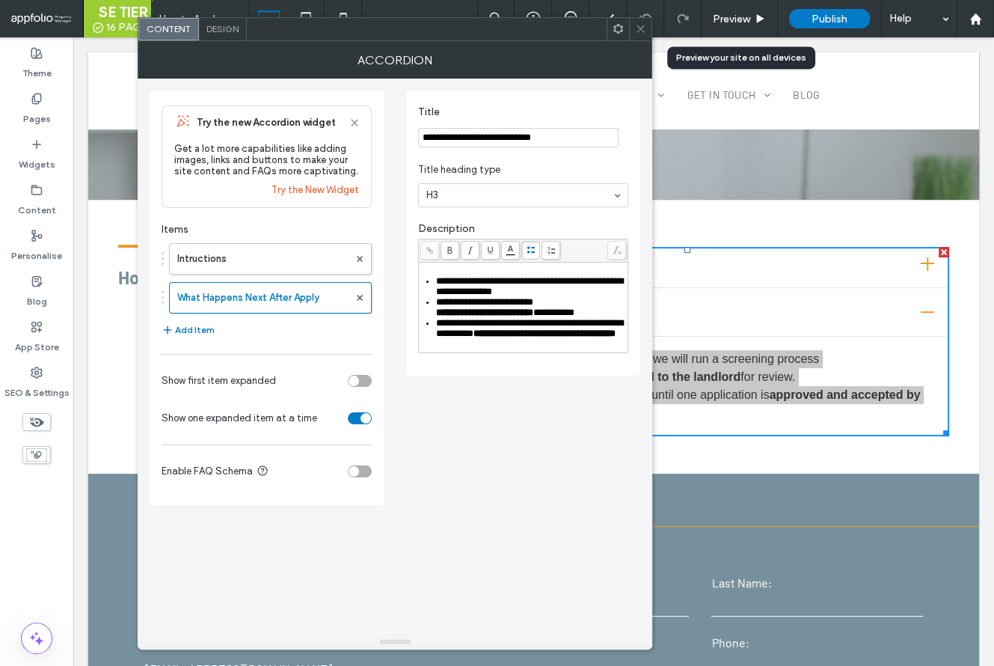
click at [513, 352] on div "**********" at bounding box center [523, 308] width 209 height 90
drag, startPoint x: 513, startPoint y: 360, endPoint x: 435, endPoint y: 282, distance: 110.1
click at [435, 283] on div "**********" at bounding box center [523, 308] width 209 height 90
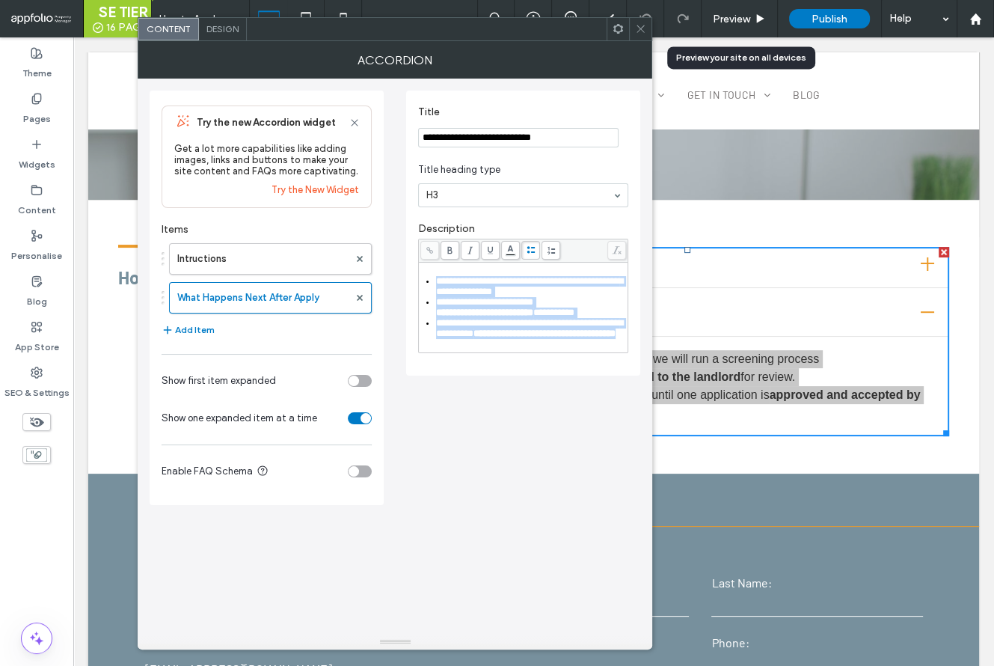
drag, startPoint x: 435, startPoint y: 282, endPoint x: 527, endPoint y: 358, distance: 119.6
click at [527, 339] on ul "**********" at bounding box center [523, 307] width 205 height 63
drag, startPoint x: 529, startPoint y: 358, endPoint x: 428, endPoint y: 281, distance: 127.1
click at [428, 281] on ul "**********" at bounding box center [523, 307] width 205 height 63
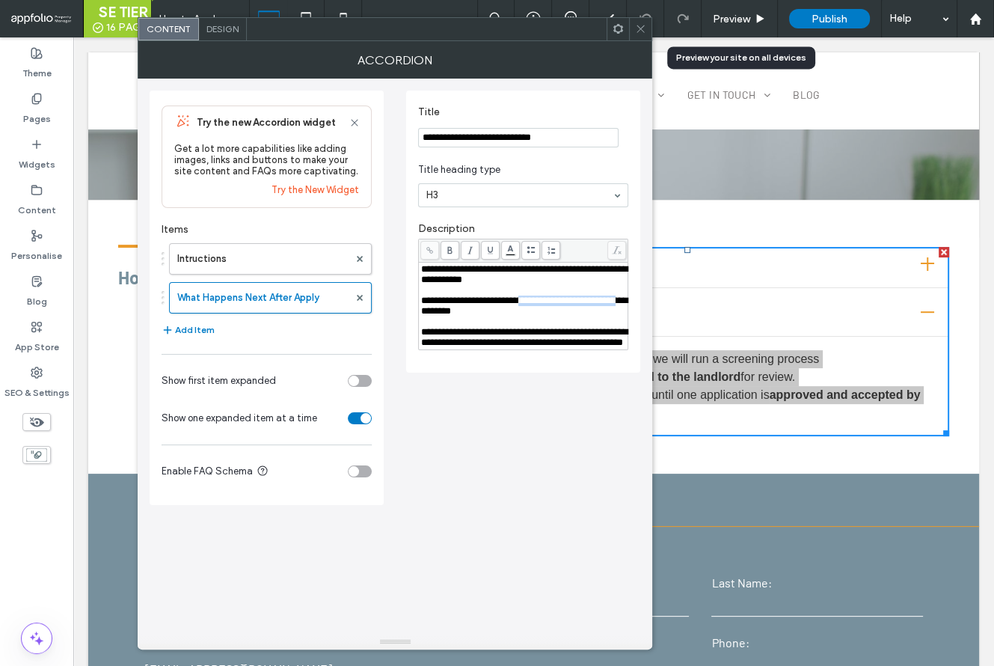
drag, startPoint x: 530, startPoint y: 308, endPoint x: 459, endPoint y: 320, distance: 71.5
click at [459, 316] on span "**********" at bounding box center [524, 306] width 206 height 20
click at [450, 251] on icon at bounding box center [450, 250] width 8 height 8
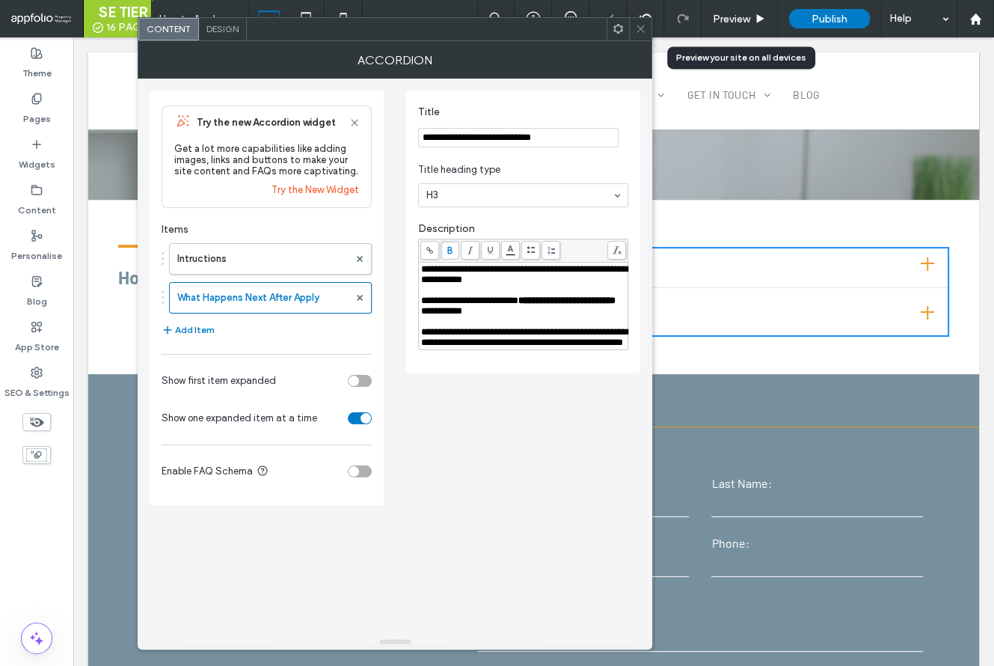
click at [528, 327] on div "Rich Text Editor" at bounding box center [523, 322] width 205 height 10
drag, startPoint x: 486, startPoint y: 355, endPoint x: 483, endPoint y: 368, distance: 13.8
click at [483, 347] on span "**********" at bounding box center [524, 337] width 206 height 20
drag, startPoint x: 484, startPoint y: 355, endPoint x: 491, endPoint y: 367, distance: 13.7
click at [491, 347] on span "**********" at bounding box center [524, 337] width 206 height 20
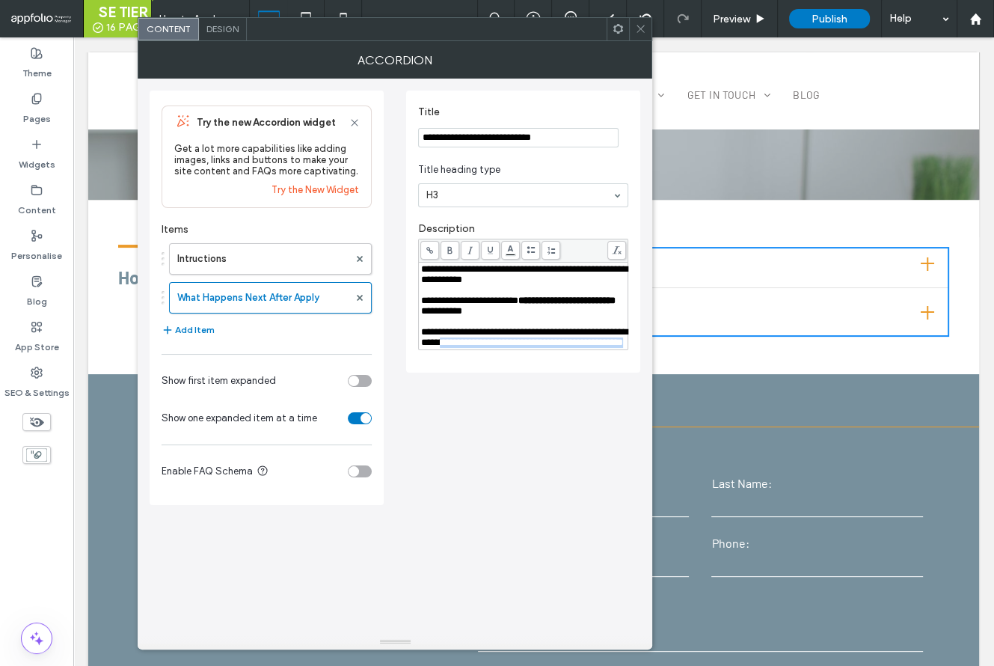
click at [500, 349] on div "**********" at bounding box center [523, 306] width 209 height 87
click at [453, 253] on icon at bounding box center [450, 250] width 8 height 8
drag, startPoint x: 419, startPoint y: 271, endPoint x: 524, endPoint y: 366, distance: 141.4
click at [521, 349] on div "**********" at bounding box center [523, 306] width 209 height 87
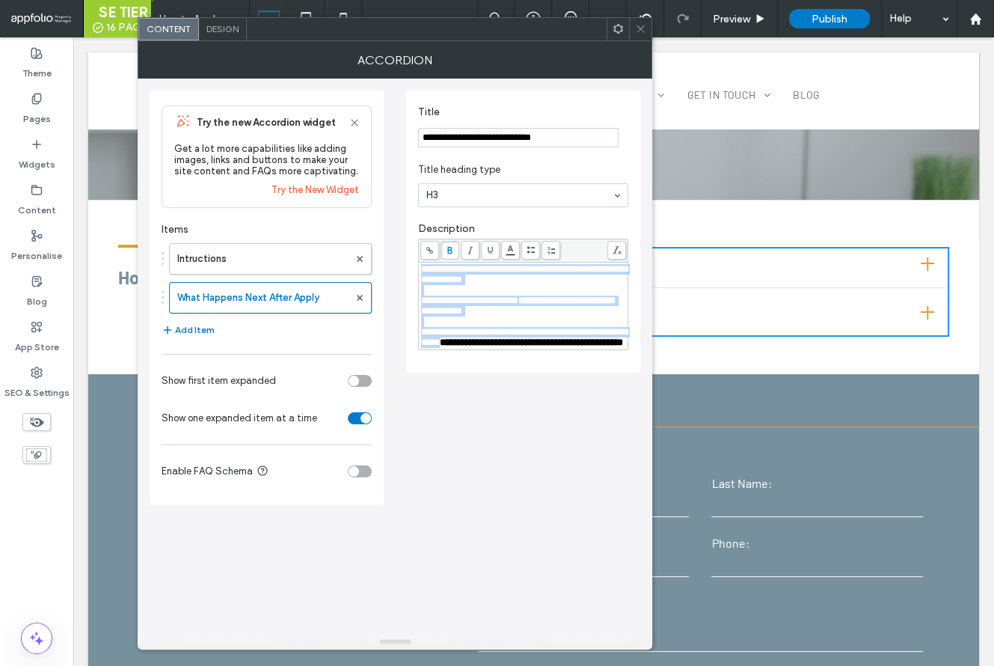
drag, startPoint x: 525, startPoint y: 368, endPoint x: 364, endPoint y: 244, distance: 203.8
click at [364, 244] on div "**********" at bounding box center [395, 292] width 491 height 427
drag, startPoint x: 520, startPoint y: 370, endPoint x: 397, endPoint y: 259, distance: 165.9
click at [397, 259] on div "**********" at bounding box center [395, 292] width 491 height 427
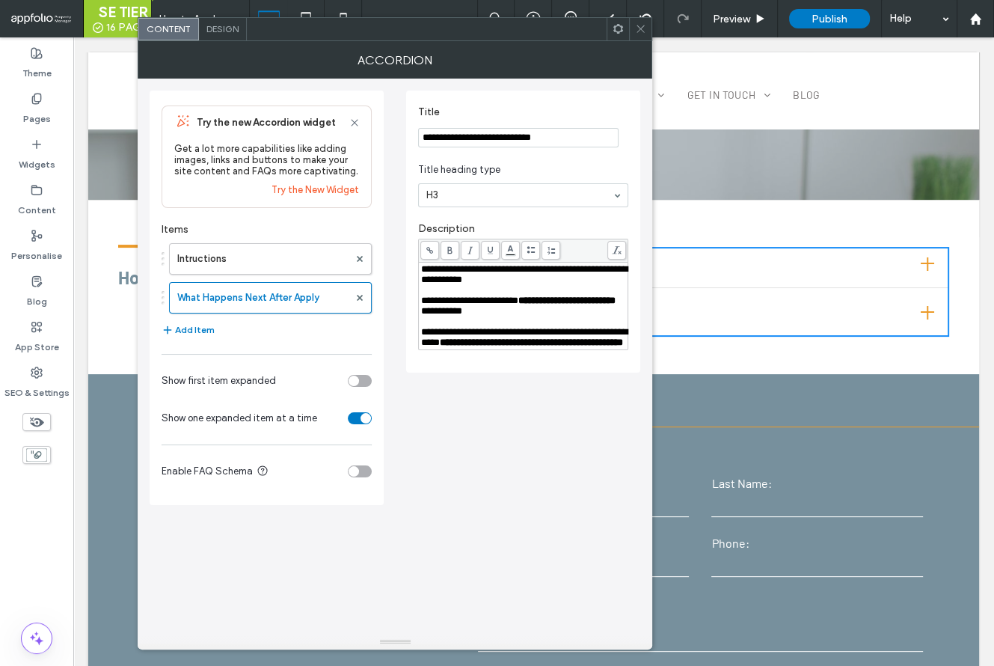
click at [528, 250] on icon at bounding box center [531, 250] width 8 height 8
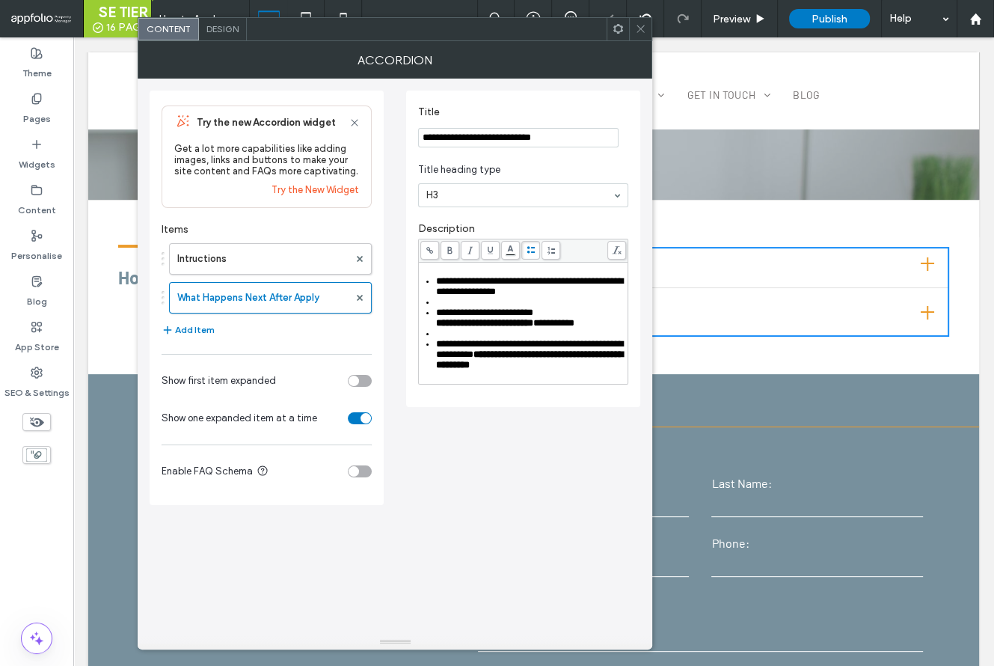
drag, startPoint x: 526, startPoint y: 380, endPoint x: 534, endPoint y: 384, distance: 8.4
click at [526, 370] on span "**********" at bounding box center [529, 359] width 187 height 20
click at [512, 370] on span "**********" at bounding box center [529, 359] width 187 height 20
drag, startPoint x: 519, startPoint y: 378, endPoint x: 504, endPoint y: 379, distance: 15.0
click at [504, 370] on span "**********" at bounding box center [529, 359] width 187 height 20
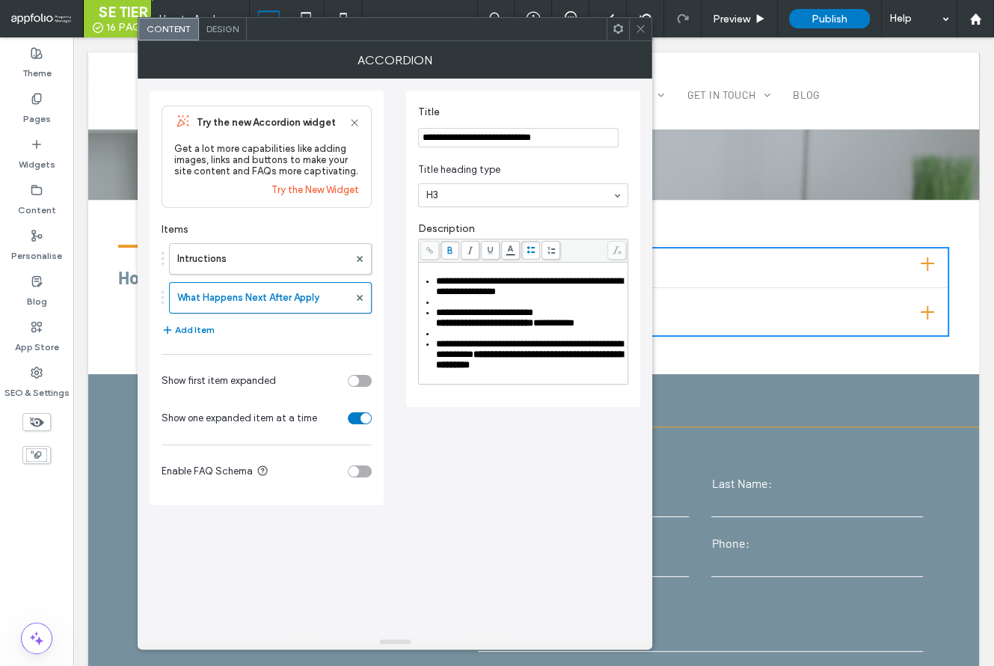
click at [575, 370] on div "**********" at bounding box center [531, 354] width 191 height 31
click at [452, 314] on span "**********" at bounding box center [484, 313] width 97 height 10
click at [449, 306] on div "Rich Text Editor" at bounding box center [531, 302] width 191 height 10
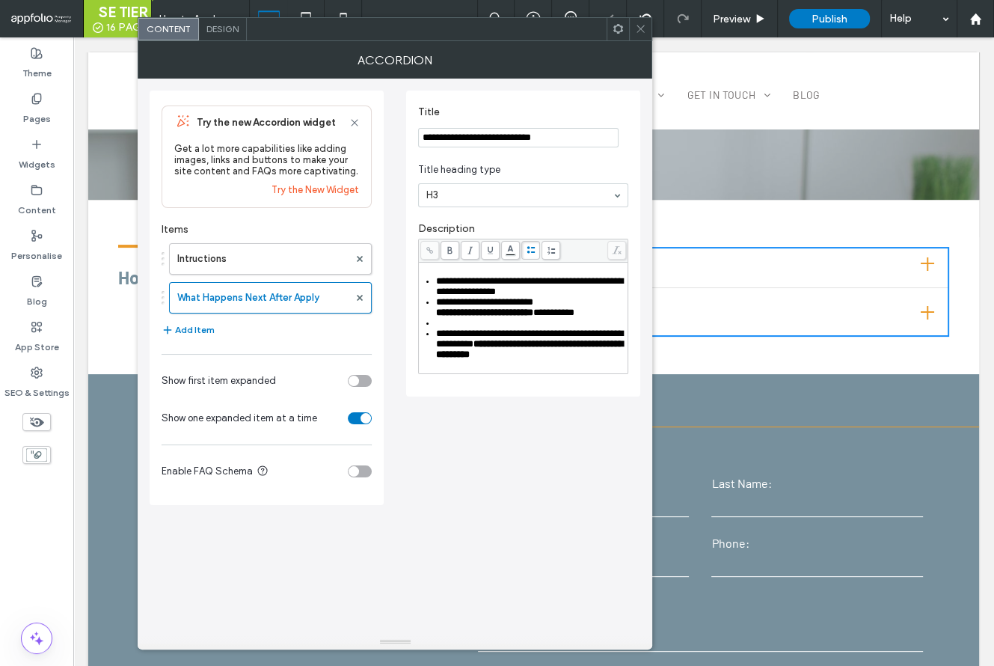
click at [447, 328] on div "Rich Text Editor" at bounding box center [531, 323] width 191 height 10
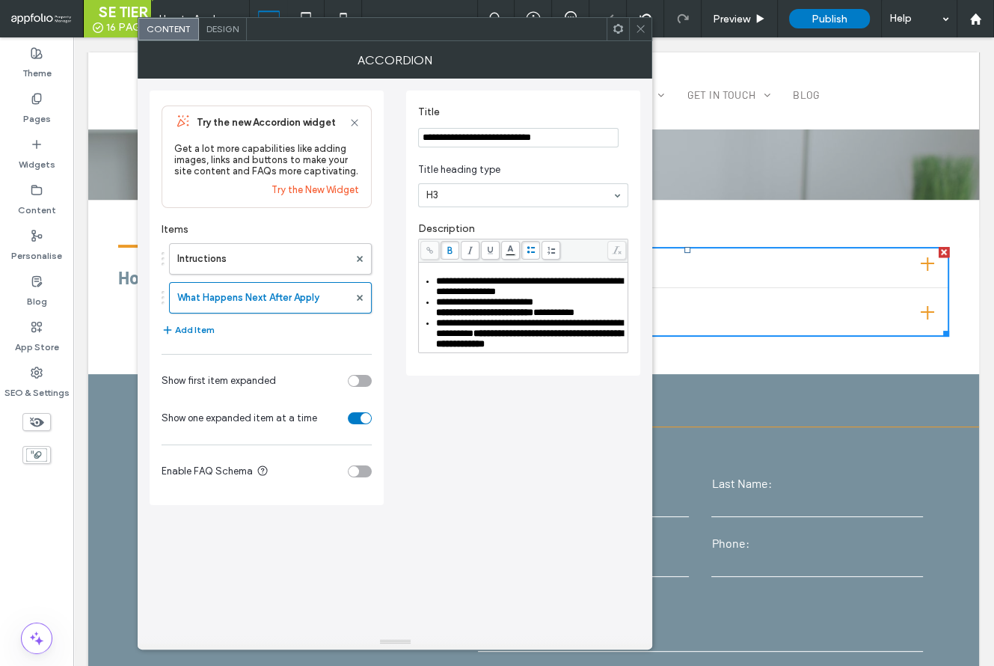
click at [636, 31] on icon at bounding box center [640, 28] width 11 height 11
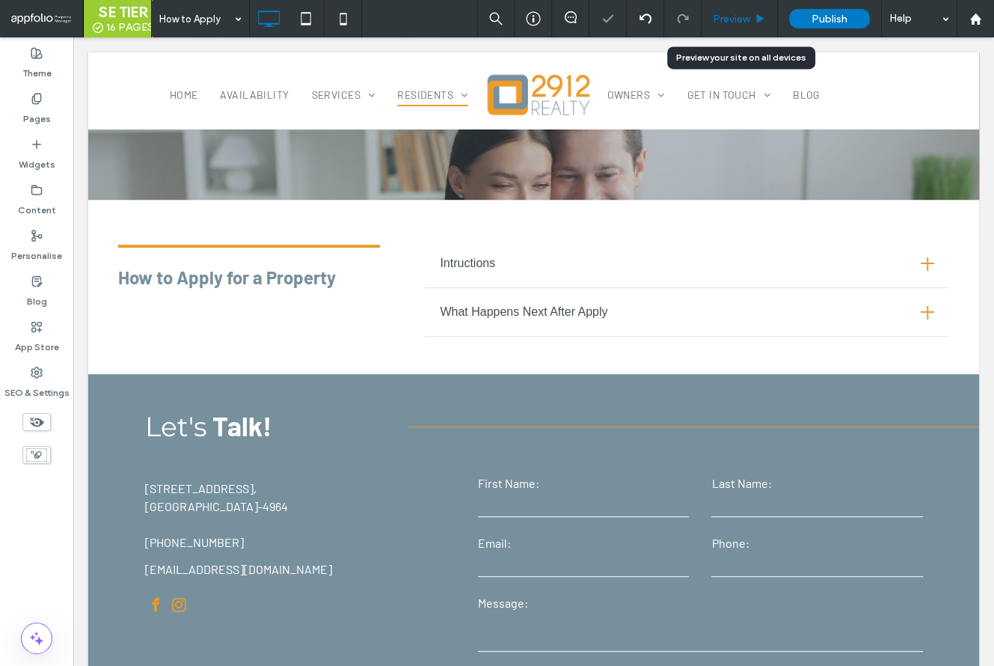
click at [724, 22] on span "Preview" at bounding box center [731, 19] width 37 height 13
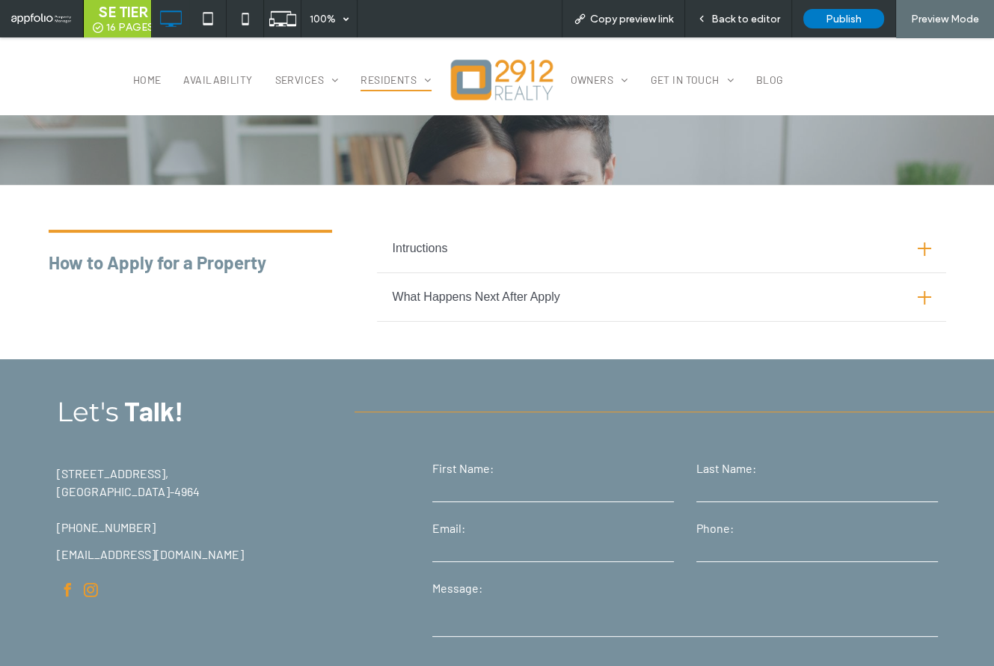
click at [615, 283] on div "What Happens Next After Apply" at bounding box center [661, 301] width 569 height 41
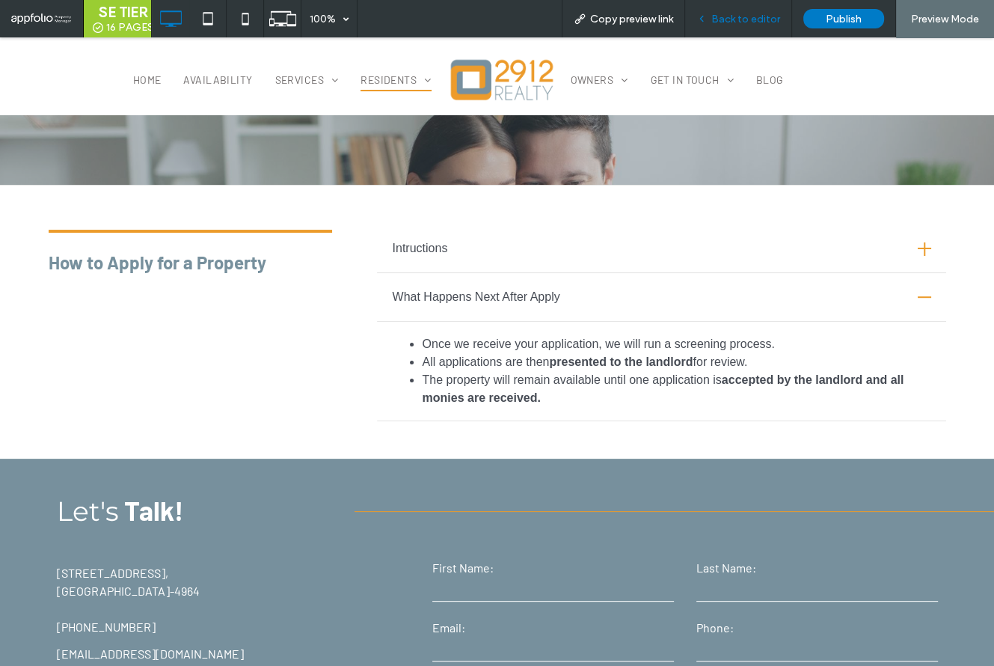
click at [764, 31] on div "Back to editor" at bounding box center [738, 18] width 107 height 37
click at [770, 26] on div "Back to editor" at bounding box center [738, 18] width 107 height 37
click at [753, 22] on span "Back to editor" at bounding box center [746, 19] width 69 height 13
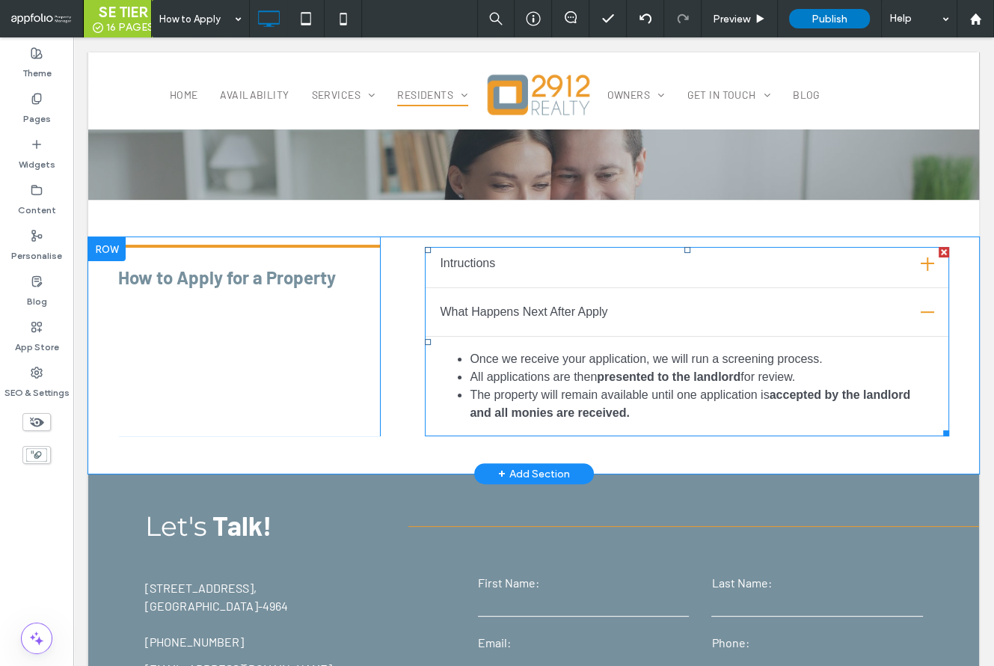
drag, startPoint x: 553, startPoint y: 418, endPoint x: 570, endPoint y: 415, distance: 17.6
click at [555, 418] on span at bounding box center [687, 341] width 525 height 189
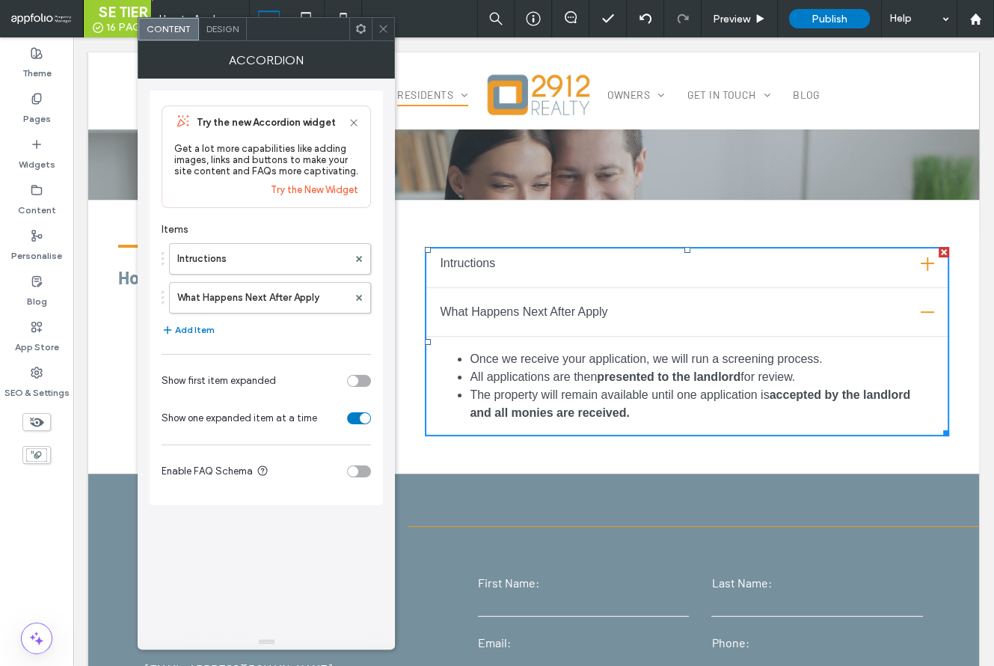
drag, startPoint x: 579, startPoint y: 414, endPoint x: 571, endPoint y: 413, distance: 8.3
click at [578, 414] on strong "accepted by the landlord and all monies are received." at bounding box center [690, 403] width 441 height 31
click at [306, 308] on label "What Happens Next After Apply" at bounding box center [262, 298] width 171 height 30
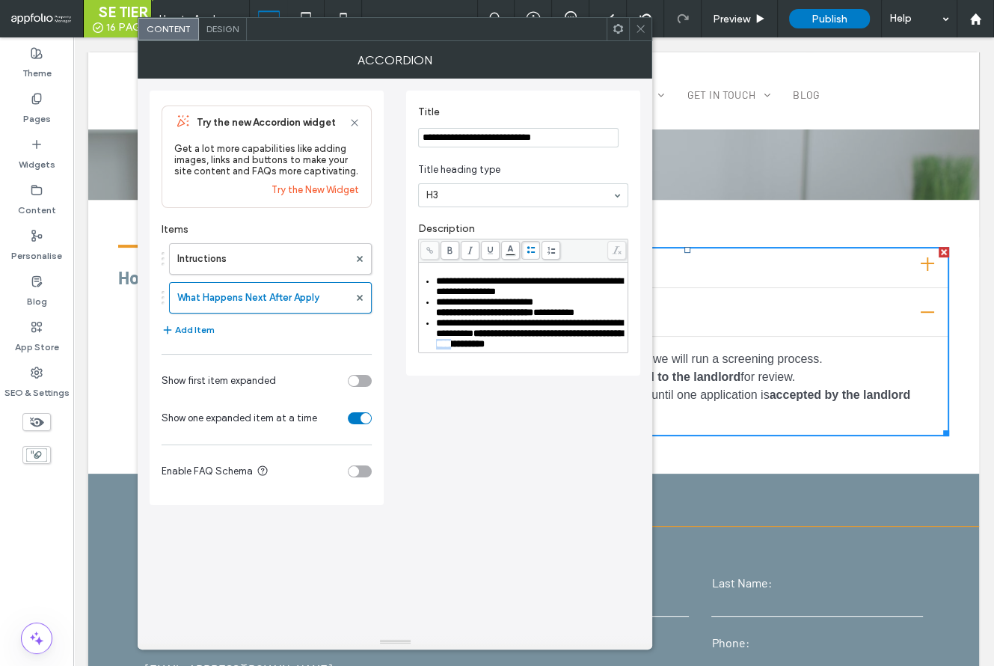
drag, startPoint x: 519, startPoint y: 357, endPoint x: 504, endPoint y: 358, distance: 15.0
click at [504, 349] on span "**********" at bounding box center [529, 338] width 187 height 20
click at [619, 349] on div "**********" at bounding box center [531, 333] width 191 height 31
click at [638, 29] on icon at bounding box center [640, 28] width 11 height 11
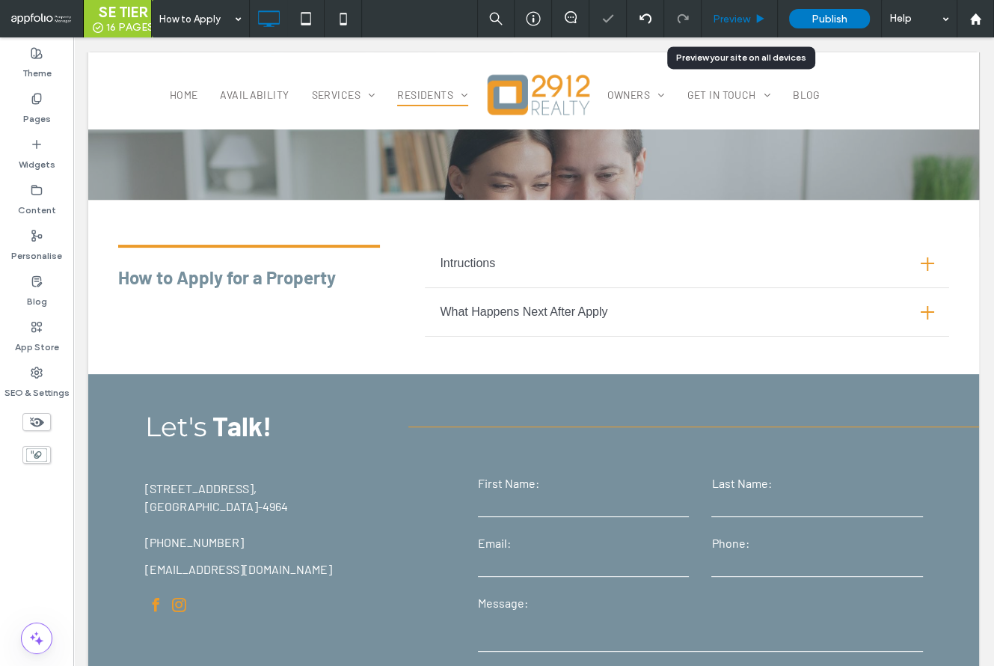
click at [737, 15] on span "Preview" at bounding box center [731, 19] width 37 height 13
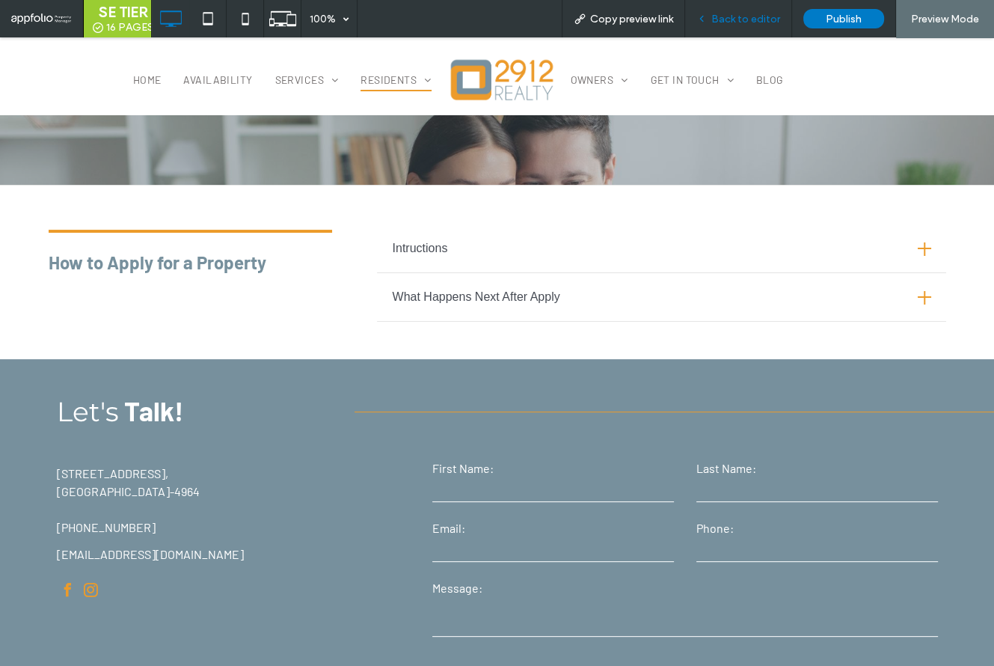
click at [716, 20] on span "Back to editor" at bounding box center [746, 19] width 69 height 13
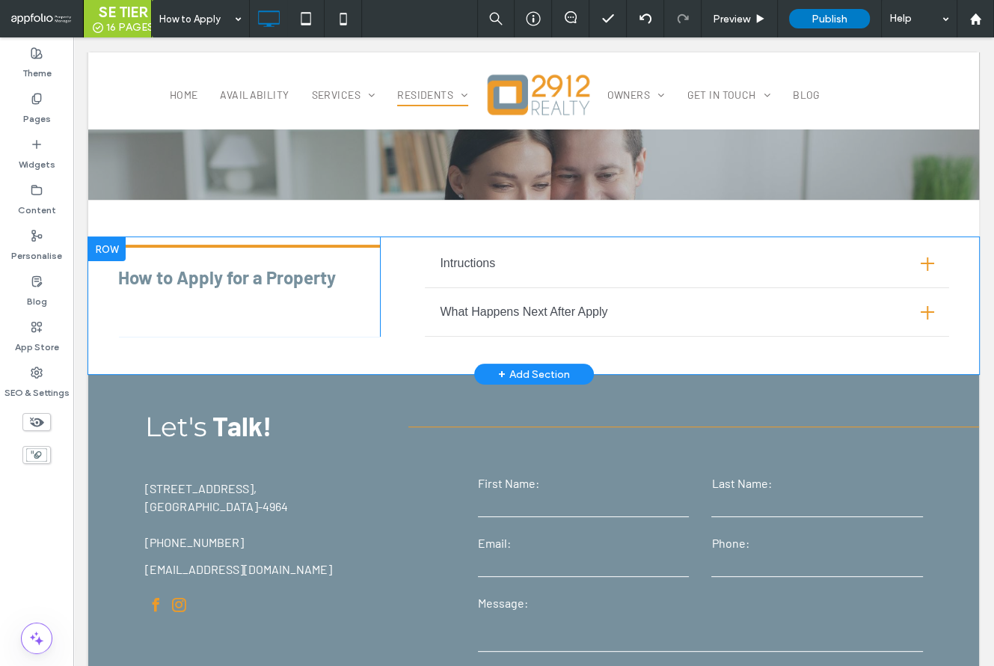
click at [534, 305] on span at bounding box center [687, 292] width 525 height 90
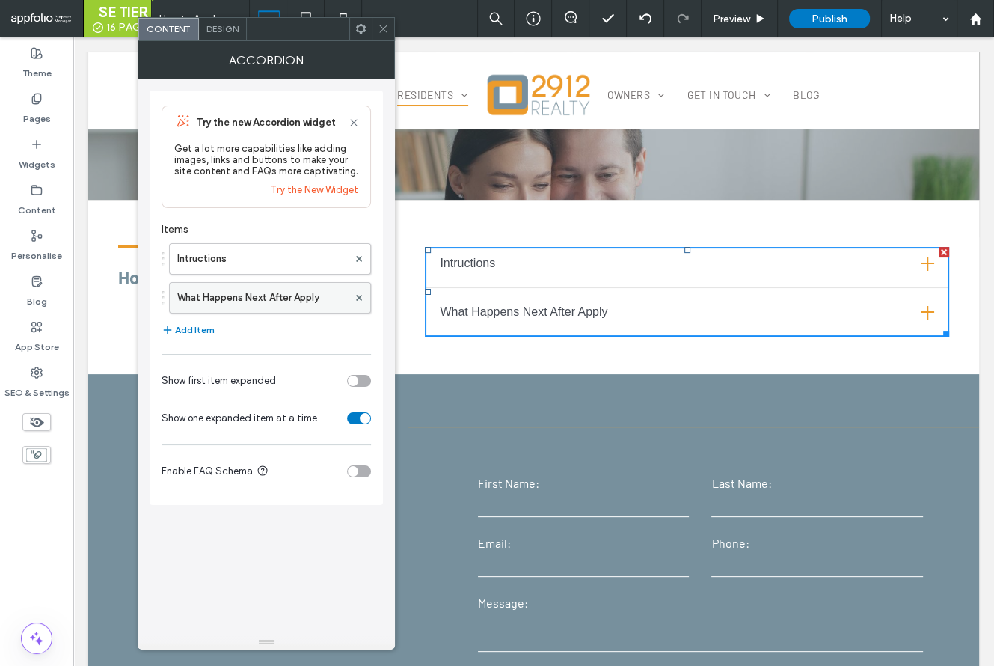
click at [223, 304] on label "What Happens Next After Apply" at bounding box center [262, 298] width 171 height 30
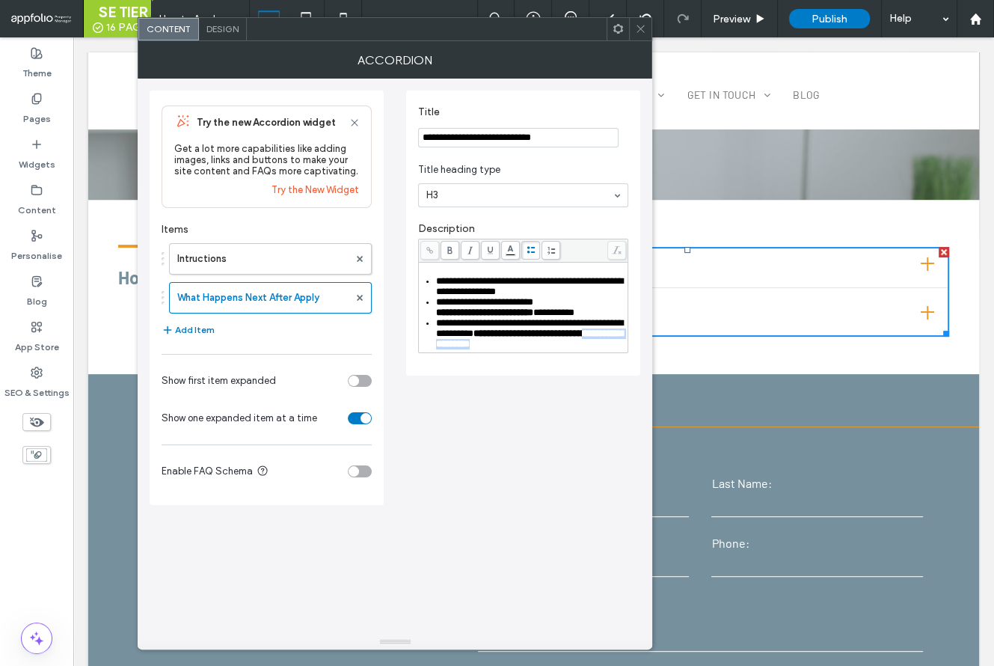
drag, startPoint x: 551, startPoint y: 355, endPoint x: 455, endPoint y: 356, distance: 95.8
click at [455, 349] on div "**********" at bounding box center [531, 333] width 191 height 31
click at [548, 349] on div "**********" at bounding box center [531, 333] width 191 height 31
drag, startPoint x: 563, startPoint y: 353, endPoint x: 504, endPoint y: 355, distance: 59.9
click at [504, 349] on div "**********" at bounding box center [531, 333] width 191 height 31
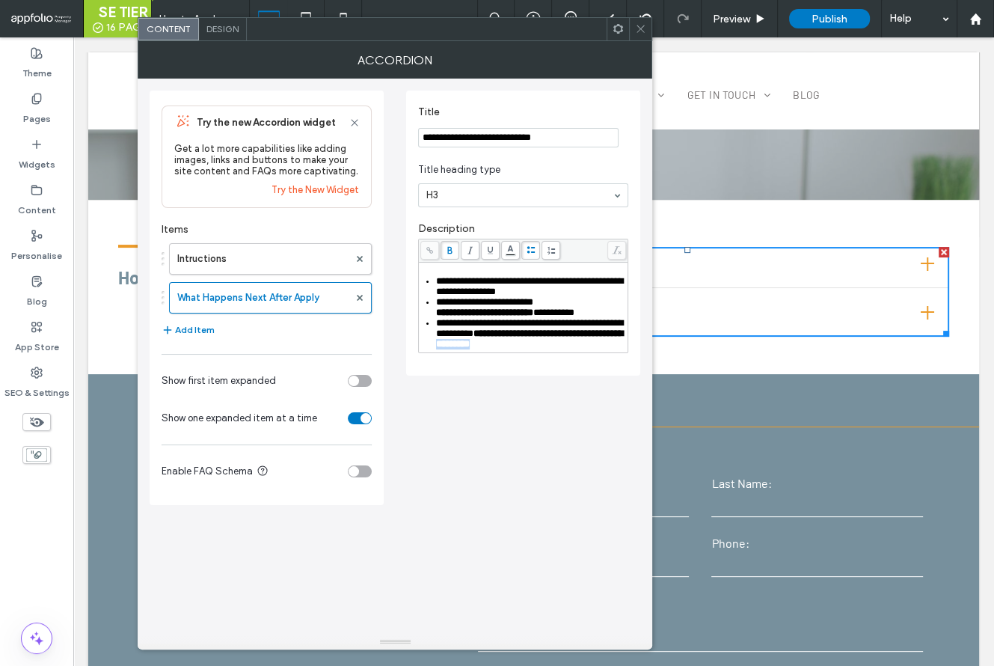
paste div "Rich Text Editor"
click at [637, 23] on icon at bounding box center [640, 28] width 11 height 11
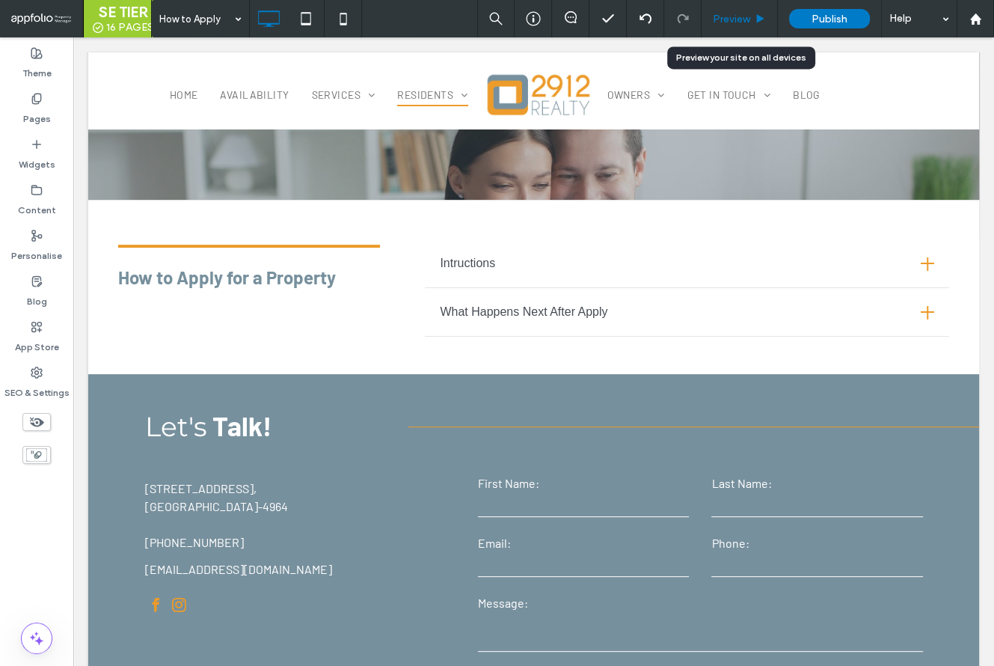
click at [731, 19] on span "Preview" at bounding box center [731, 19] width 37 height 13
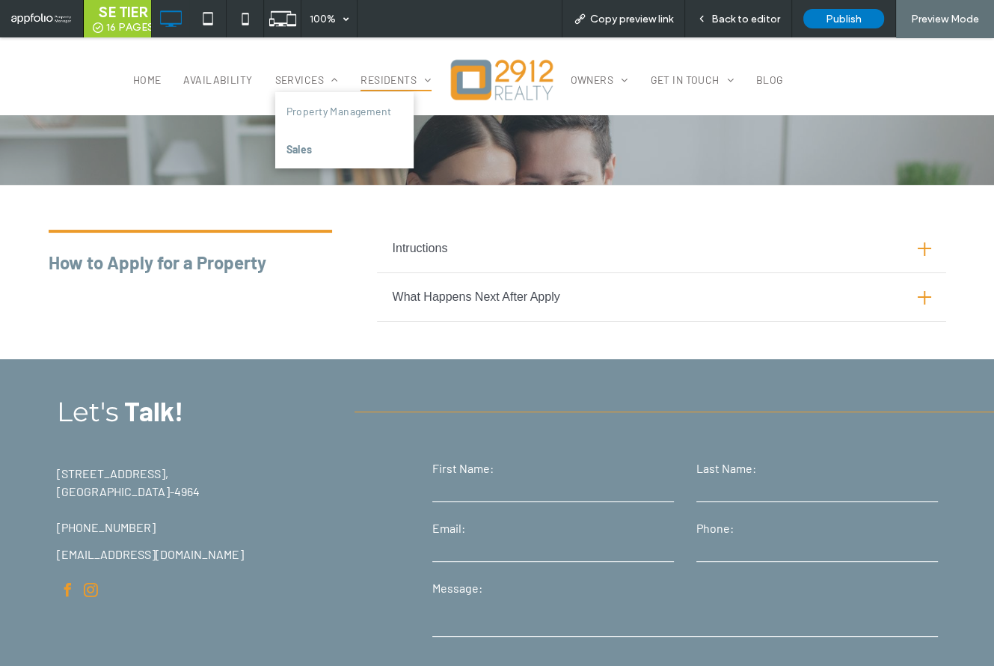
click at [319, 144] on link "Sales" at bounding box center [344, 149] width 139 height 38
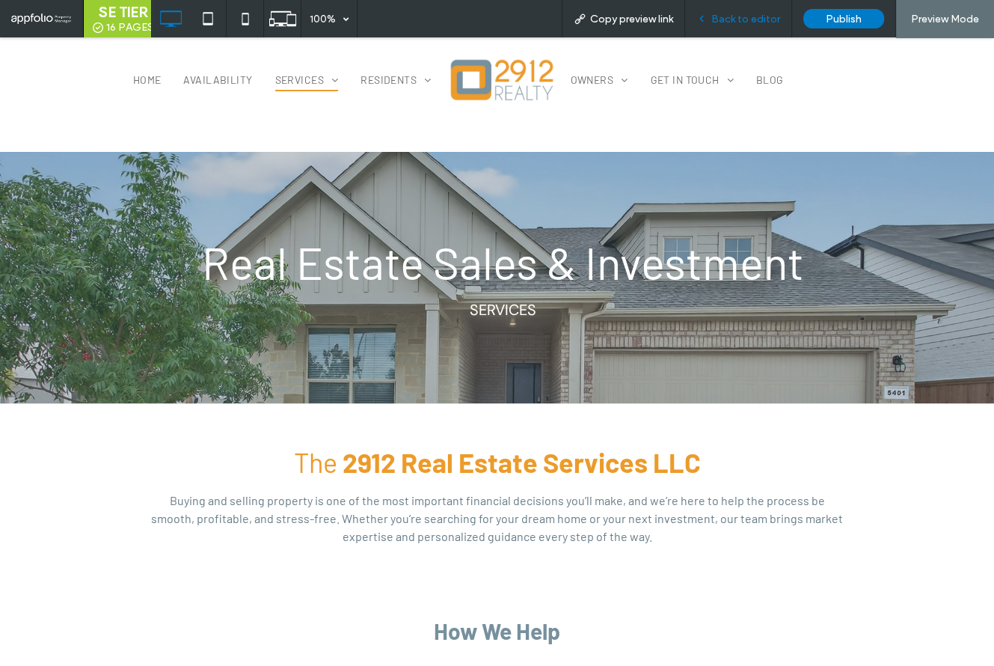
click at [748, 20] on span "Back to editor" at bounding box center [746, 19] width 69 height 13
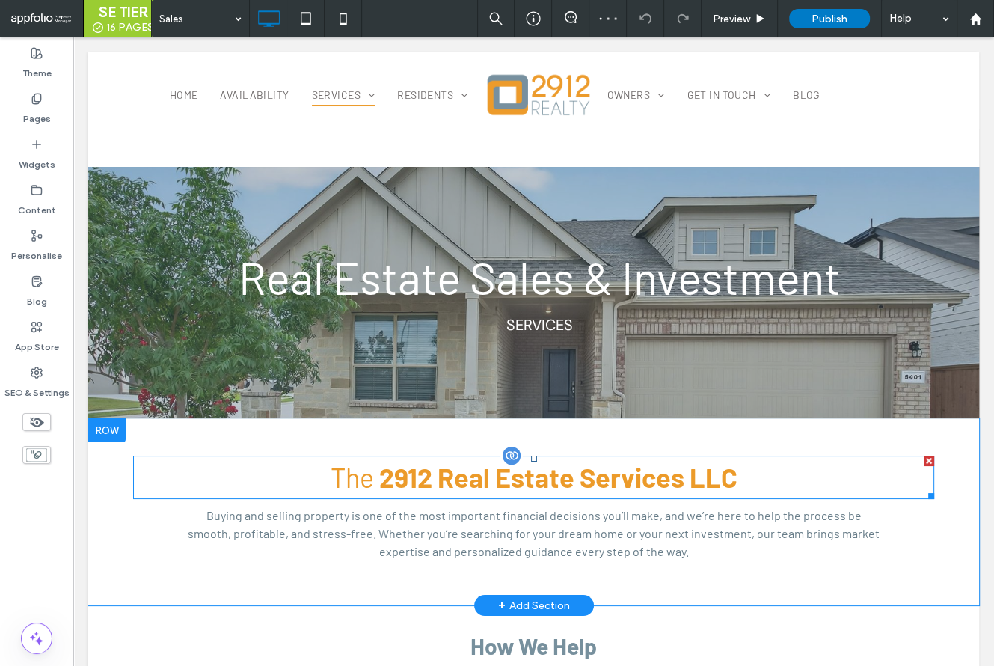
click at [363, 477] on span "The" at bounding box center [352, 477] width 43 height 32
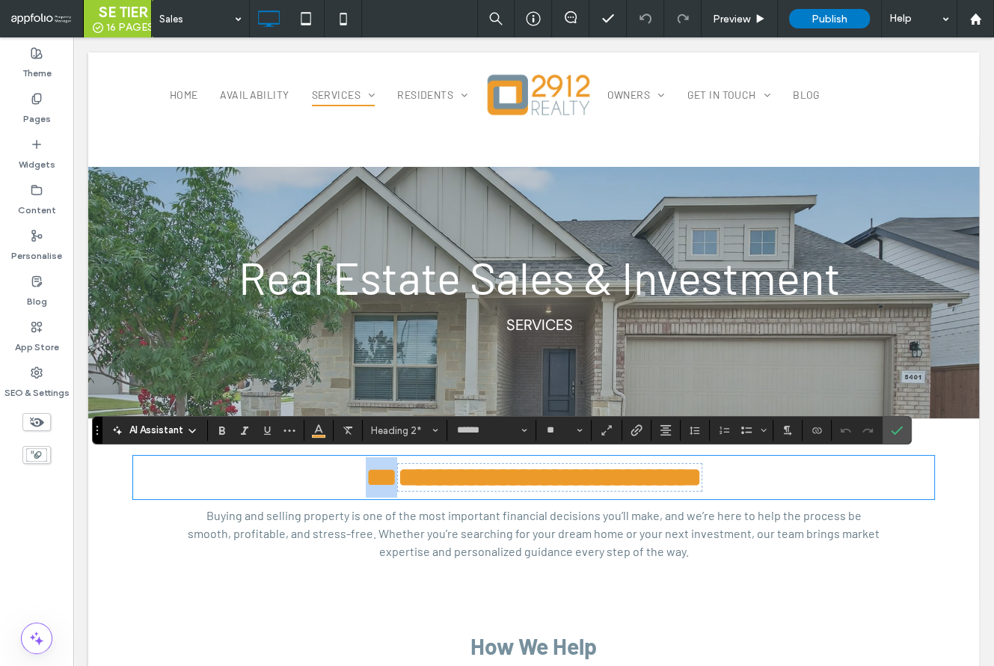
drag, startPoint x: 375, startPoint y: 480, endPoint x: 327, endPoint y: 479, distance: 47.9
click at [329, 480] on h2 "**********" at bounding box center [533, 477] width 801 height 40
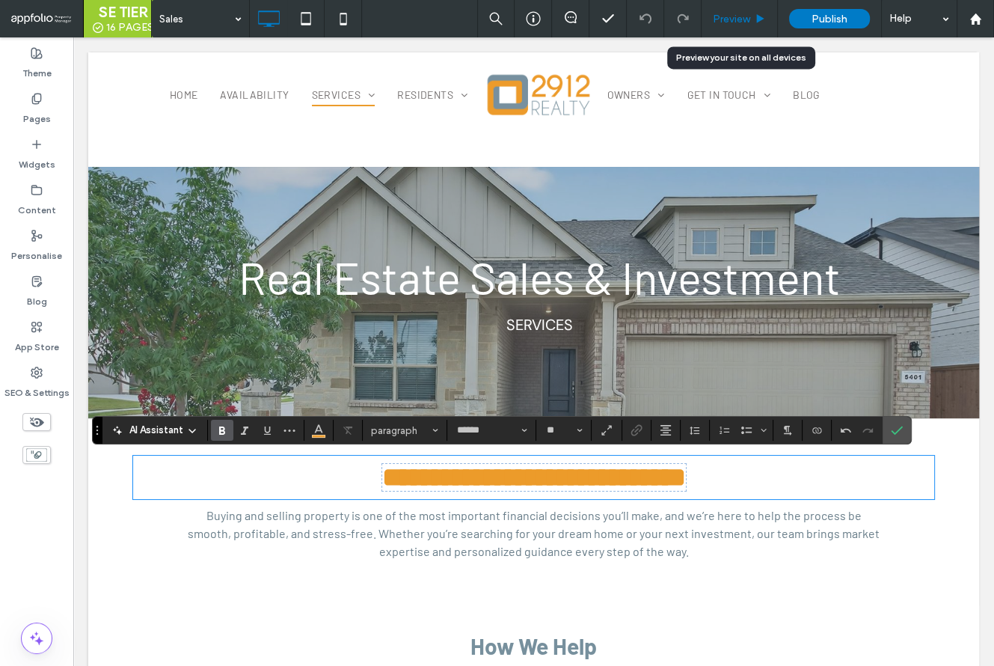
click at [736, 21] on span "Preview" at bounding box center [731, 19] width 37 height 13
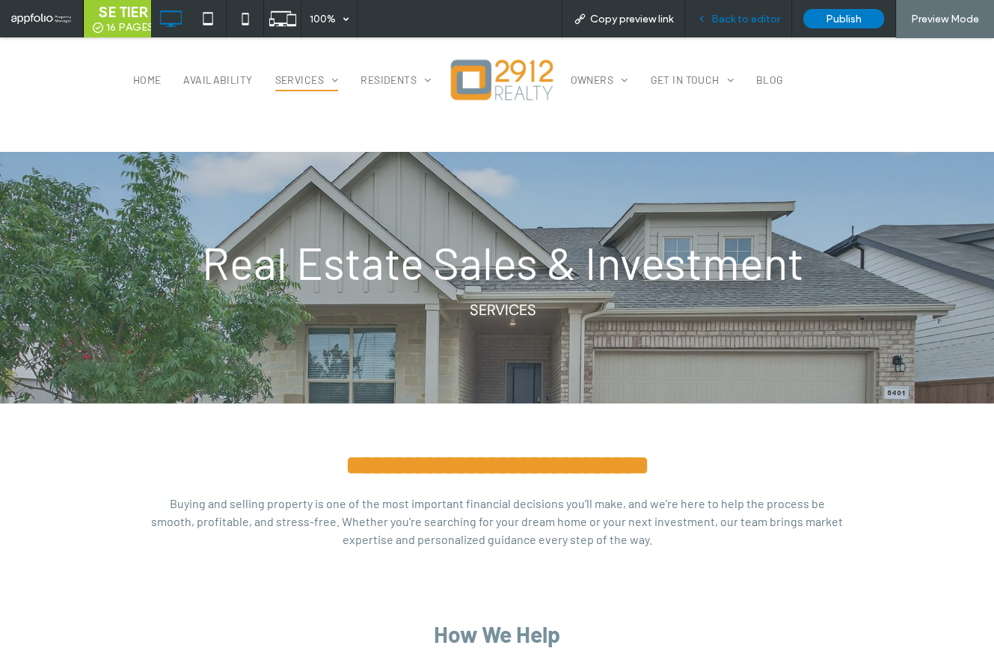
click at [736, 27] on div "Back to editor" at bounding box center [738, 18] width 107 height 37
click at [730, 25] on div "Back to editor" at bounding box center [738, 18] width 107 height 37
click at [739, 19] on span "Back to editor" at bounding box center [746, 19] width 69 height 13
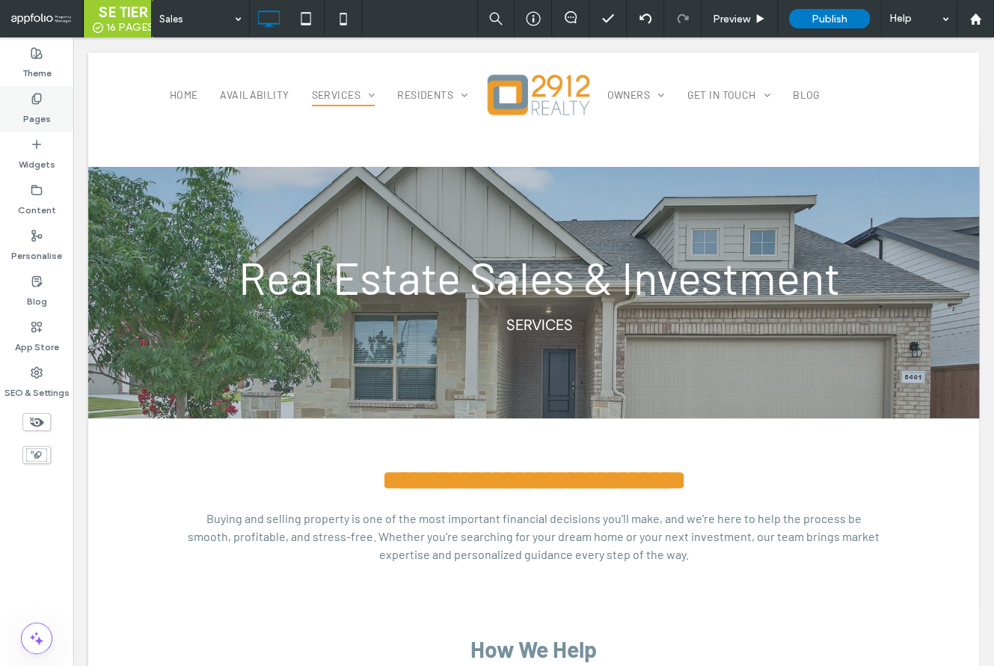
click at [53, 123] on div "Pages" at bounding box center [36, 109] width 73 height 46
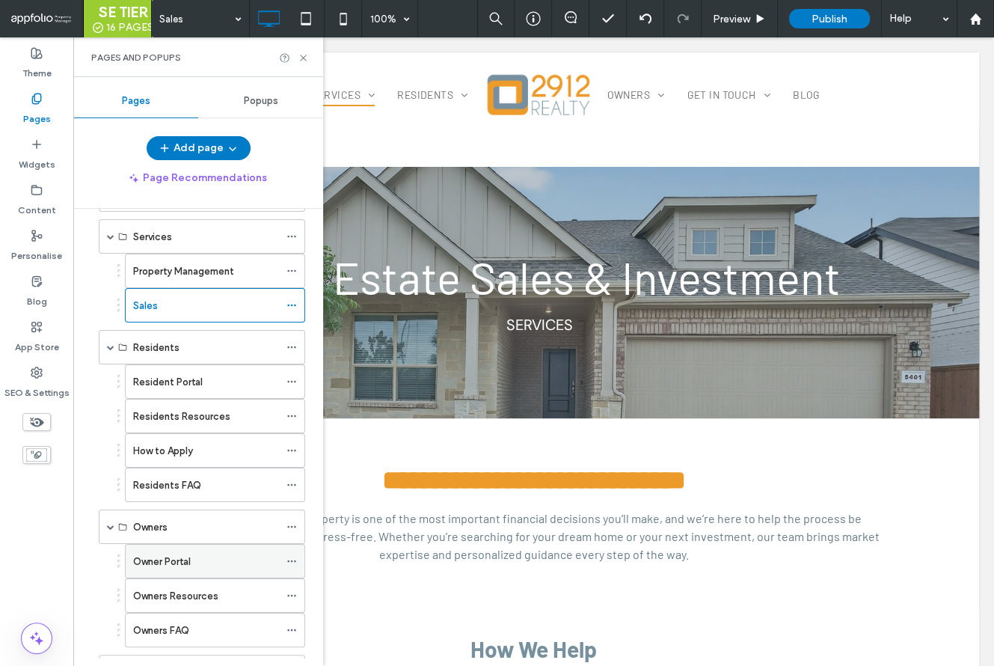
scroll to position [104, 0]
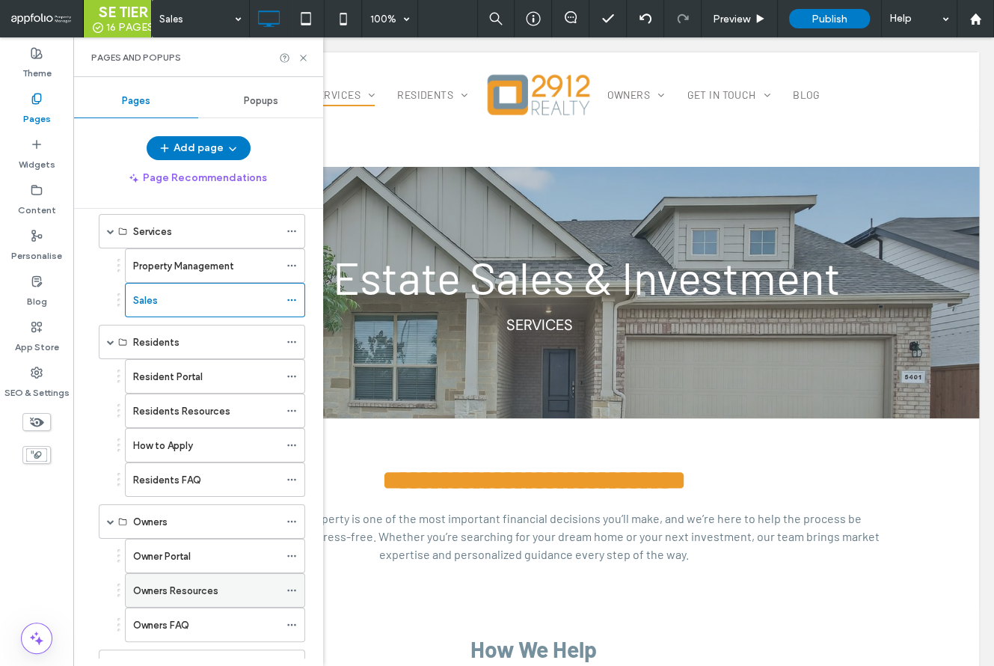
click at [291, 585] on icon at bounding box center [292, 590] width 10 height 10
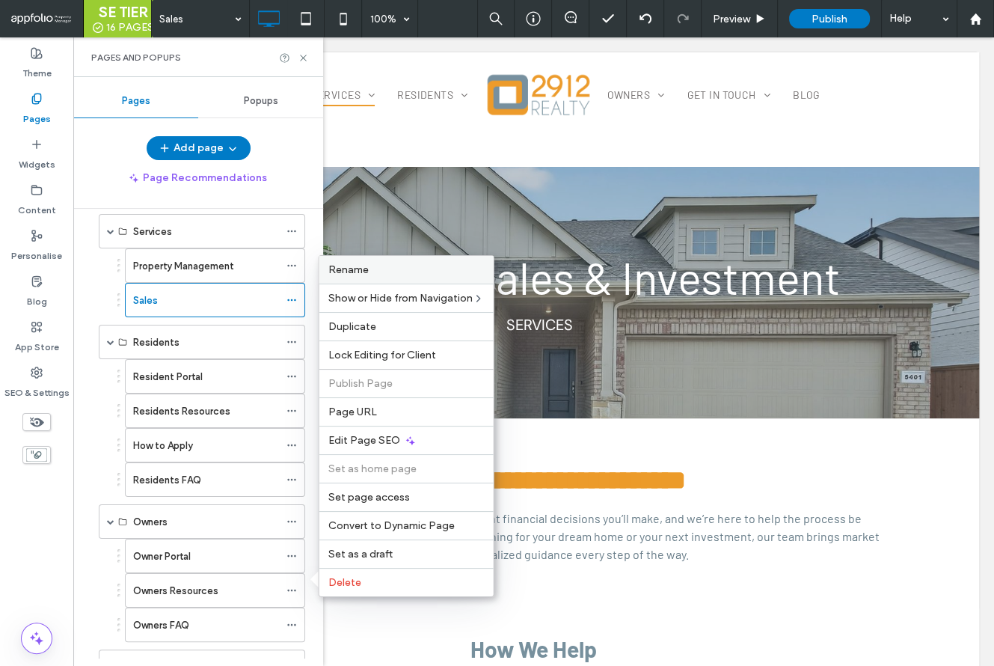
click at [352, 276] on span "Rename" at bounding box center [348, 269] width 40 height 13
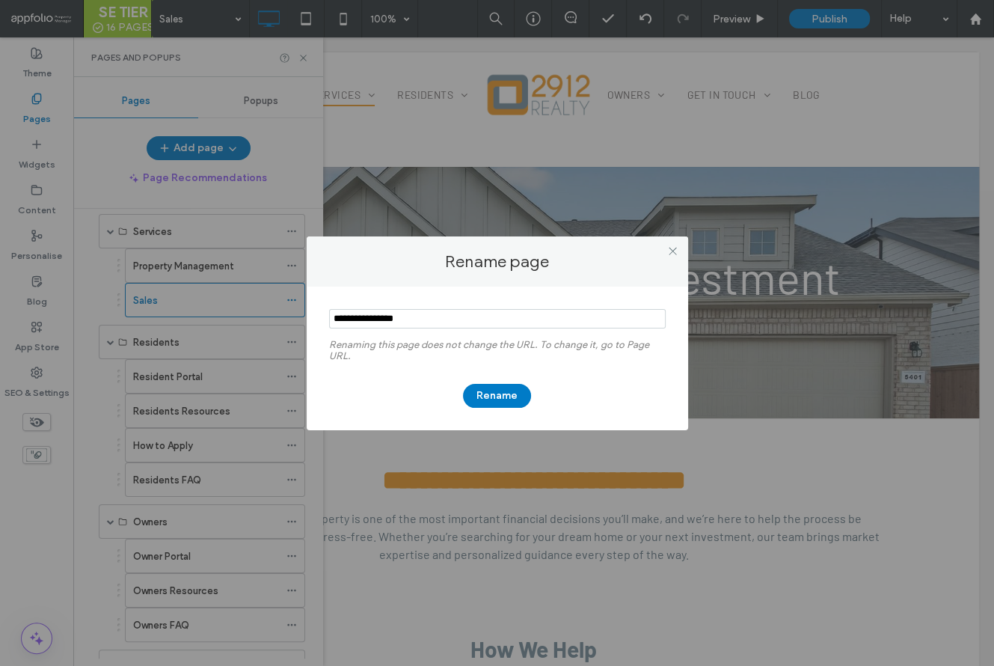
click at [366, 320] on input "notEmpty" at bounding box center [497, 318] width 337 height 19
type input "**********"
click at [514, 392] on button "Rename" at bounding box center [497, 396] width 68 height 24
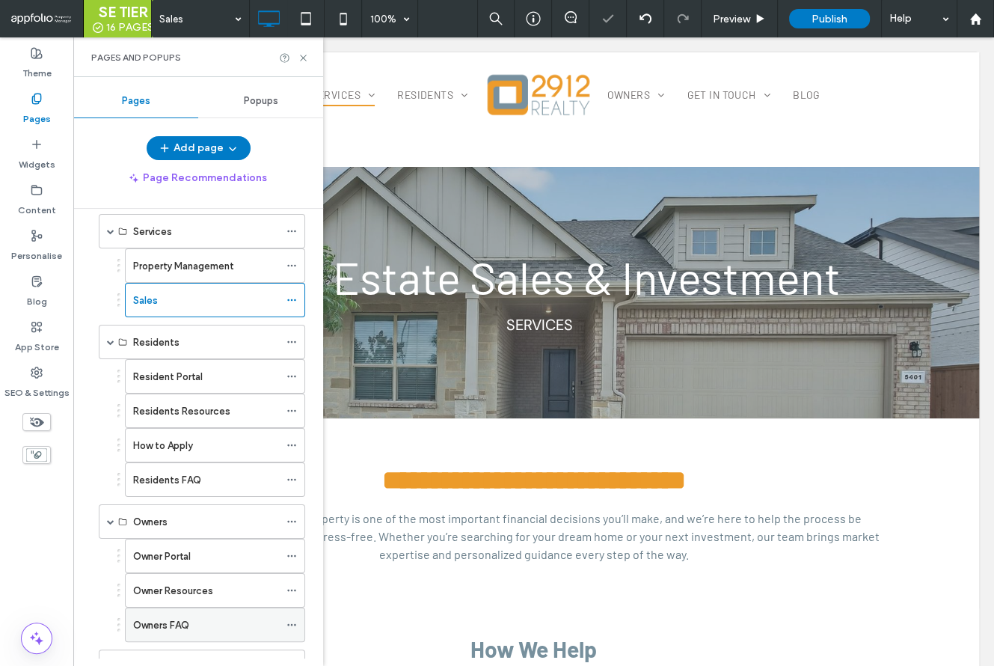
click at [294, 620] on icon at bounding box center [292, 625] width 10 height 10
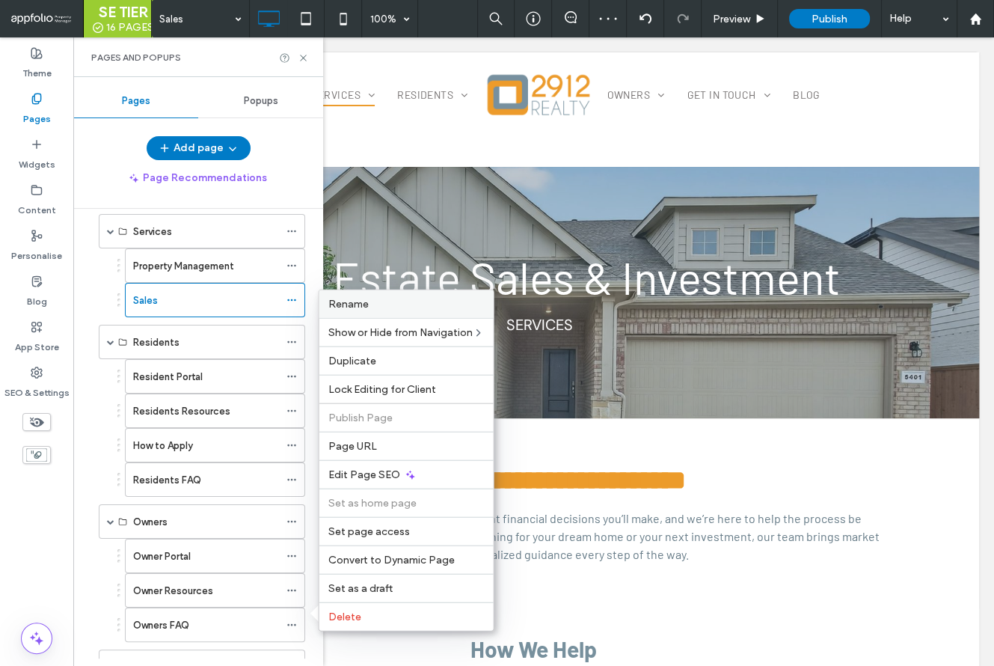
click at [346, 311] on span "Rename" at bounding box center [348, 304] width 40 height 13
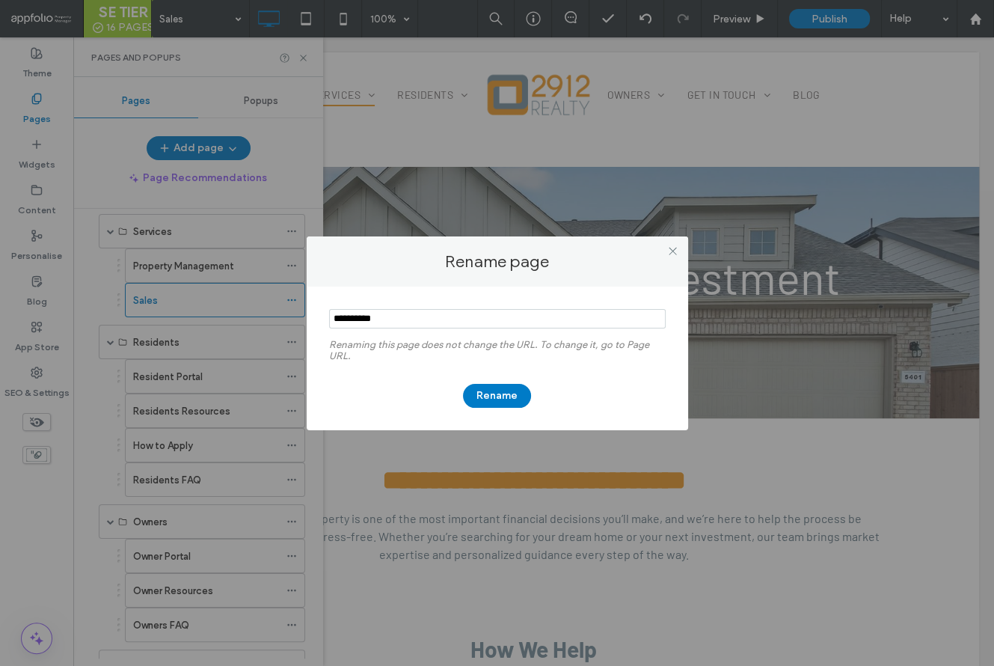
click at [366, 319] on input "notEmpty" at bounding box center [497, 318] width 337 height 19
type input "*********"
click at [498, 394] on button "Rename" at bounding box center [497, 396] width 68 height 24
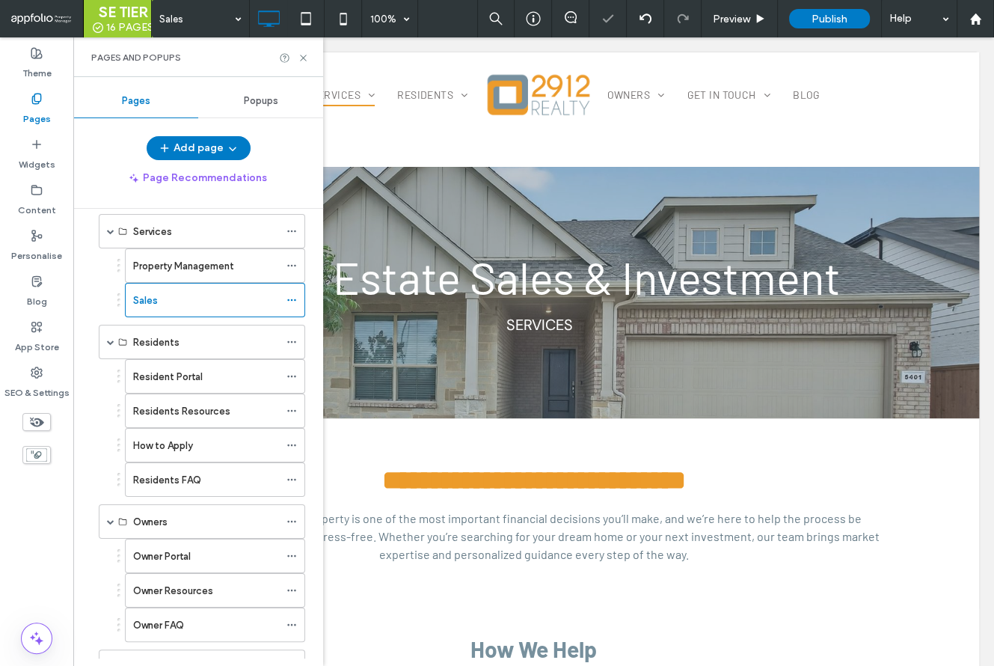
click at [200, 617] on div "Owner FAQ" at bounding box center [206, 625] width 146 height 16
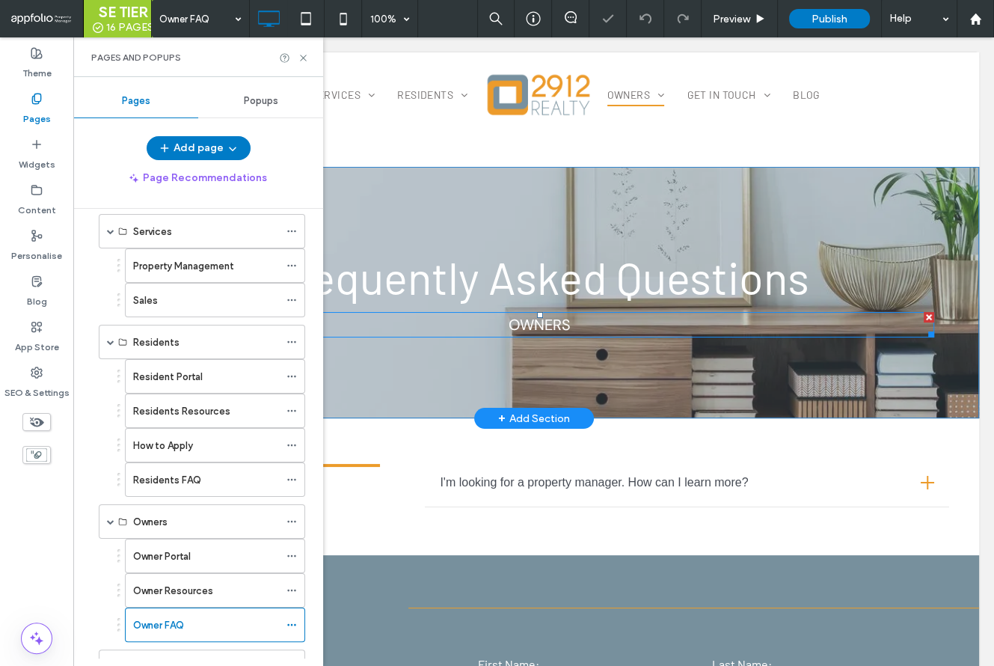
click at [589, 325] on h4 "Owners" at bounding box center [539, 325] width 789 height 22
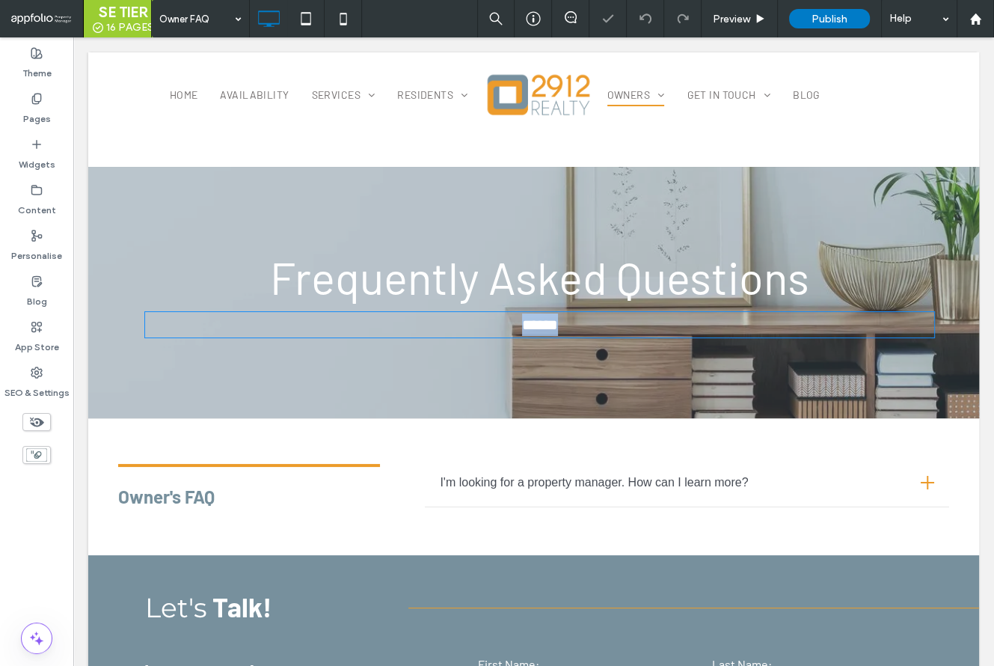
type input "*******"
type input "**"
click at [579, 327] on h4 "******" at bounding box center [539, 325] width 789 height 22
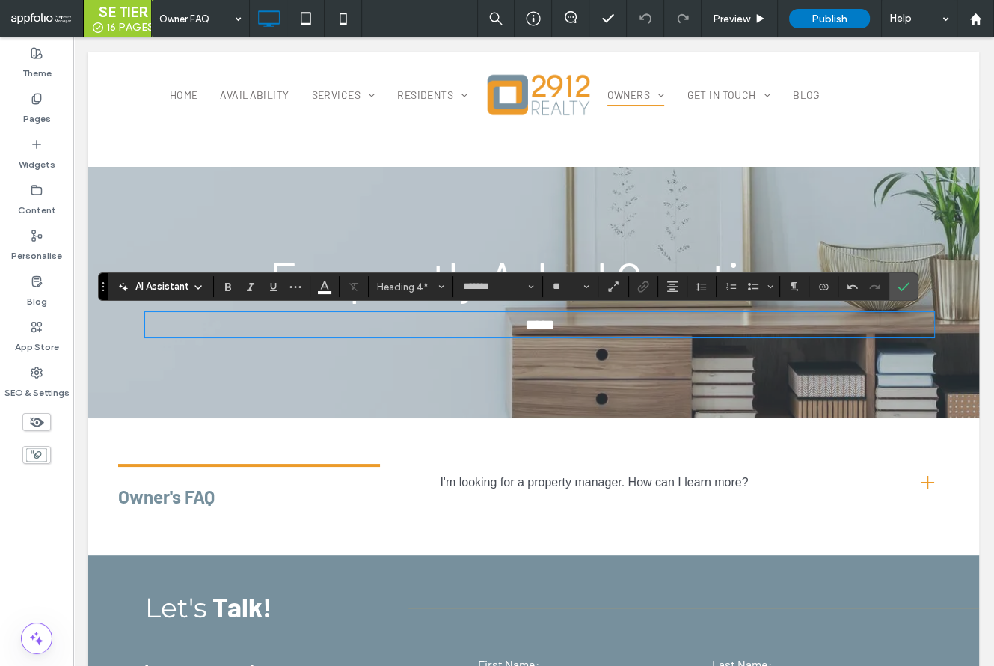
click at [179, 501] on strong "Owner's FAQ" at bounding box center [166, 497] width 97 height 22
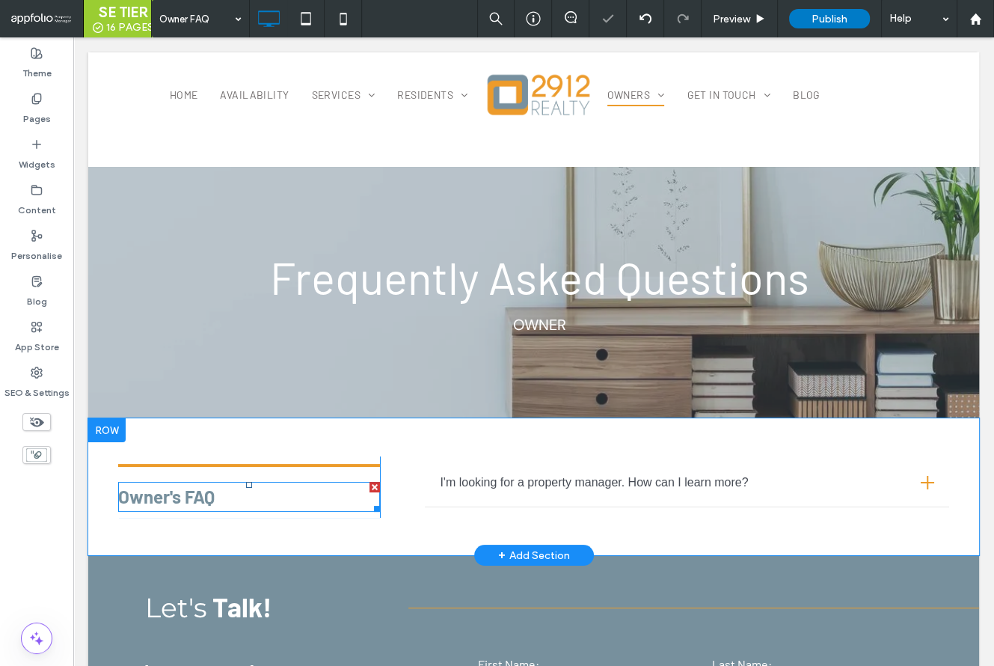
click at [182, 500] on strong "Owner's FAQ" at bounding box center [166, 497] width 97 height 22
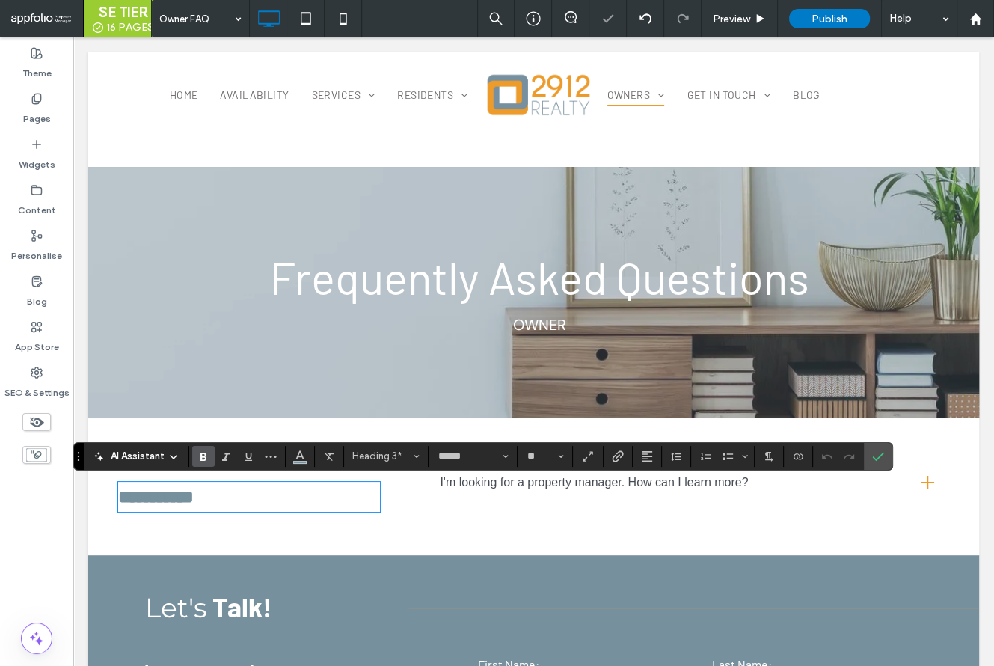
click at [181, 499] on strong "**********" at bounding box center [156, 497] width 76 height 18
click at [876, 452] on icon "Confirm" at bounding box center [878, 456] width 12 height 12
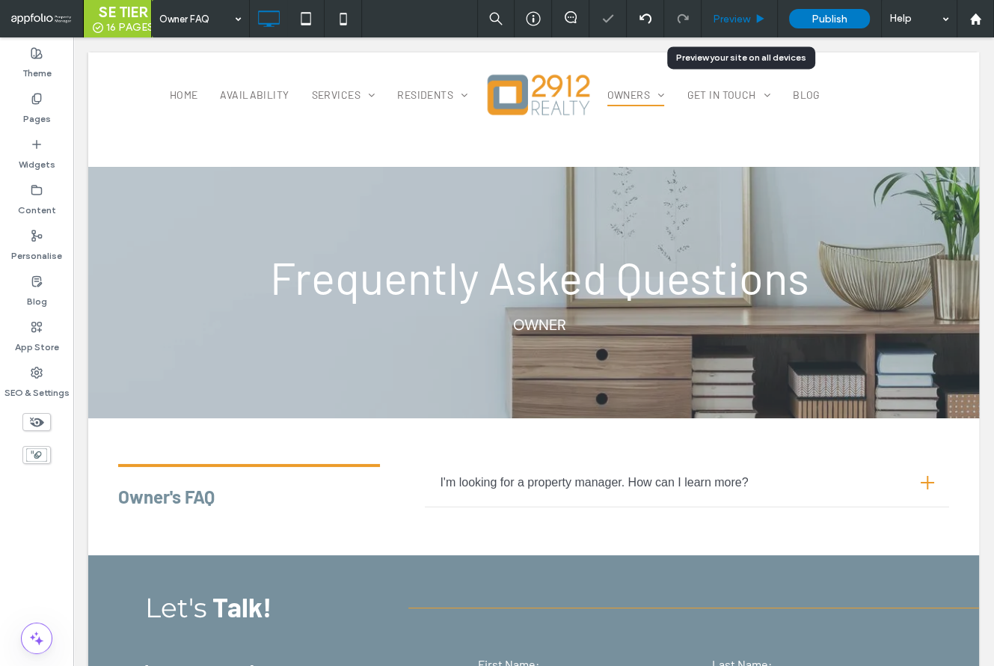
click at [724, 18] on span "Preview" at bounding box center [731, 19] width 37 height 13
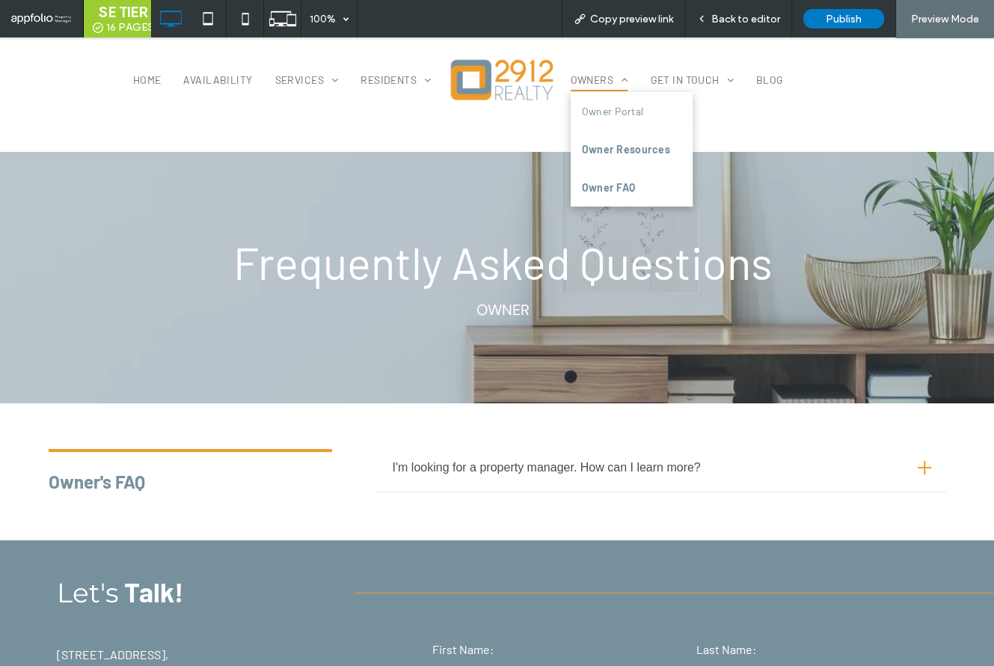
click at [600, 138] on link "Owner Resources" at bounding box center [632, 149] width 122 height 38
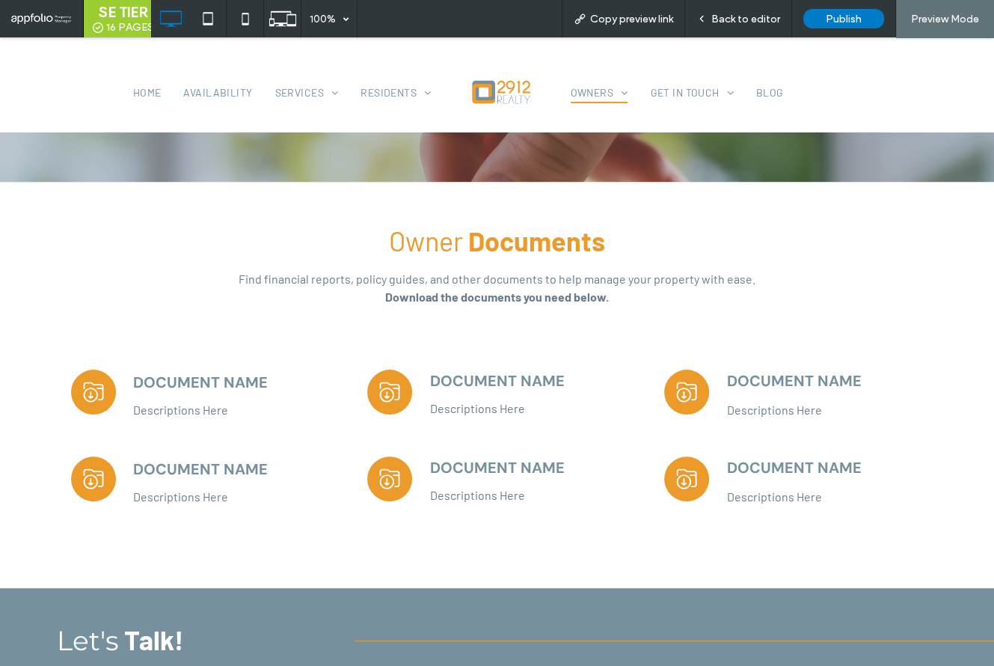
scroll to position [249, 0]
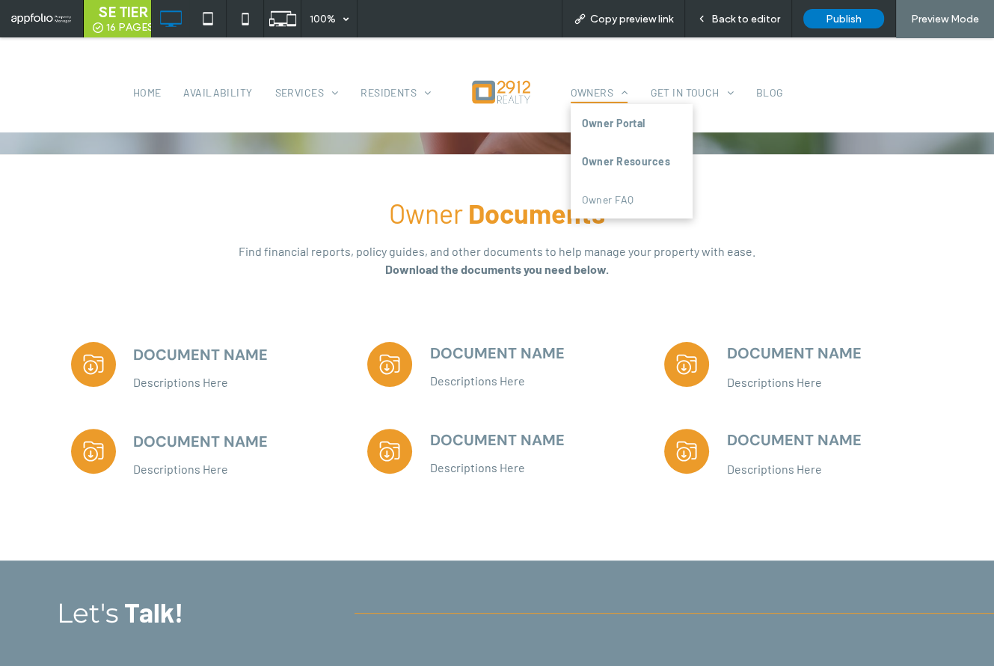
drag, startPoint x: 598, startPoint y: 124, endPoint x: 598, endPoint y: 162, distance: 37.4
click at [598, 124] on span "Owner Portal" at bounding box center [614, 123] width 64 height 16
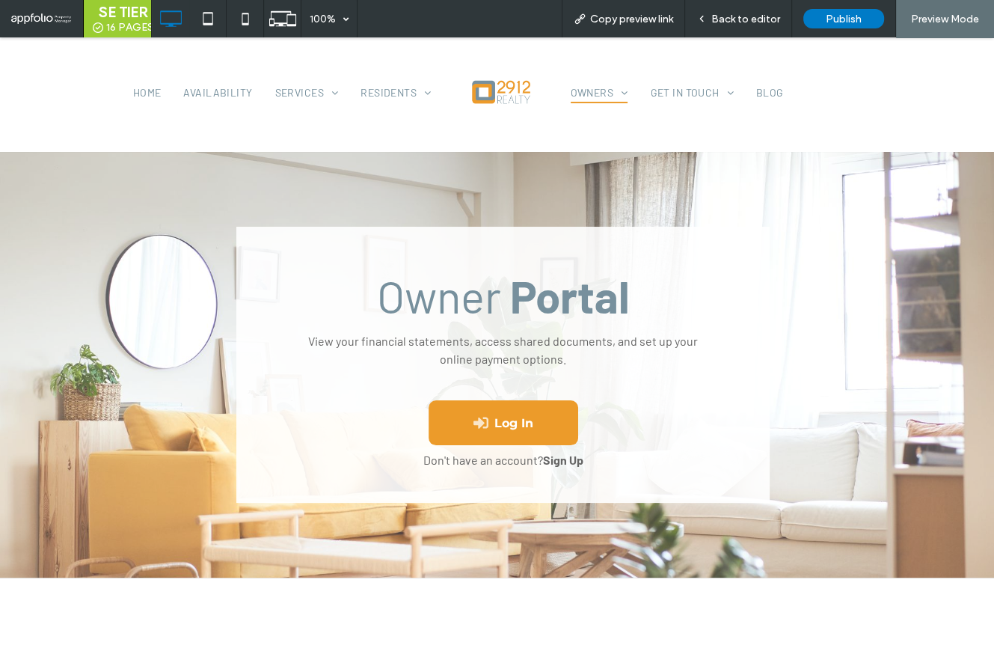
scroll to position [374, 0]
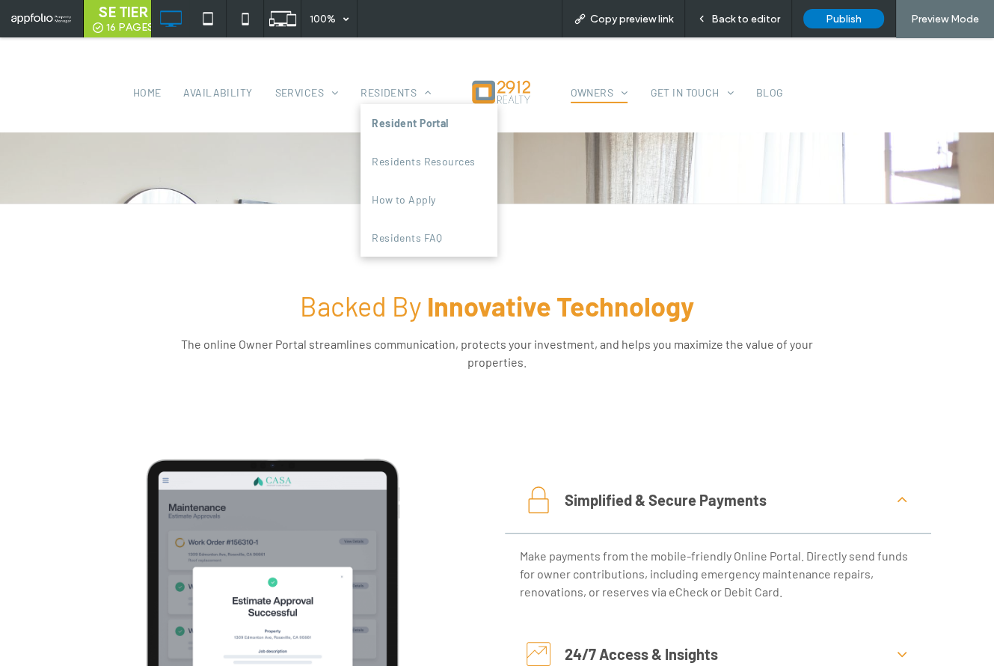
click at [418, 125] on span "Resident Portal" at bounding box center [410, 123] width 76 height 16
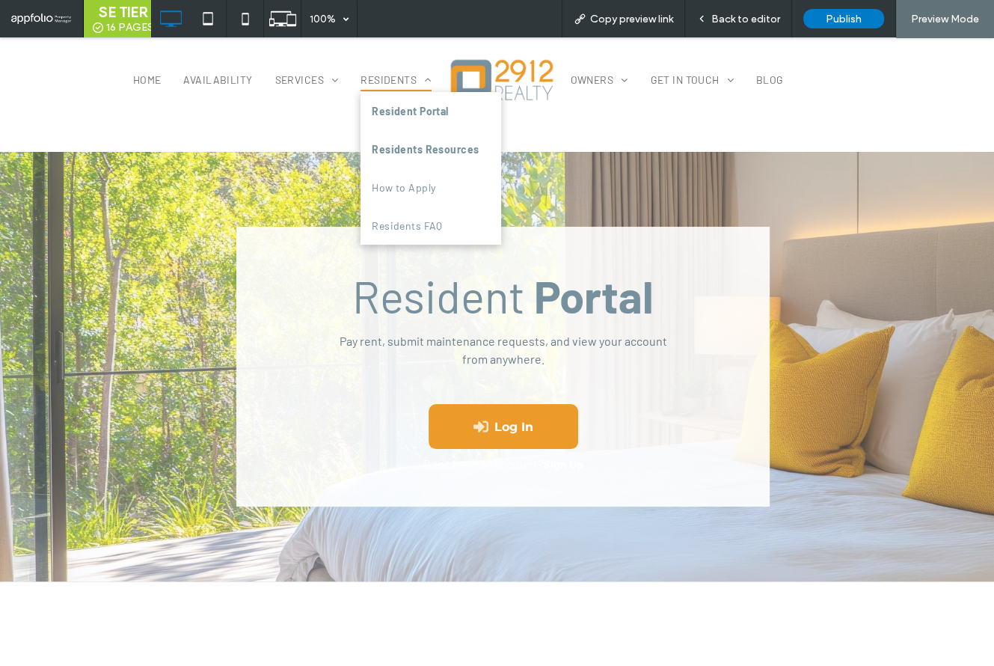
click at [417, 159] on link "Residents Resources" at bounding box center [431, 149] width 141 height 38
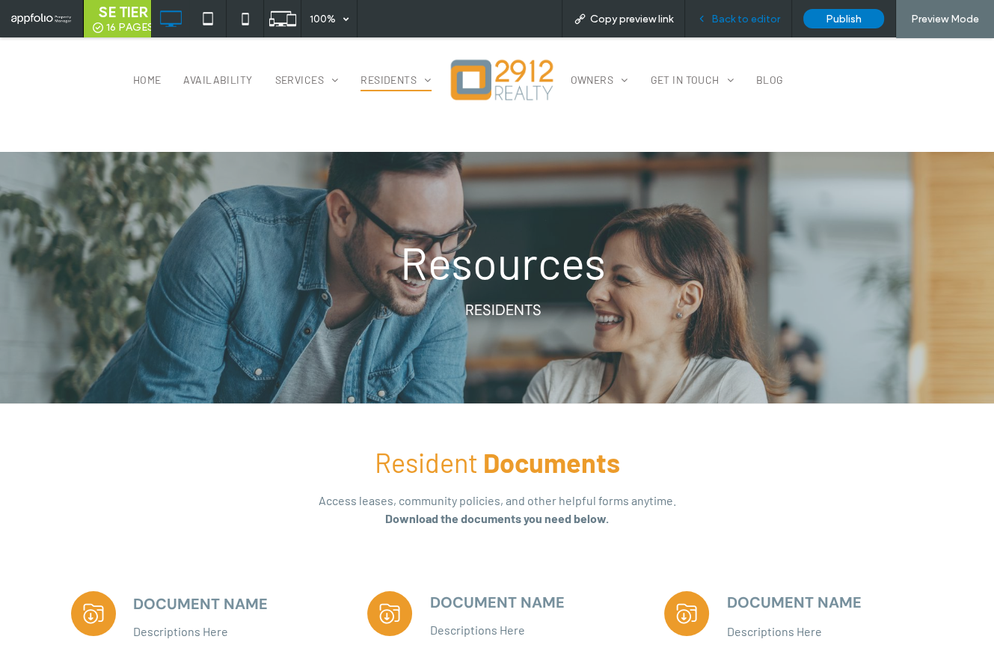
click at [736, 22] on span "Back to editor" at bounding box center [746, 19] width 69 height 13
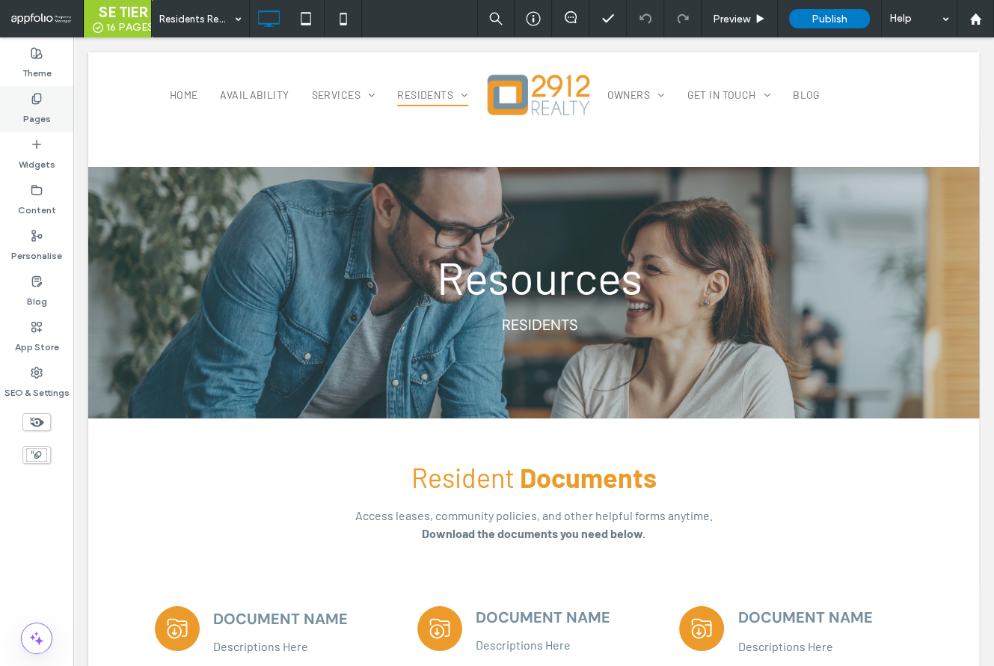
click at [10, 99] on div "Pages" at bounding box center [36, 109] width 73 height 46
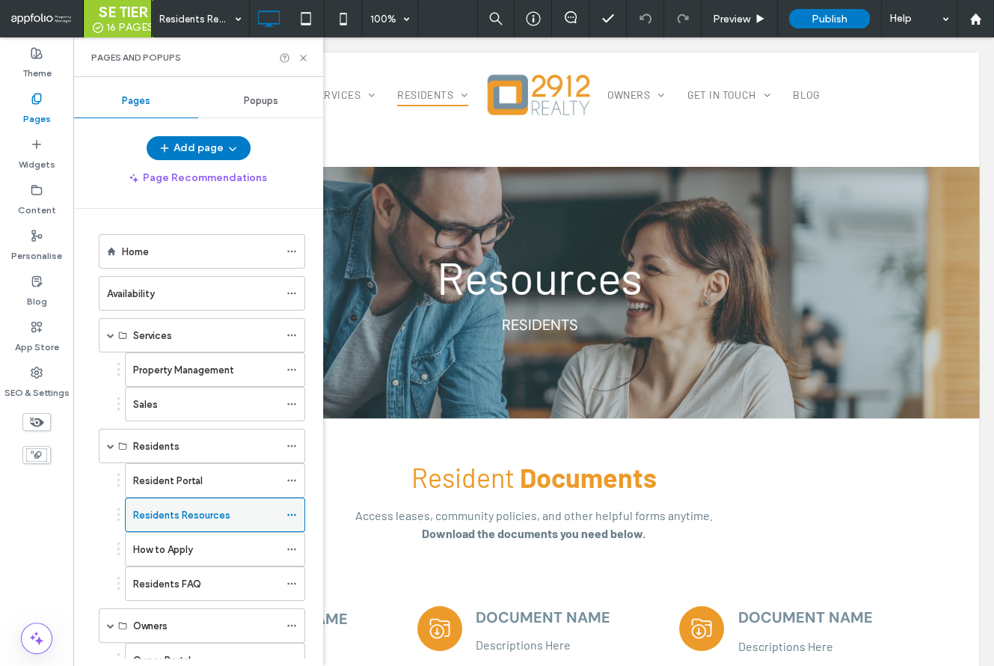
click at [293, 513] on icon at bounding box center [292, 515] width 10 height 10
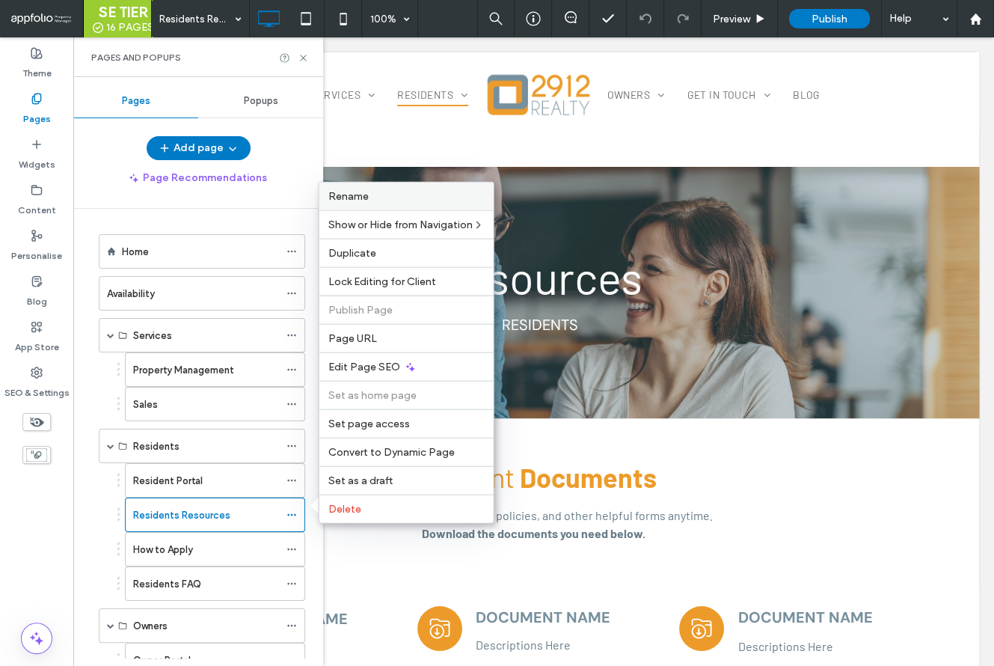
click at [360, 194] on span "Rename" at bounding box center [348, 196] width 40 height 13
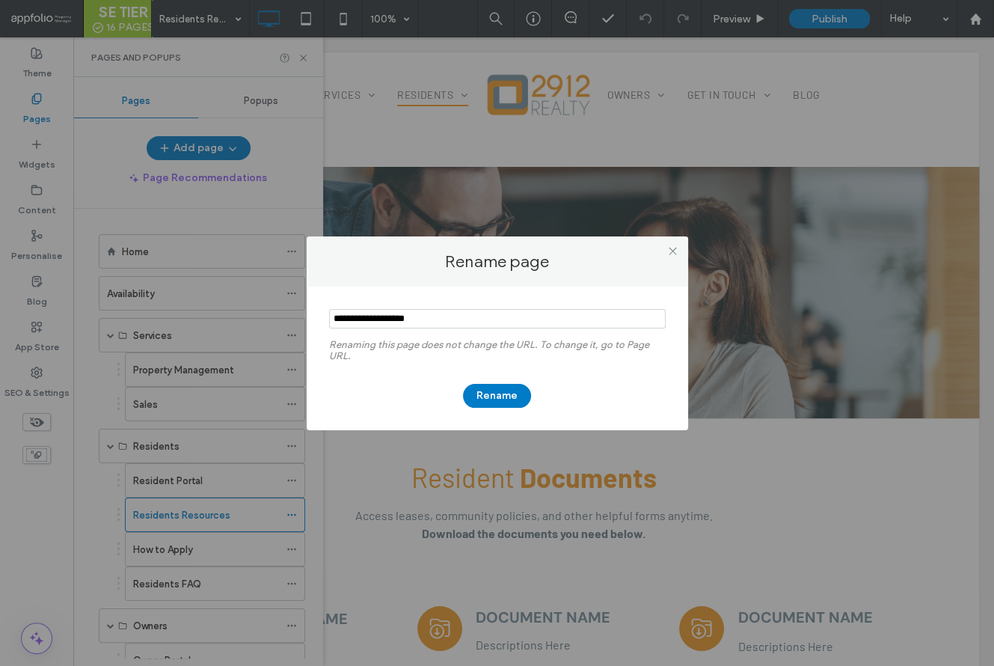
click at [376, 317] on input "notEmpty" at bounding box center [497, 318] width 337 height 19
type input "**********"
click at [504, 395] on button "Rename" at bounding box center [497, 396] width 68 height 24
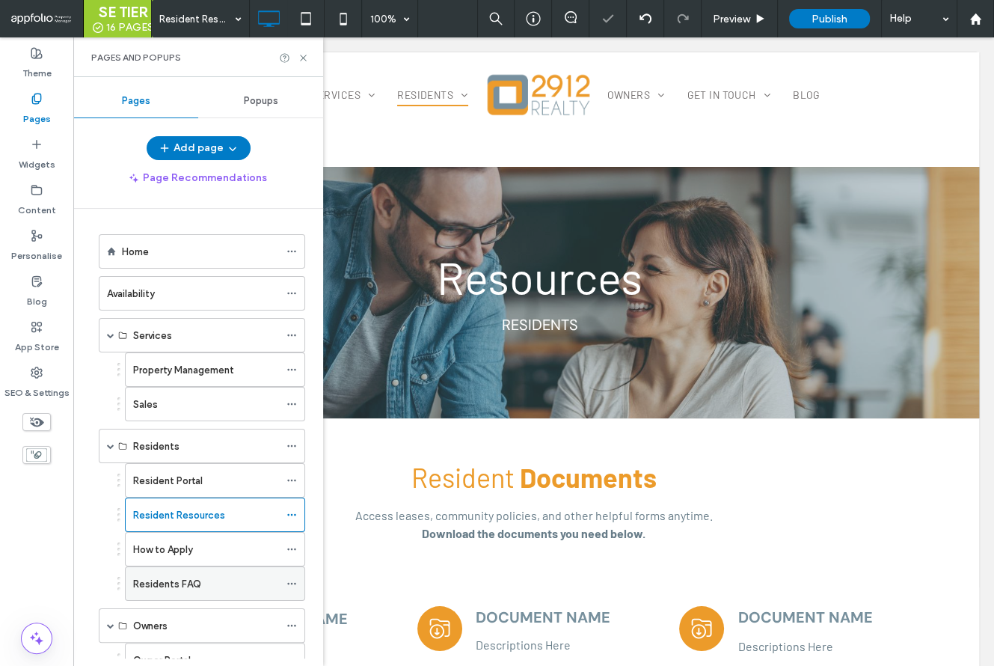
click at [290, 578] on icon at bounding box center [292, 583] width 10 height 10
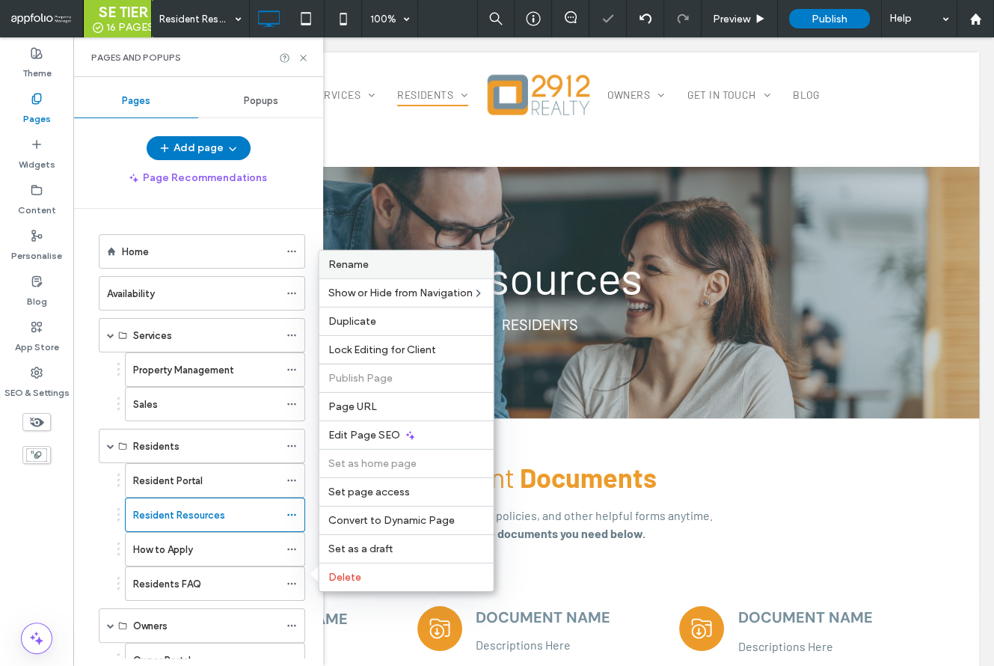
click at [349, 268] on span "Rename" at bounding box center [348, 264] width 40 height 13
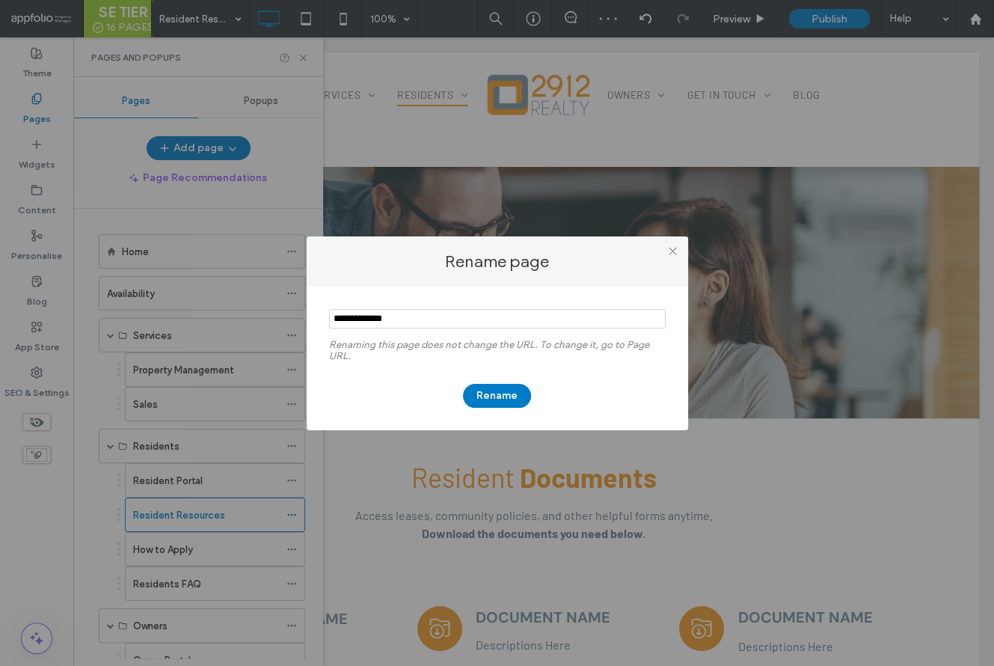
click at [377, 320] on input "notEmpty" at bounding box center [497, 318] width 337 height 19
type input "**********"
click at [496, 389] on button "Rename" at bounding box center [497, 396] width 68 height 24
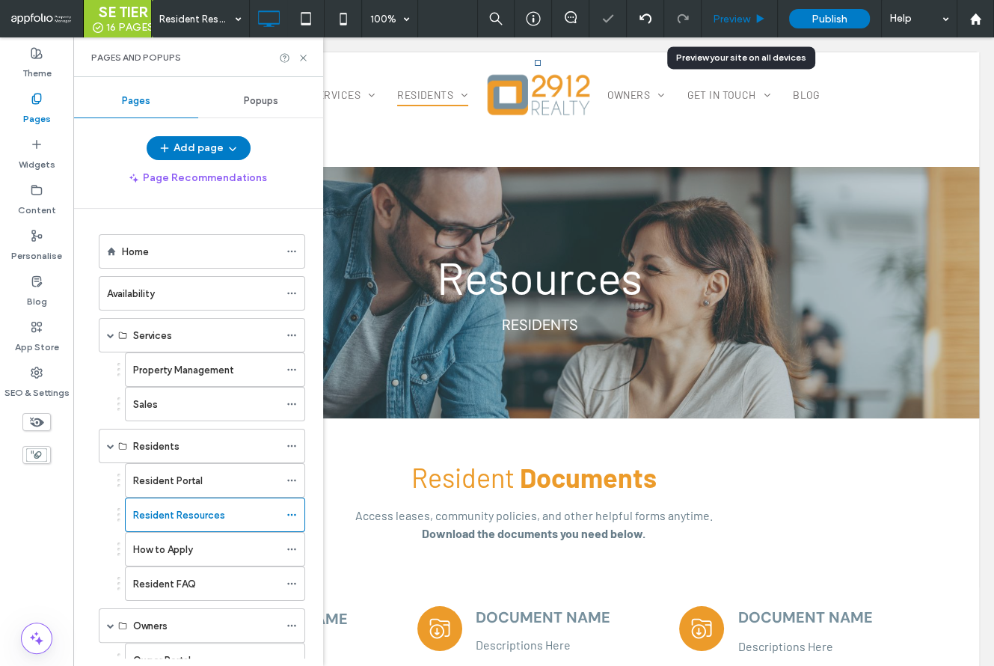
click at [751, 22] on div "Preview" at bounding box center [740, 19] width 76 height 13
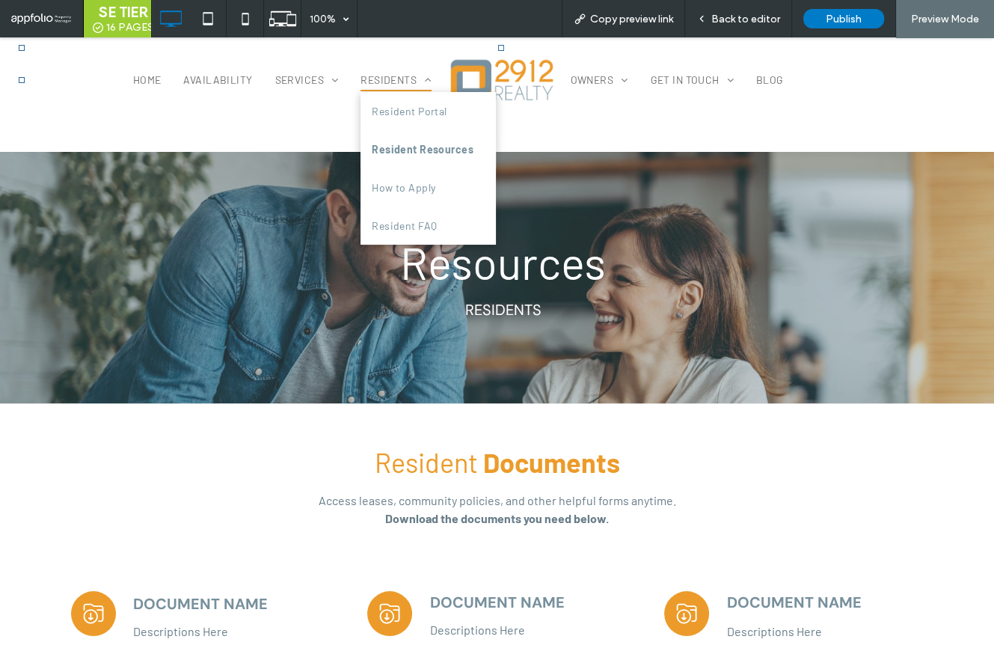
click at [409, 144] on span "Resident Resources" at bounding box center [423, 149] width 102 height 16
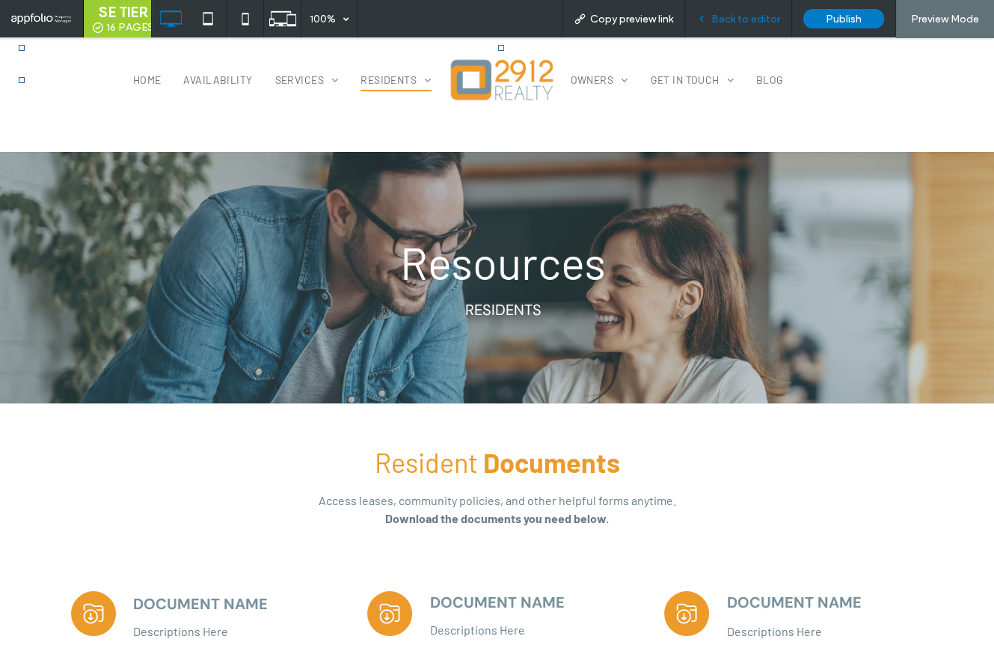
click at [736, 16] on span "Back to editor" at bounding box center [746, 19] width 69 height 13
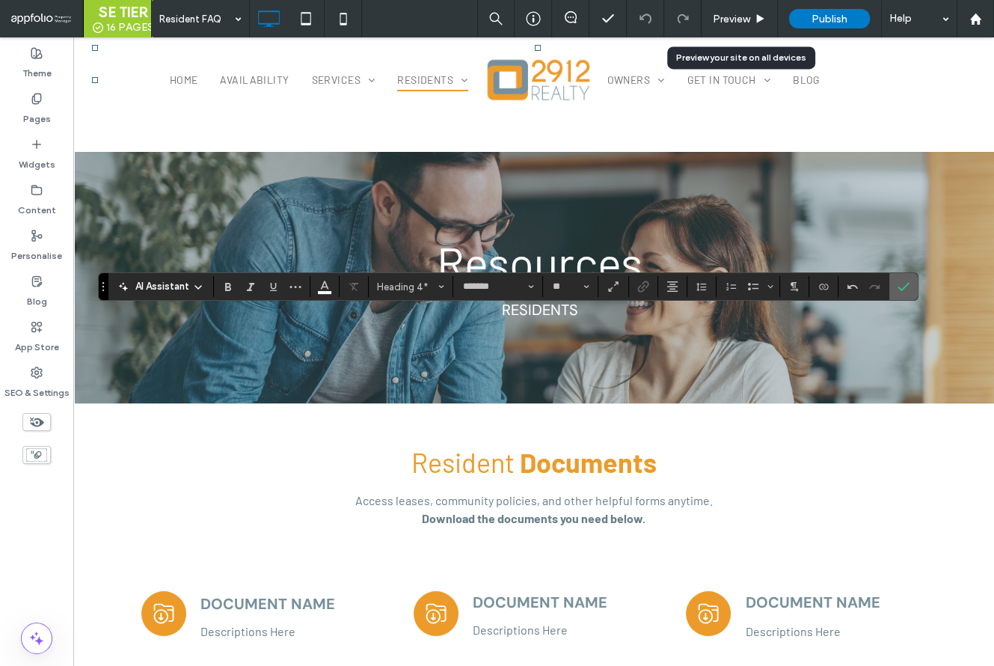
click at [911, 282] on label "Confirm" at bounding box center [904, 286] width 22 height 27
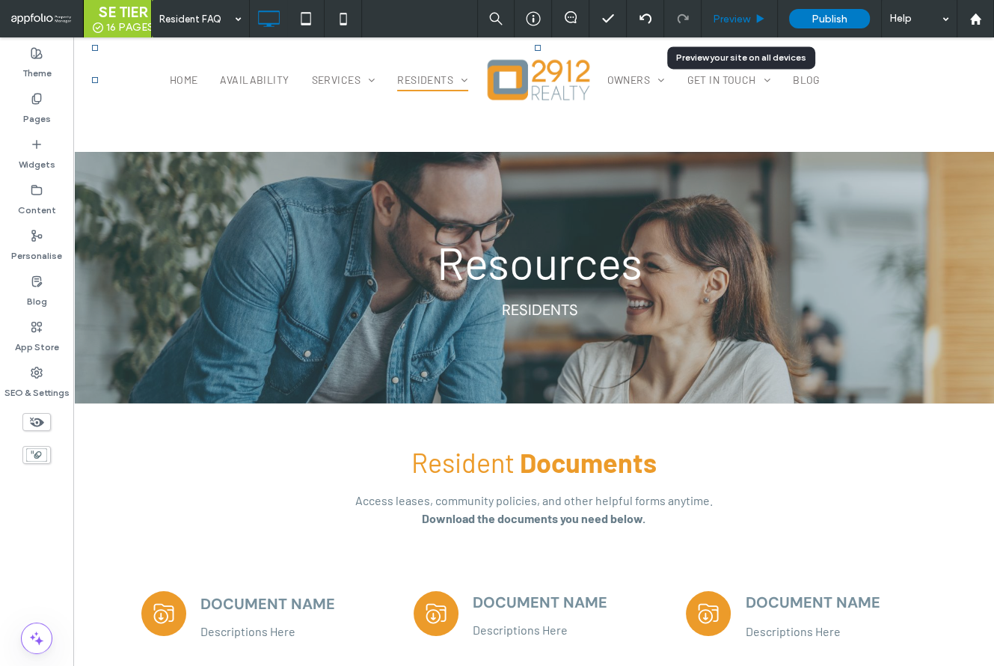
click at [724, 18] on span "Preview" at bounding box center [731, 19] width 37 height 13
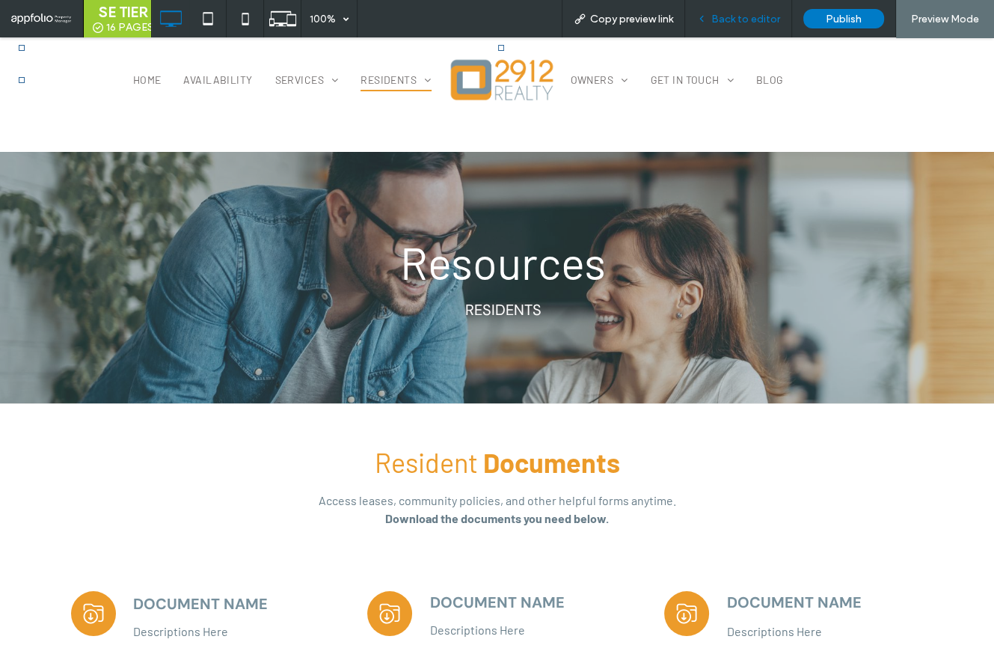
click at [727, 23] on span "Back to editor" at bounding box center [746, 19] width 69 height 13
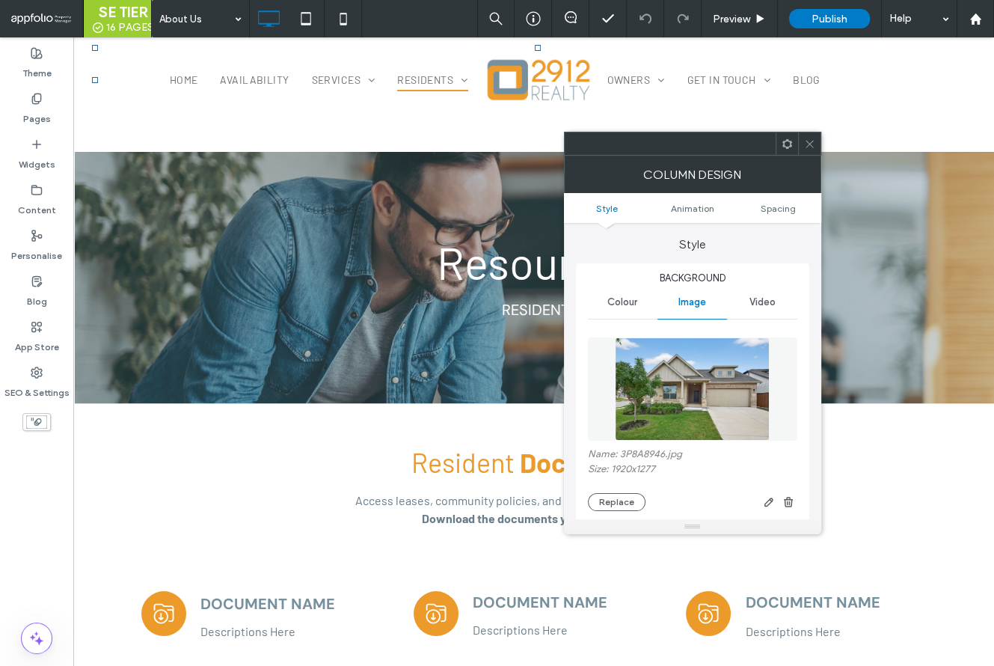
click at [598, 491] on div "Name: 3P8A8946.jpg Size: 1920x1277 Replace" at bounding box center [693, 479] width 210 height 63
click at [602, 495] on button "Replace" at bounding box center [617, 502] width 58 height 18
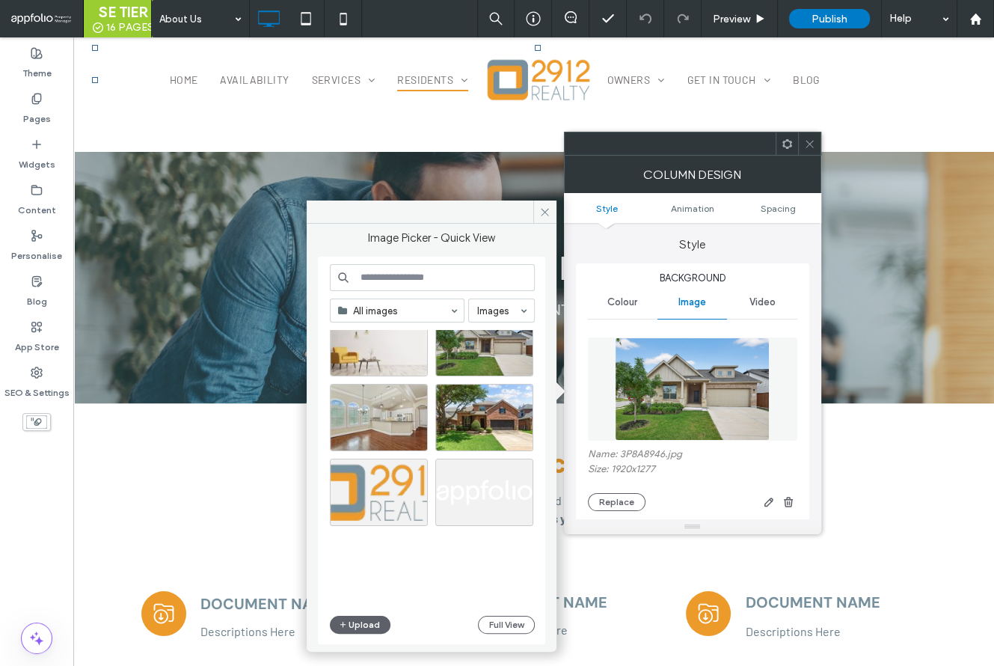
scroll to position [1208, 0]
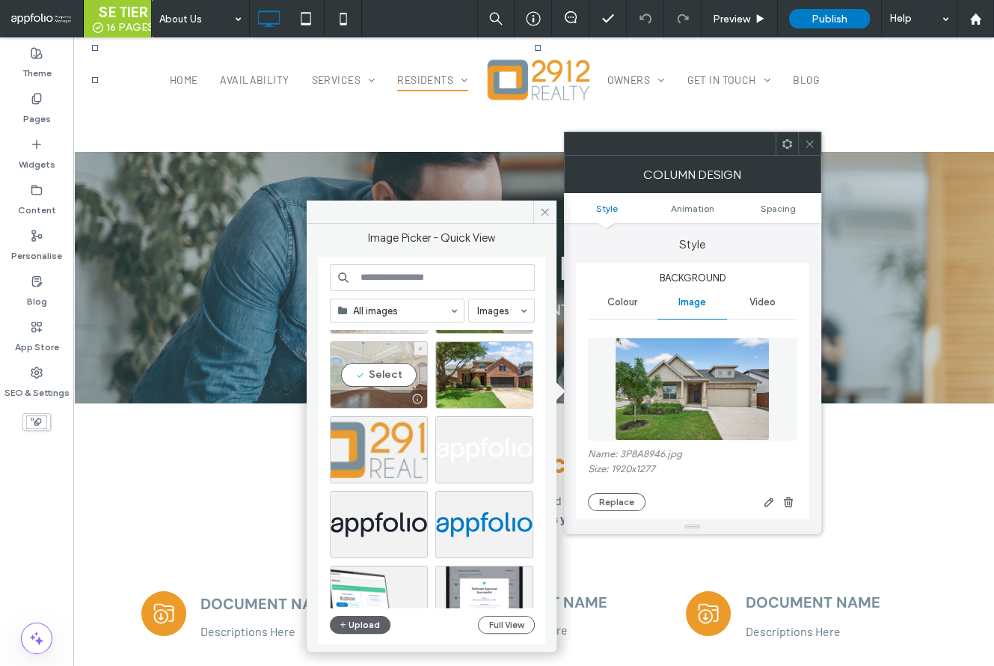
click at [396, 386] on div "Select" at bounding box center [379, 374] width 98 height 67
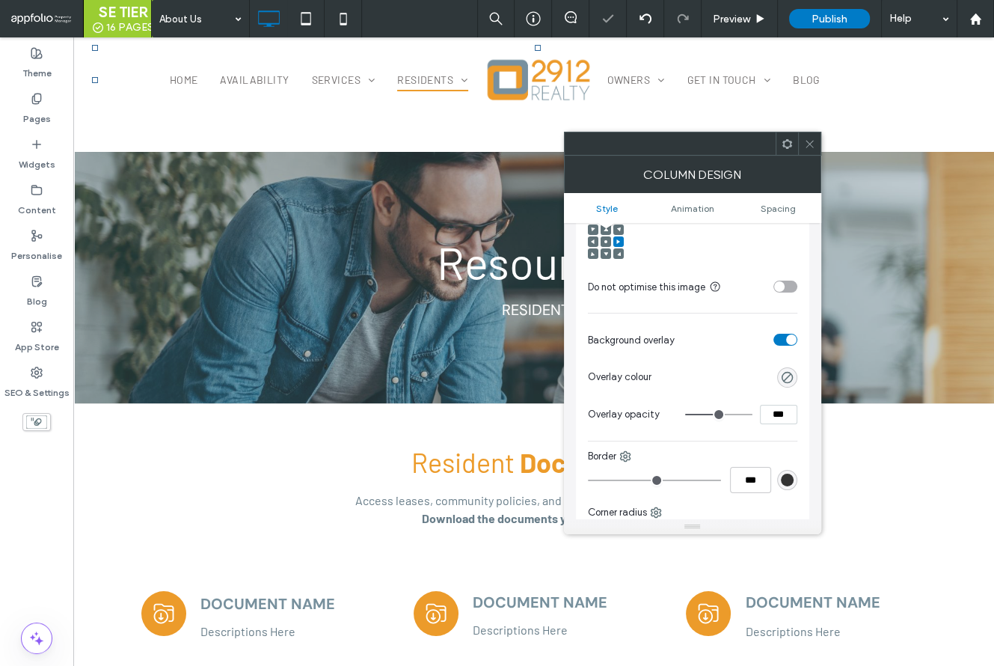
scroll to position [430, 0]
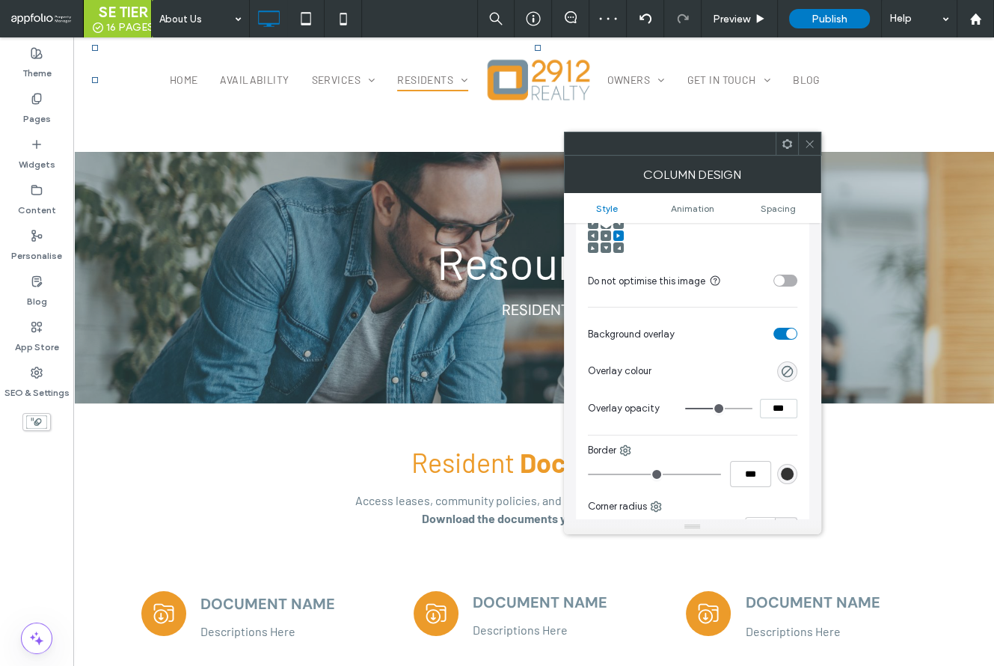
click at [809, 140] on icon at bounding box center [809, 143] width 11 height 11
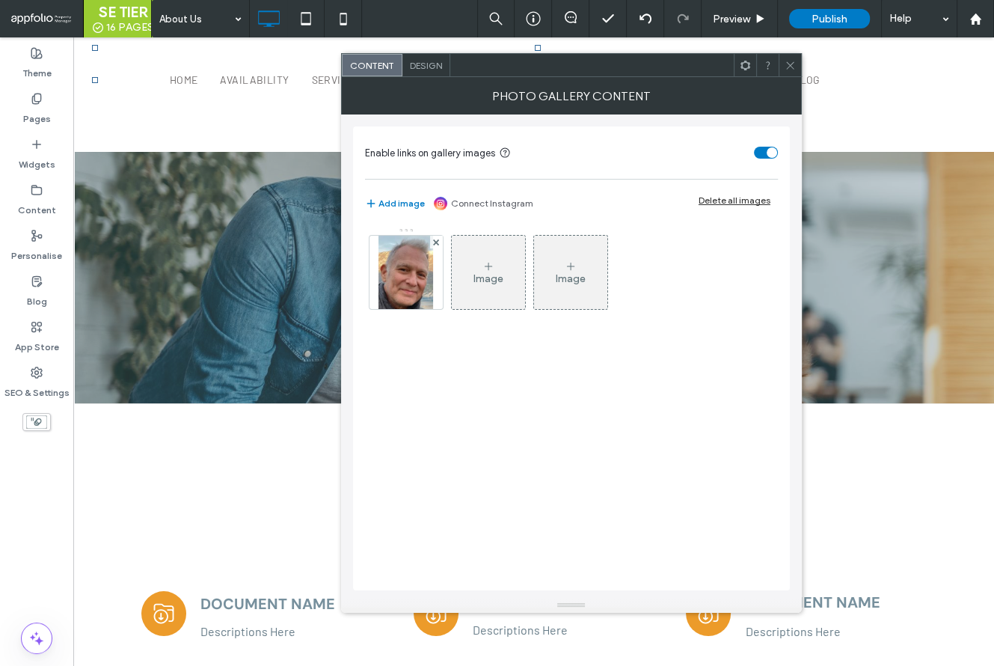
drag, startPoint x: 371, startPoint y: 293, endPoint x: 379, endPoint y: 296, distance: 8.5
click at [375, 293] on div at bounding box center [406, 272] width 75 height 75
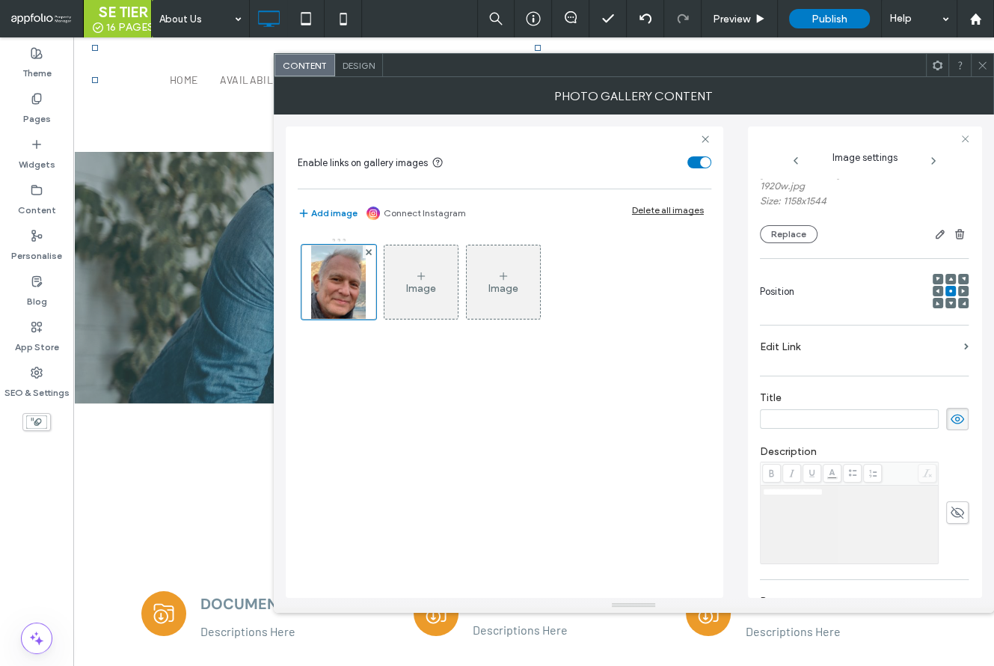
scroll to position [2, 0]
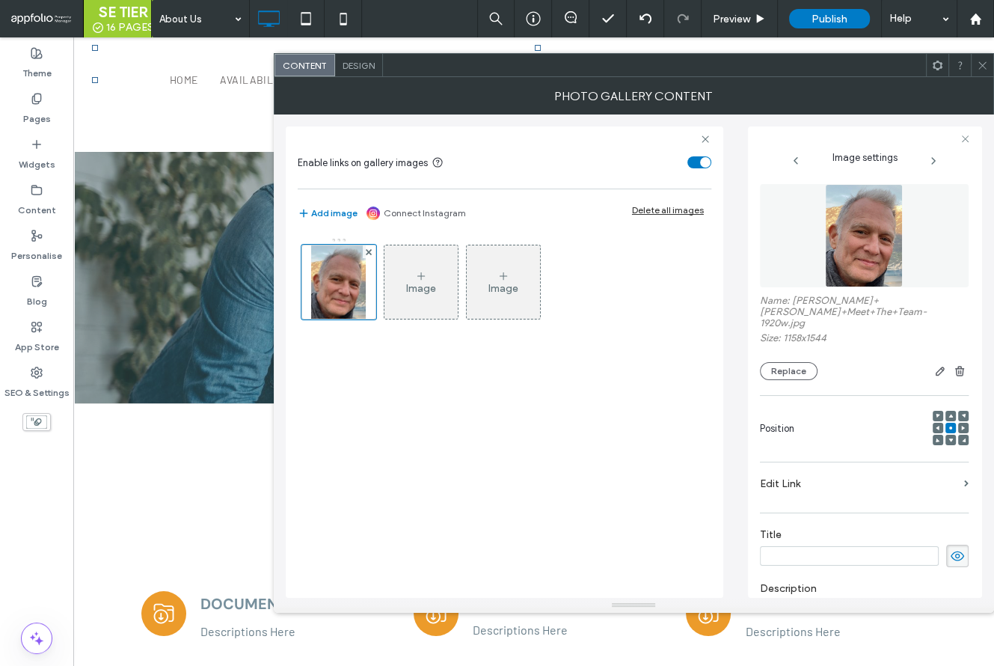
click at [981, 63] on icon at bounding box center [982, 65] width 11 height 11
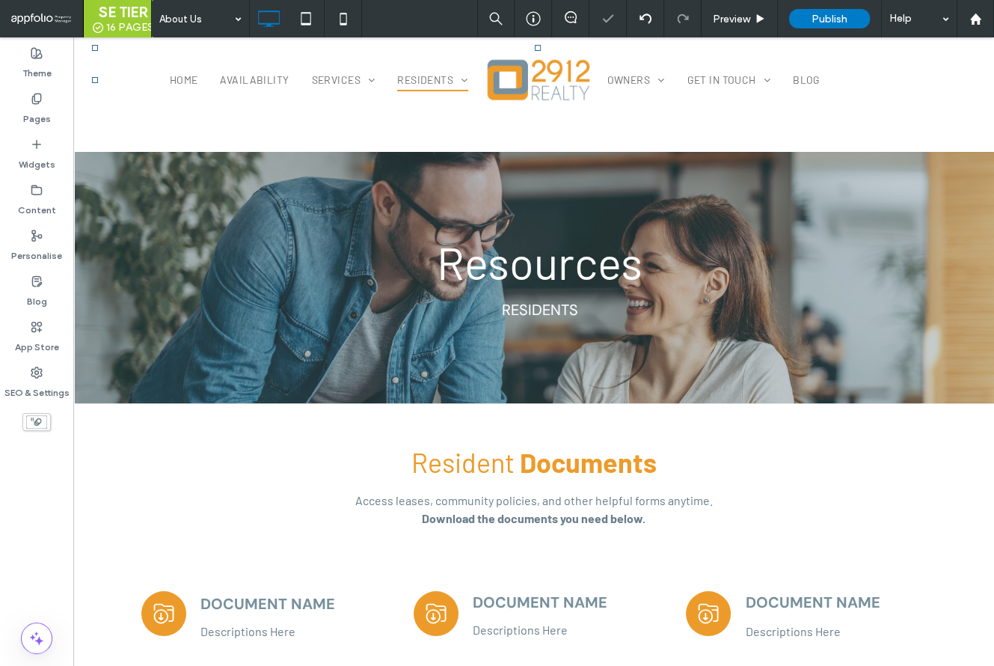
type input "*******"
type input "**"
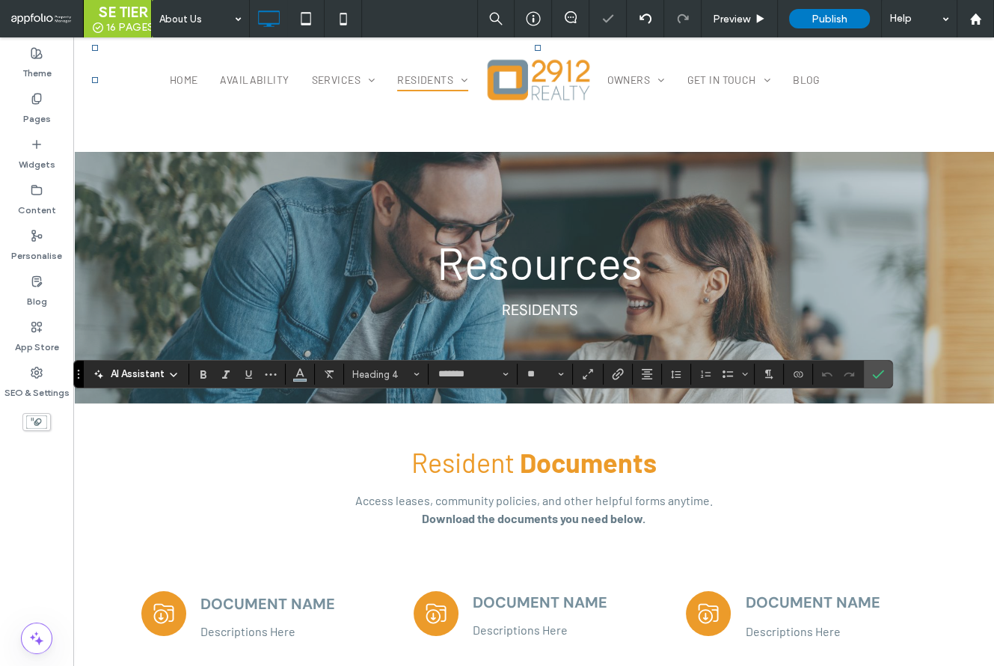
type input "******"
type input "**"
click at [880, 381] on span "Confirm" at bounding box center [878, 373] width 12 height 25
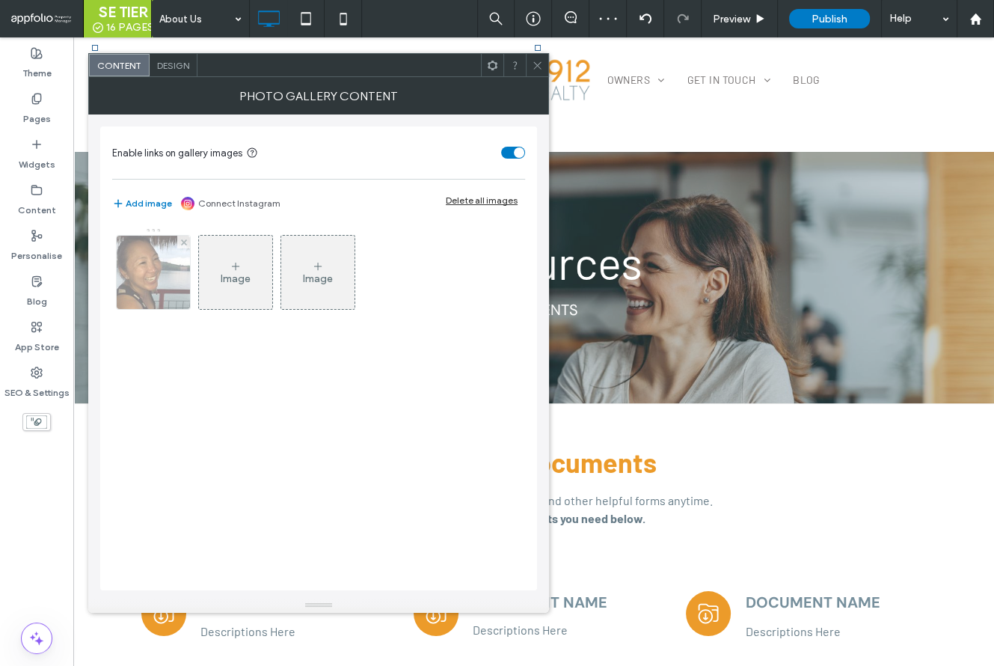
drag, startPoint x: 113, startPoint y: 286, endPoint x: 147, endPoint y: 292, distance: 34.9
click at [113, 286] on div "Image Image" at bounding box center [318, 275] width 412 height 97
drag, startPoint x: 147, startPoint y: 292, endPoint x: 162, endPoint y: 298, distance: 16.1
click at [147, 292] on img at bounding box center [154, 272] width 74 height 73
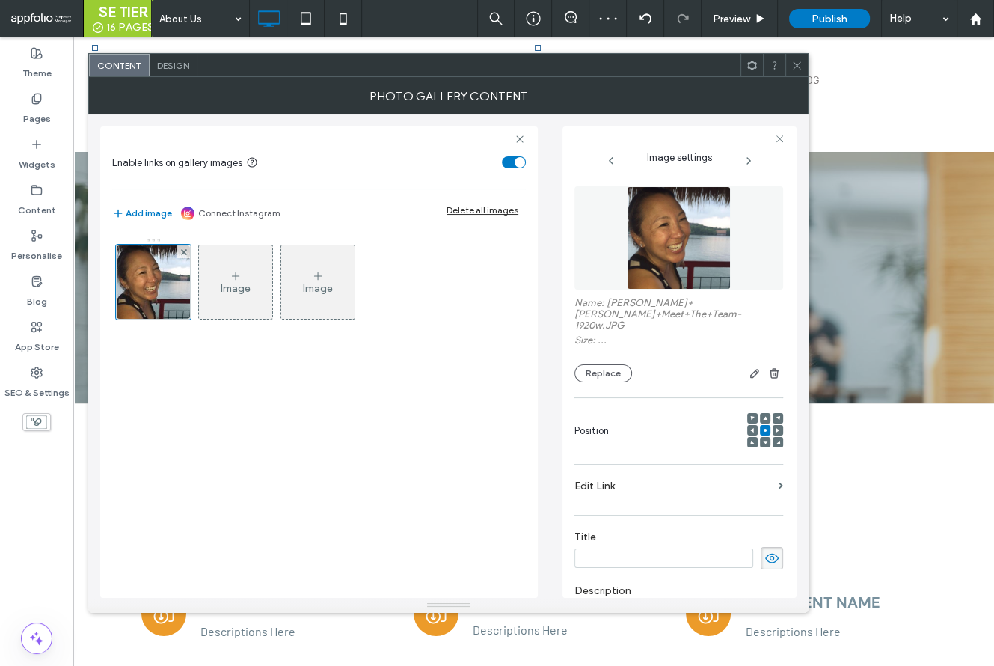
scroll to position [0, 0]
click at [796, 67] on icon at bounding box center [797, 65] width 11 height 11
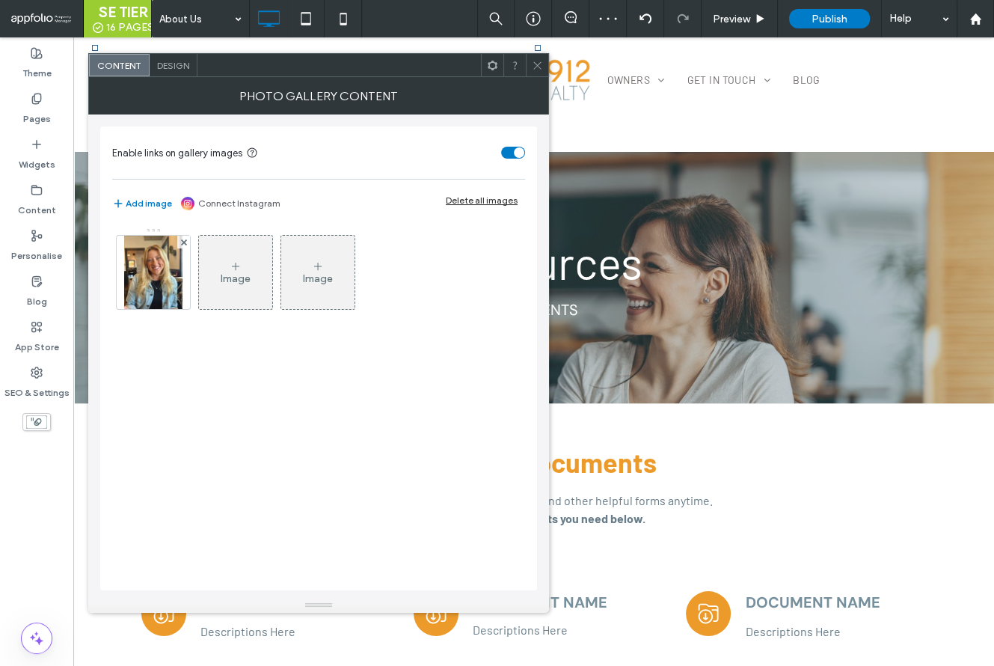
click at [163, 266] on img at bounding box center [153, 272] width 59 height 73
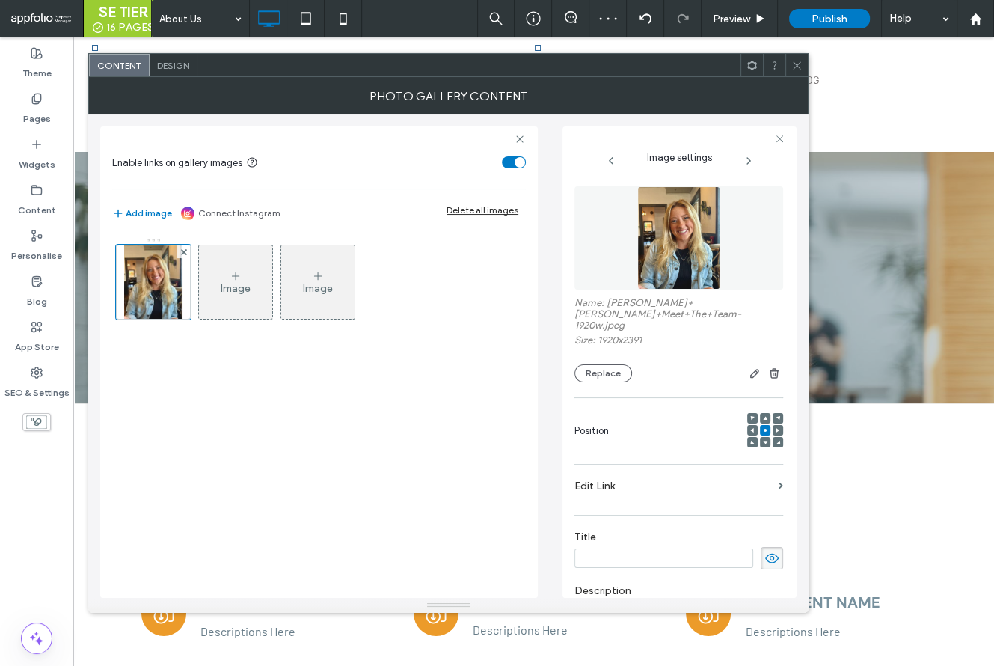
click at [800, 65] on icon at bounding box center [797, 65] width 11 height 11
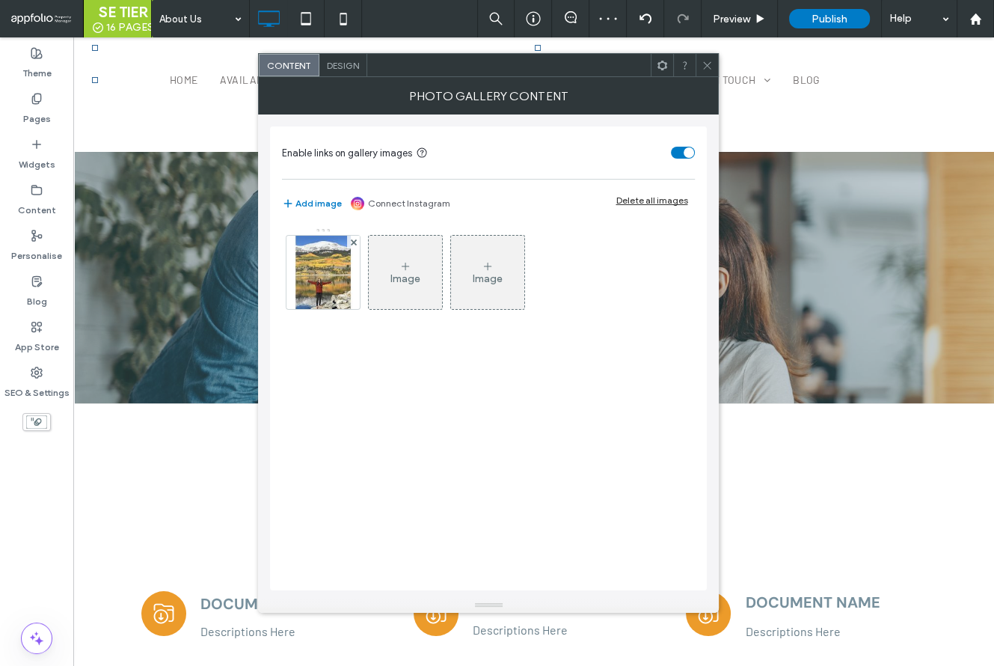
click at [330, 301] on img at bounding box center [323, 272] width 73 height 73
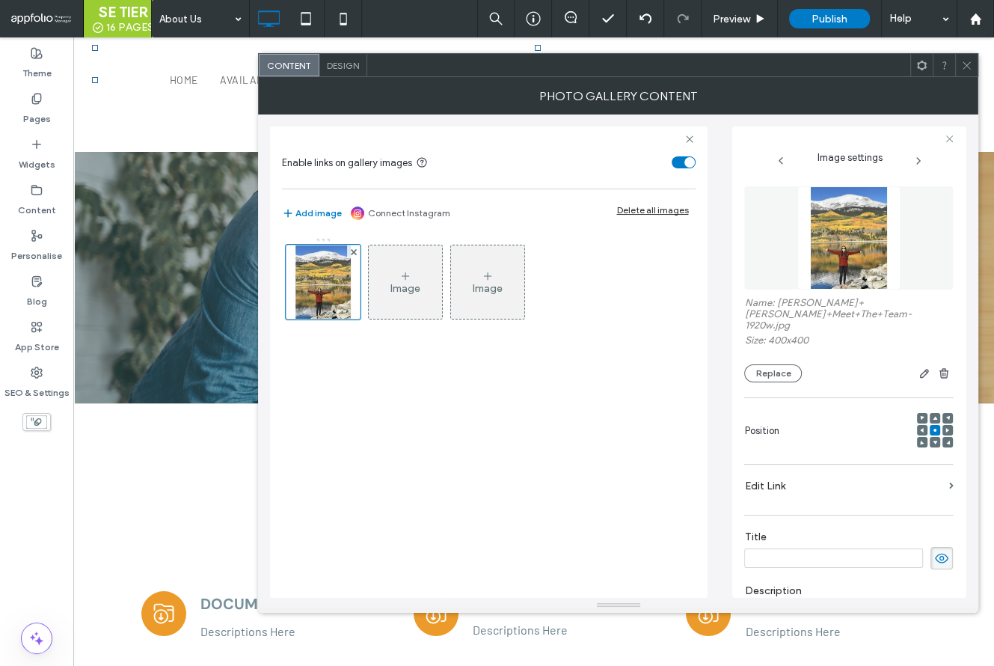
click at [965, 61] on icon at bounding box center [967, 65] width 11 height 11
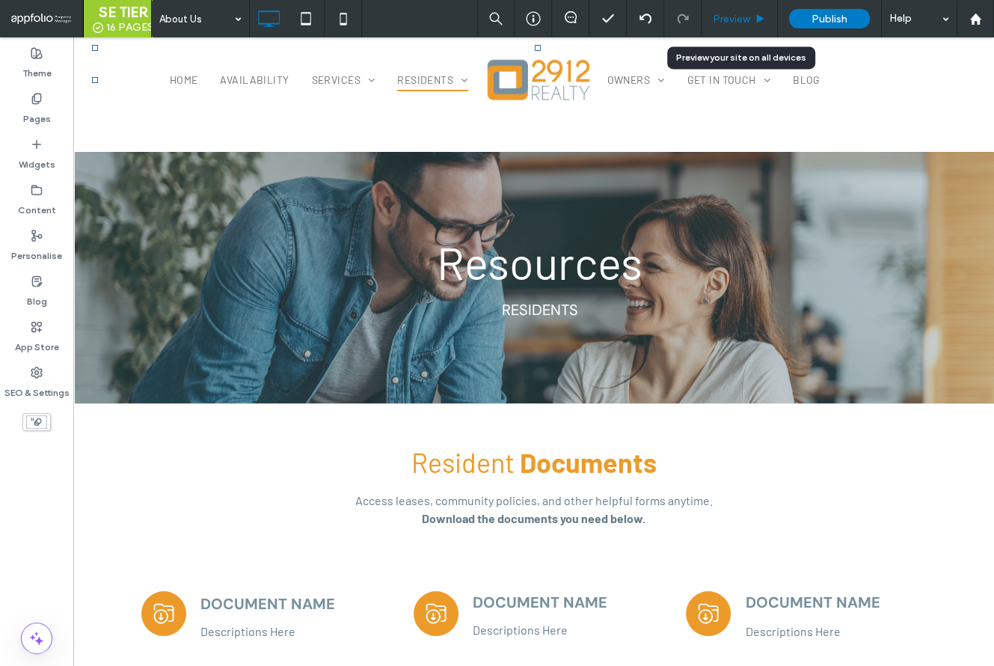
click at [727, 18] on span "Preview" at bounding box center [731, 19] width 37 height 13
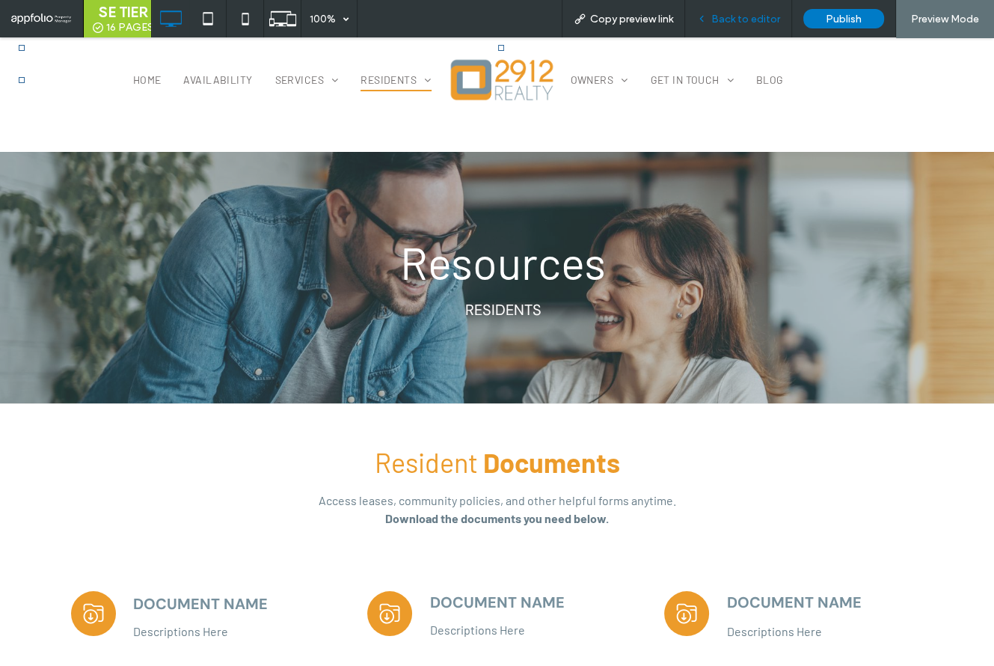
click at [764, 15] on span "Back to editor" at bounding box center [746, 19] width 69 height 13
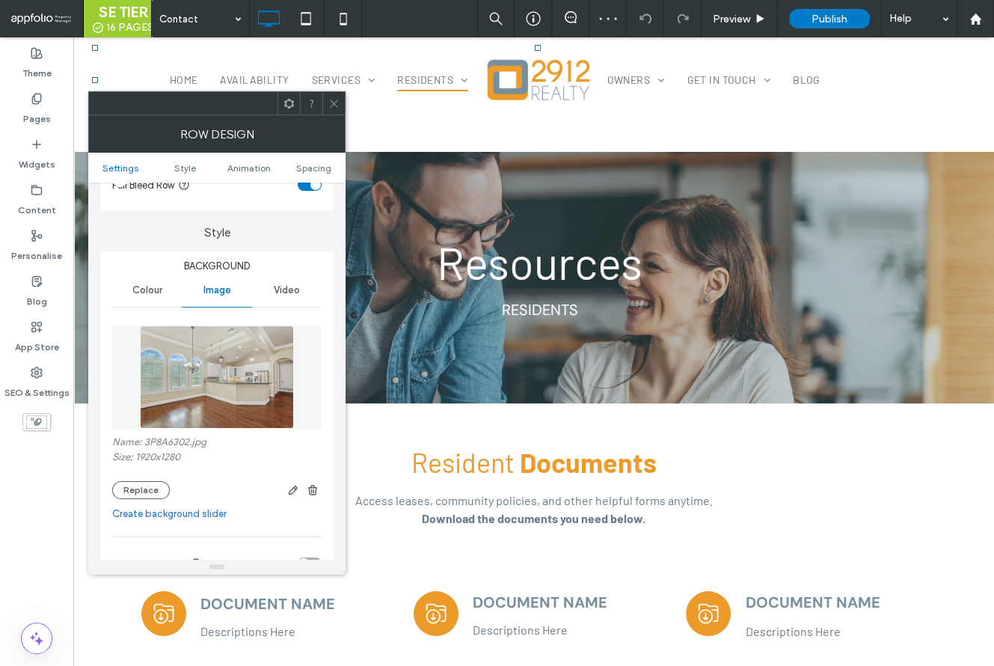
scroll to position [224, 0]
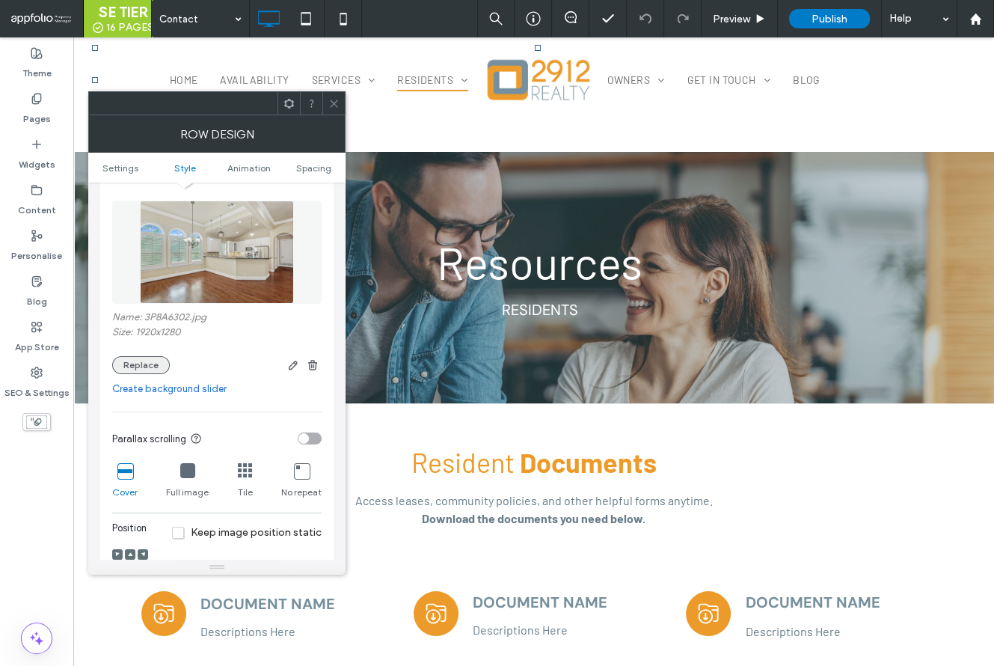
click at [141, 372] on button "Replace" at bounding box center [141, 365] width 58 height 18
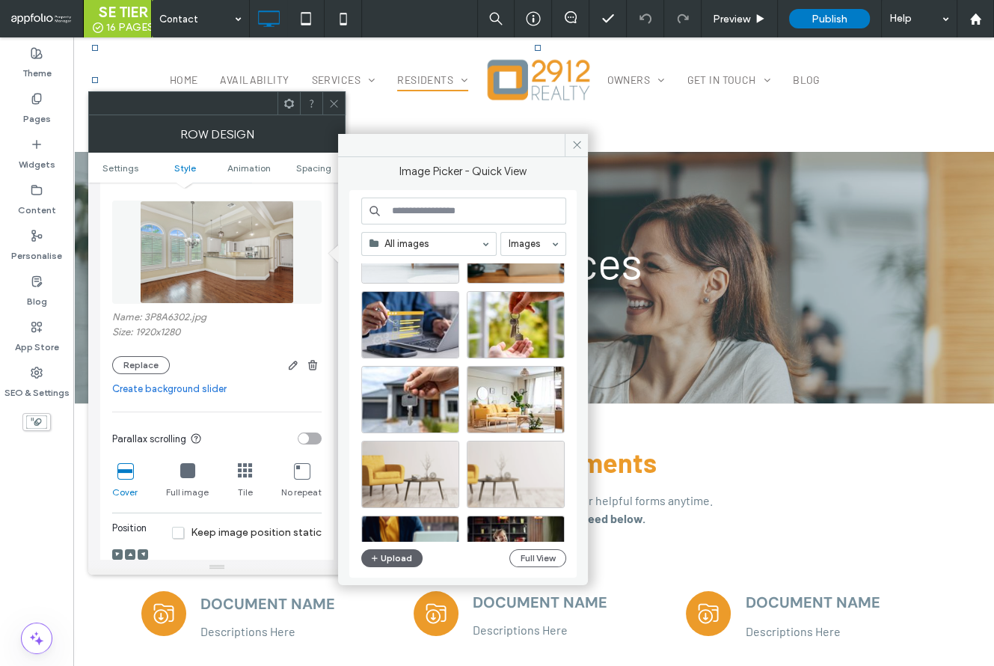
scroll to position [587, 0]
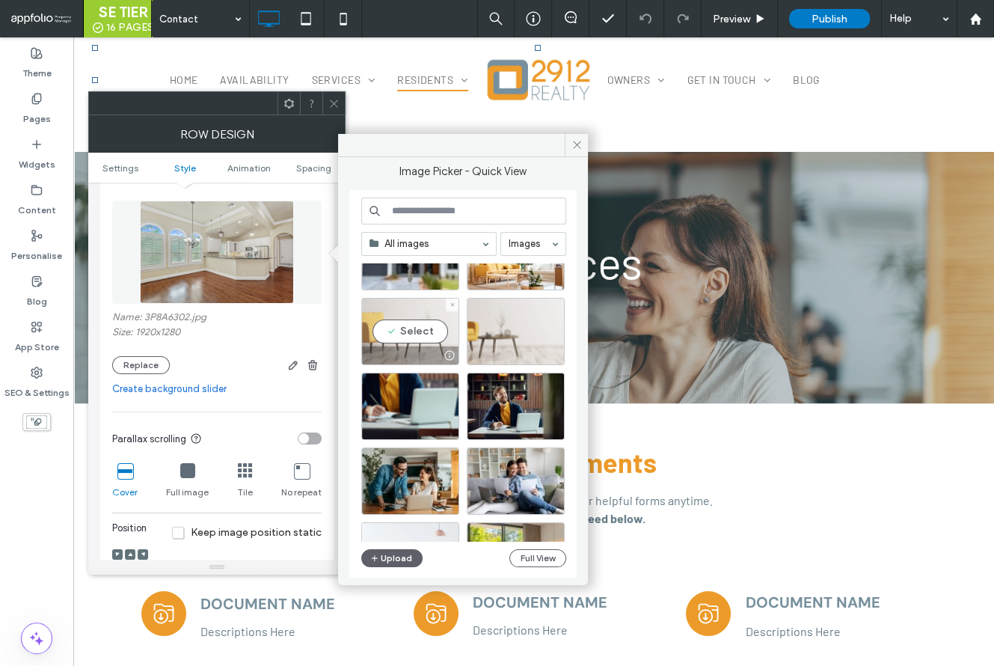
click at [397, 352] on div at bounding box center [410, 355] width 97 height 18
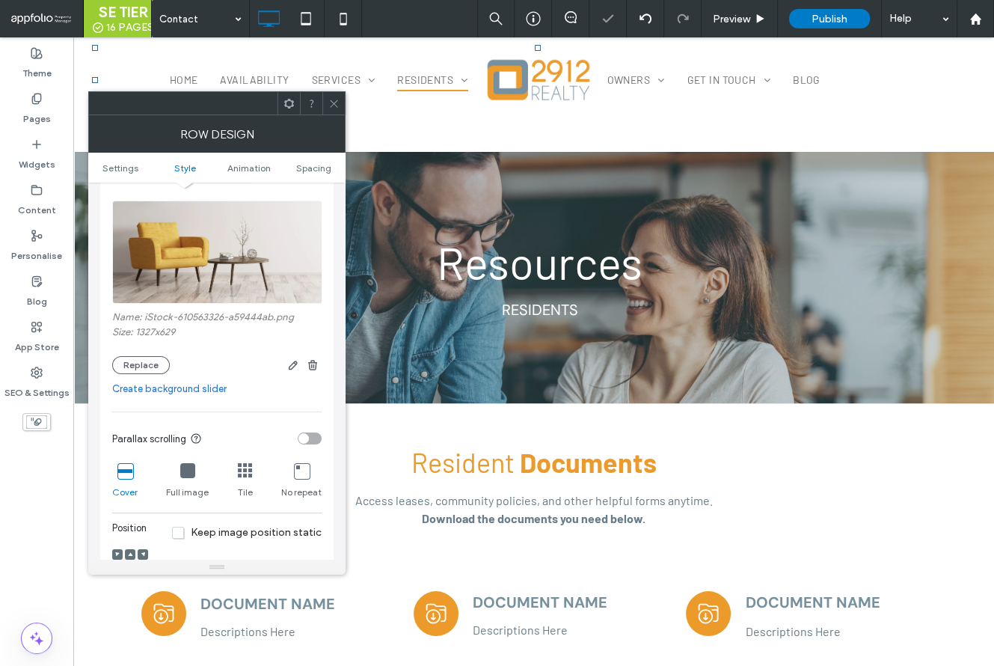
click at [334, 103] on use at bounding box center [333, 103] width 7 height 7
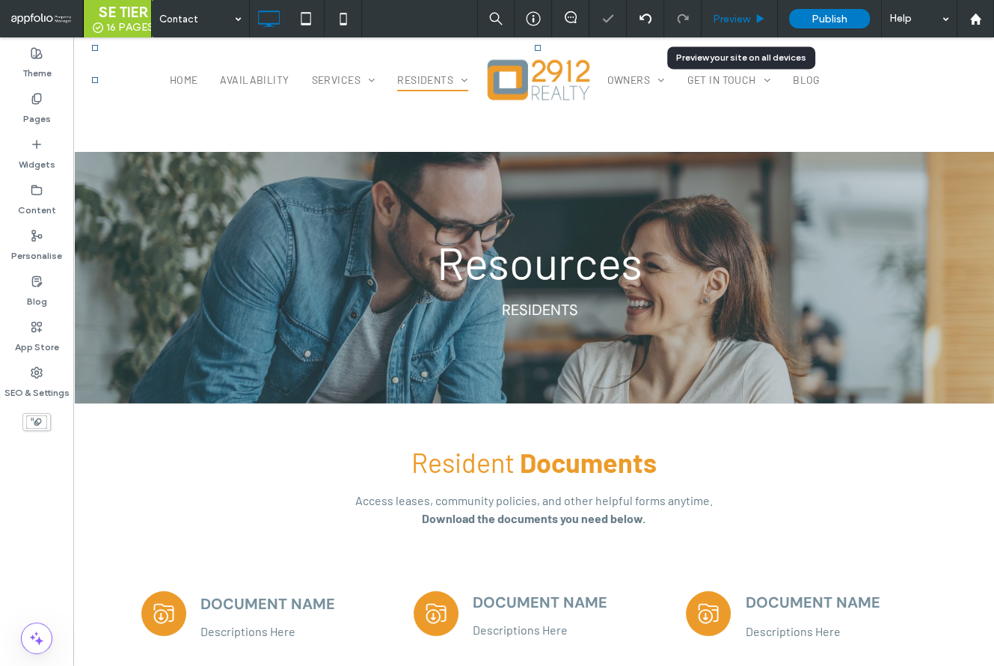
click at [717, 17] on span "Preview" at bounding box center [731, 19] width 37 height 13
